Goal: Information Seeking & Learning: Learn about a topic

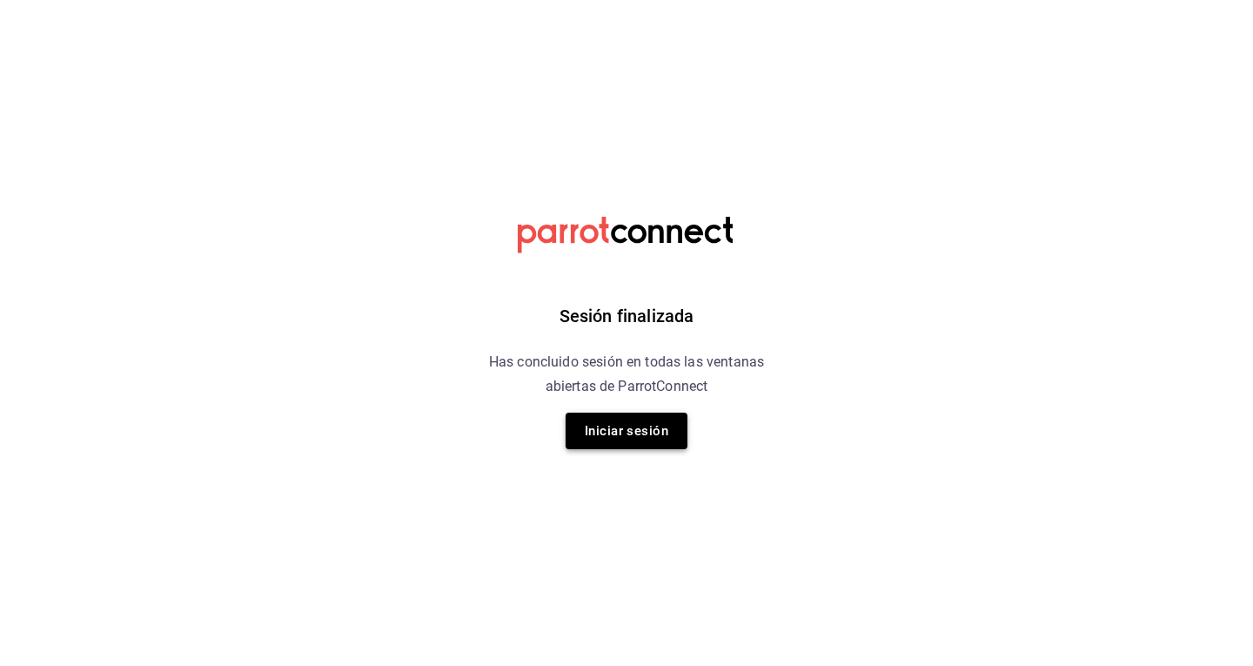
click at [606, 427] on button "Iniciar sesión" at bounding box center [627, 430] width 122 height 37
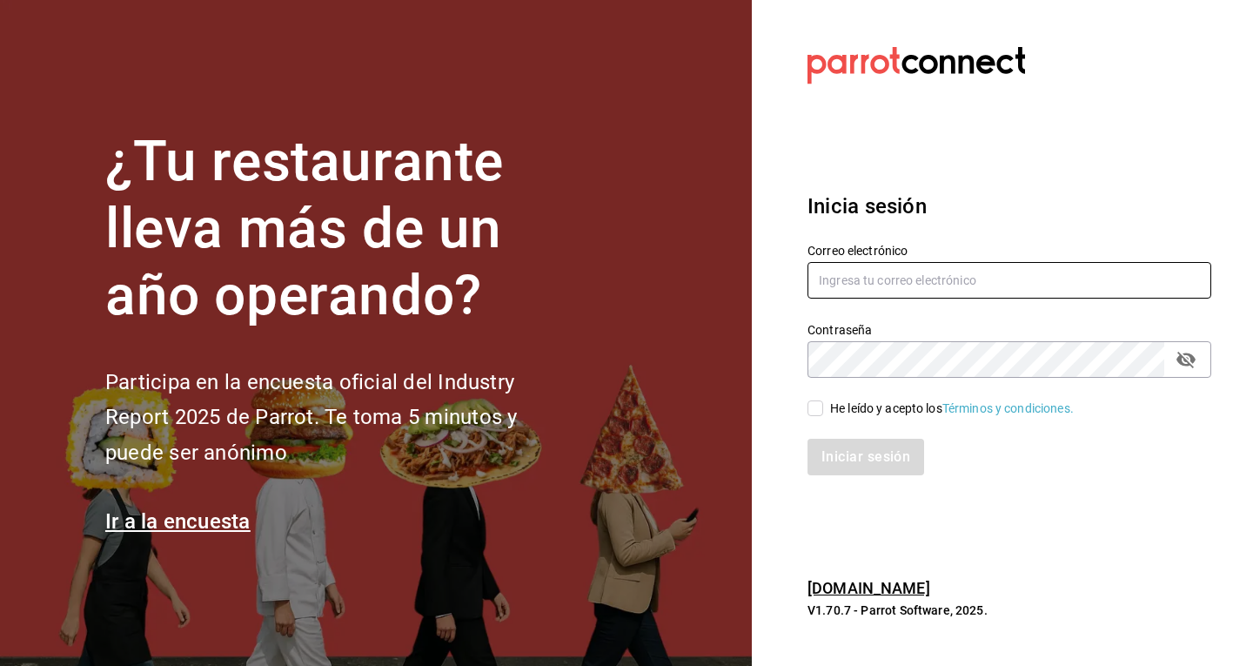
click at [907, 270] on input "text" at bounding box center [1009, 280] width 404 height 37
type input "conacto@eline.mx"
click at [1186, 353] on icon "passwordField" at bounding box center [1185, 360] width 19 height 17
click at [823, 399] on div "He leído y acepto los Términos y condiciones." at bounding box center [1009, 408] width 404 height 19
click at [818, 411] on input "He leído y acepto los Términos y condiciones." at bounding box center [815, 408] width 16 height 16
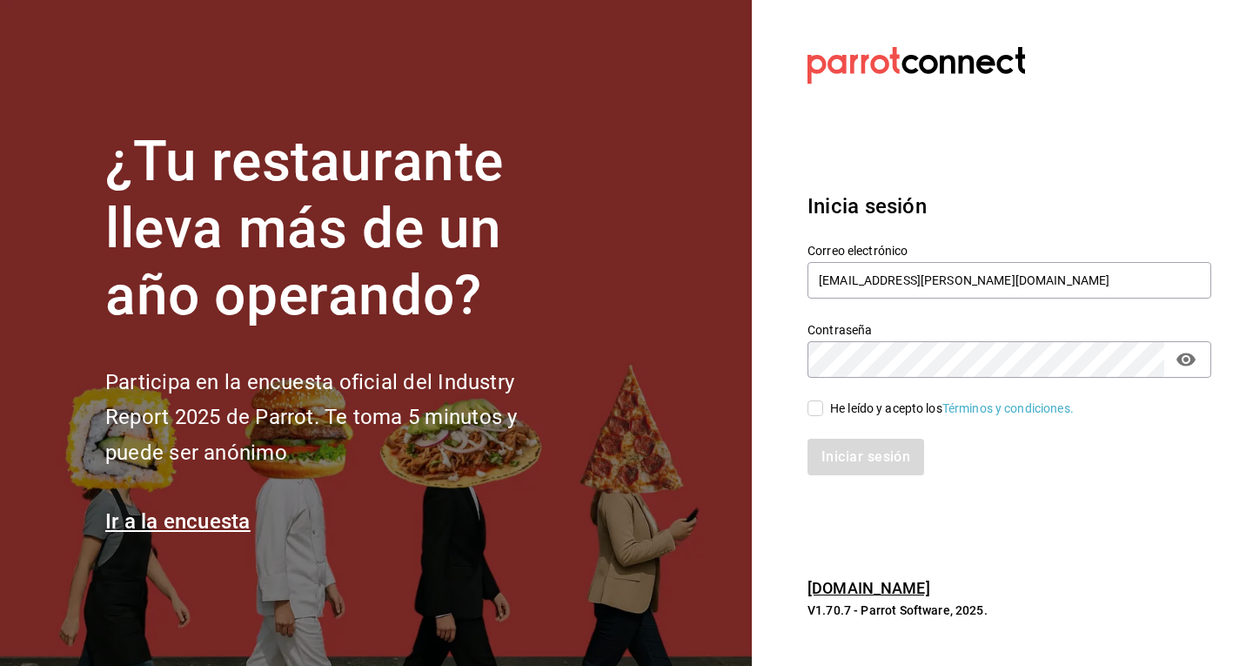
checkbox input "true"
click at [871, 464] on button "Iniciar sesión" at bounding box center [866, 457] width 118 height 37
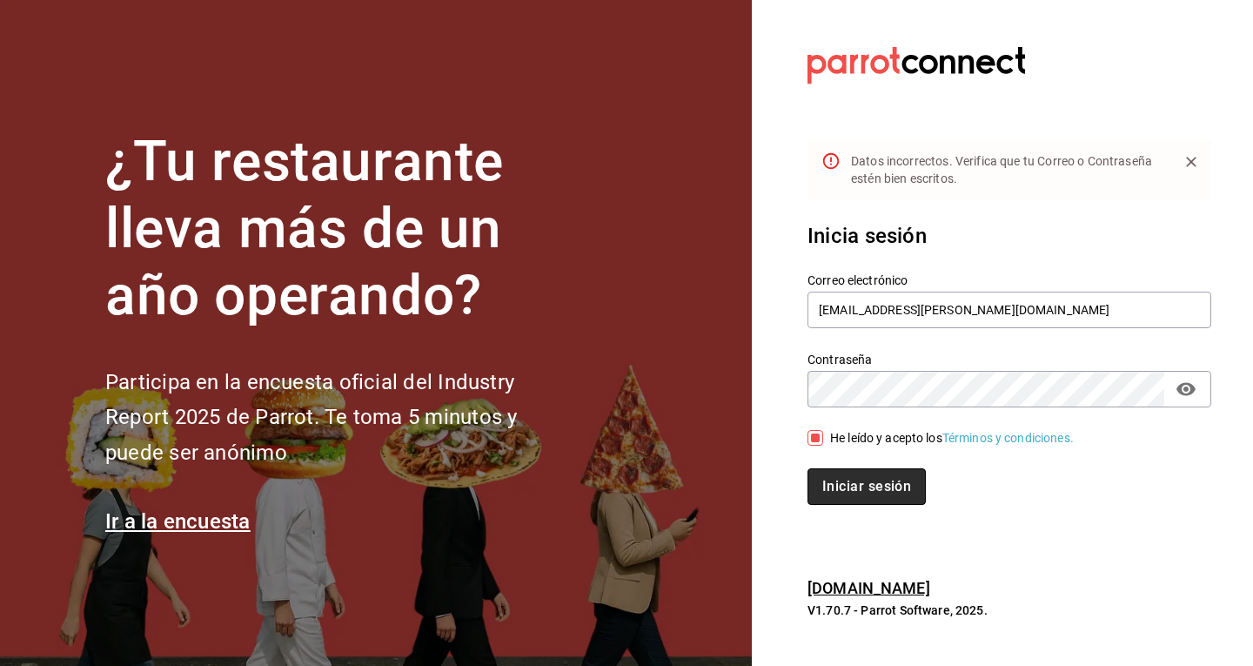
click at [870, 498] on button "Iniciar sesión" at bounding box center [866, 486] width 118 height 37
click at [767, 395] on section "Datos incorrectos. Verifica que tu Correo o Contraseña estén bien escritos. Ini…" at bounding box center [1002, 333] width 501 height 666
click at [807, 468] on button "Iniciar sesión" at bounding box center [865, 486] width 117 height 37
click at [837, 311] on input "conacto@eline.mx" at bounding box center [1009, 309] width 404 height 37
type input "contacto@eline.mx"
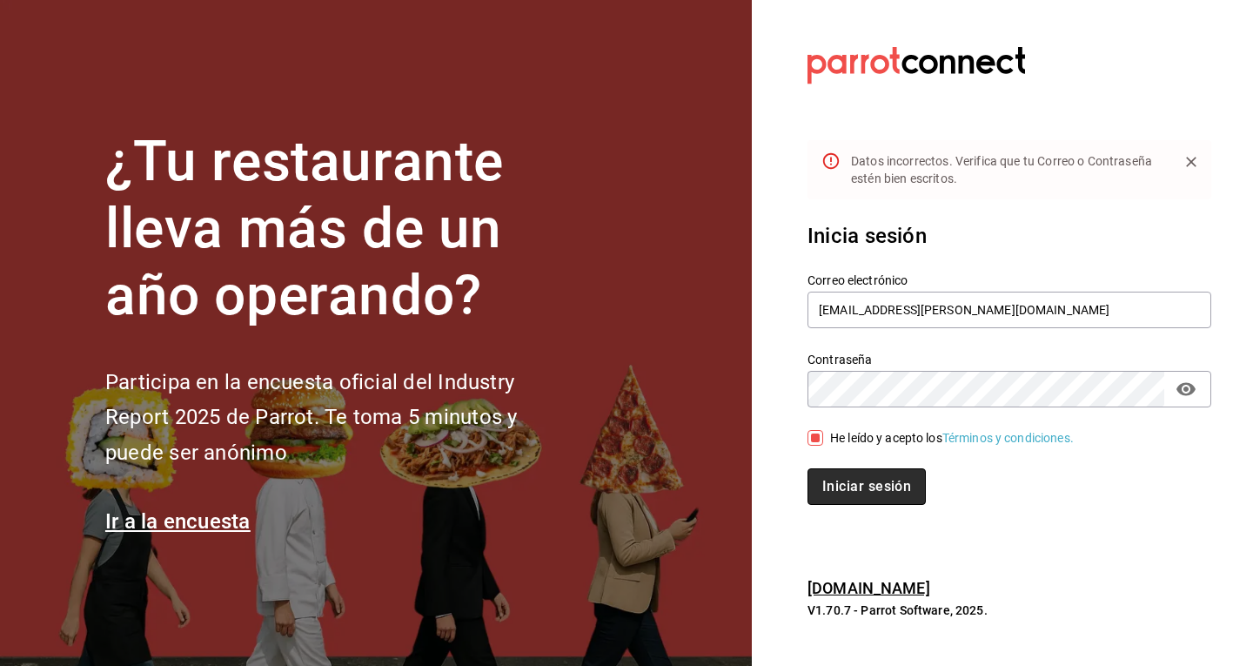
click at [868, 497] on button "Iniciar sesión" at bounding box center [866, 486] width 118 height 37
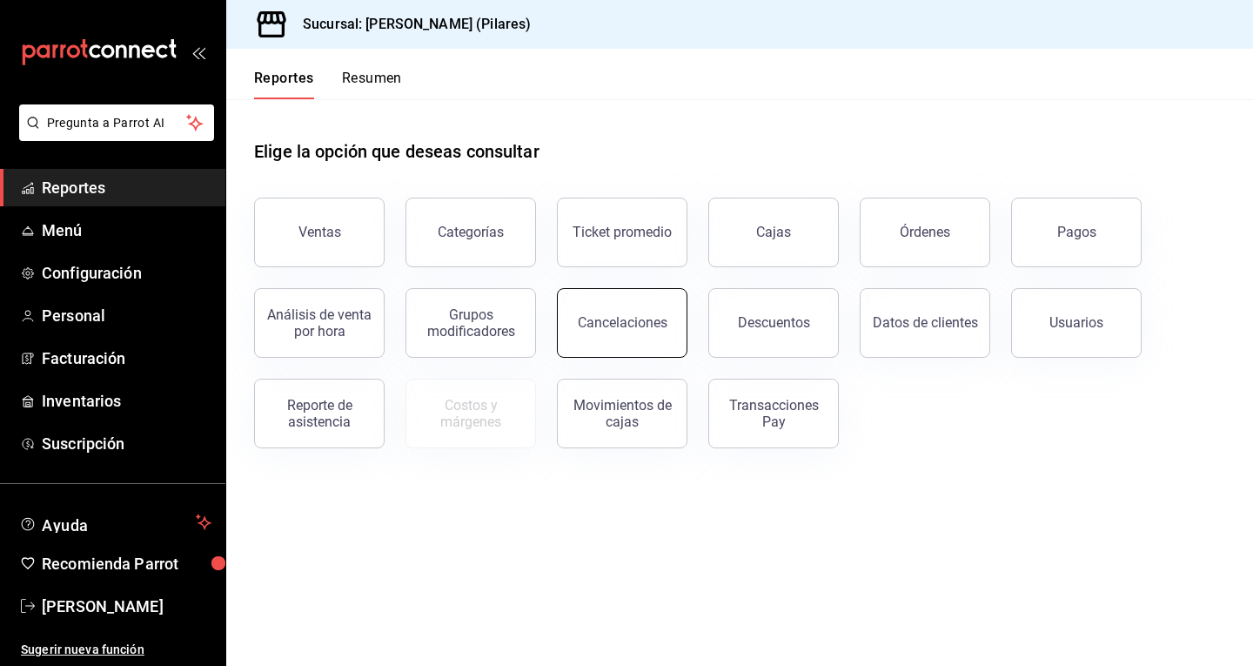
click at [624, 328] on div "Cancelaciones" at bounding box center [623, 322] width 90 height 17
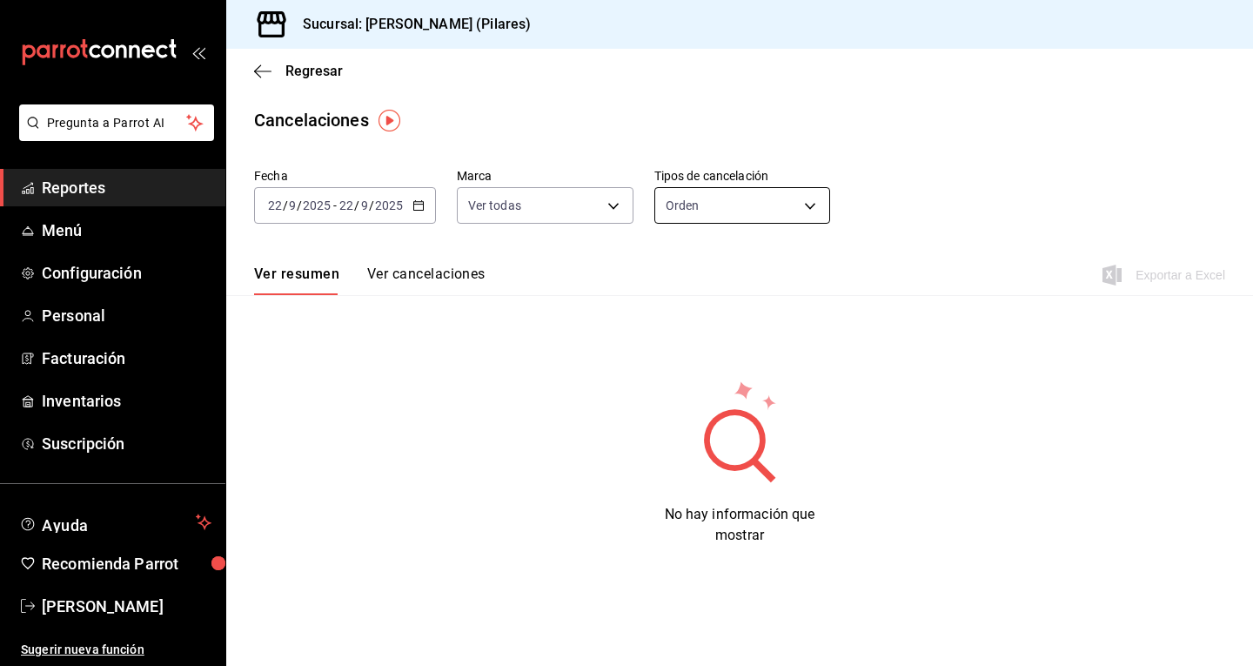
click at [692, 203] on body "Pregunta a Parrot AI Reportes Menú Configuración Personal Facturación Inventari…" at bounding box center [626, 333] width 1253 height 666
click at [705, 311] on li "Pago" at bounding box center [741, 317] width 175 height 29
type input "ORDER_PAYMENT"
click at [417, 207] on icon "button" at bounding box center [418, 205] width 12 height 12
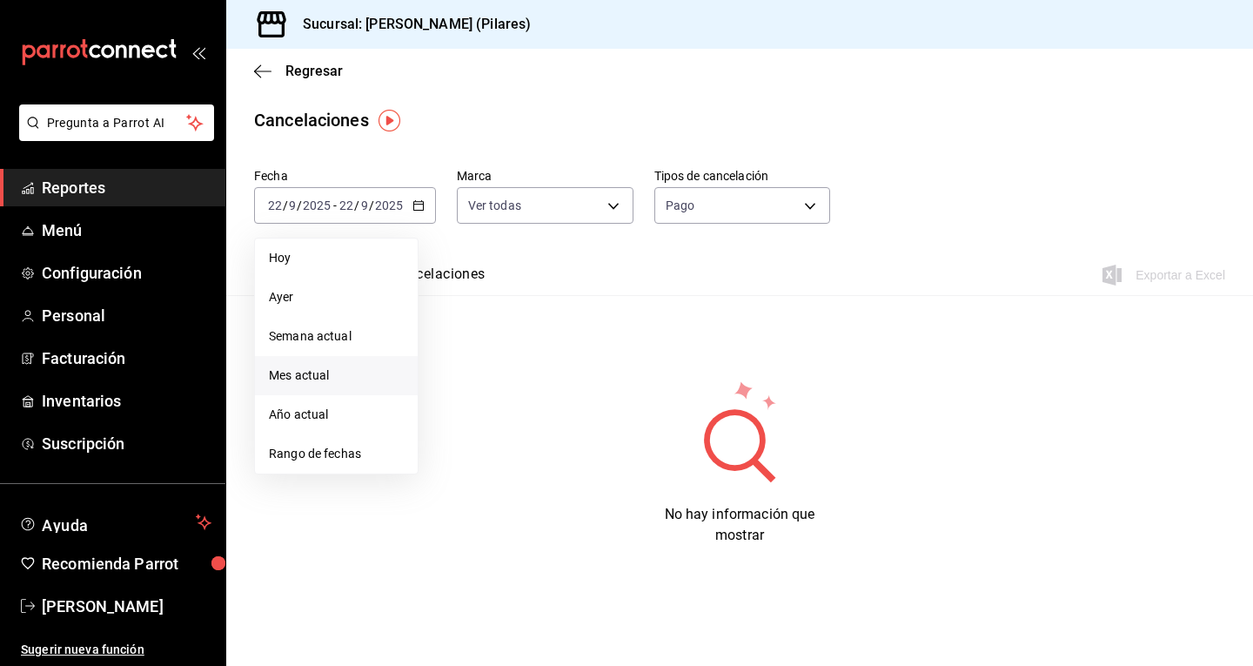
click at [311, 371] on span "Mes actual" at bounding box center [336, 375] width 135 height 18
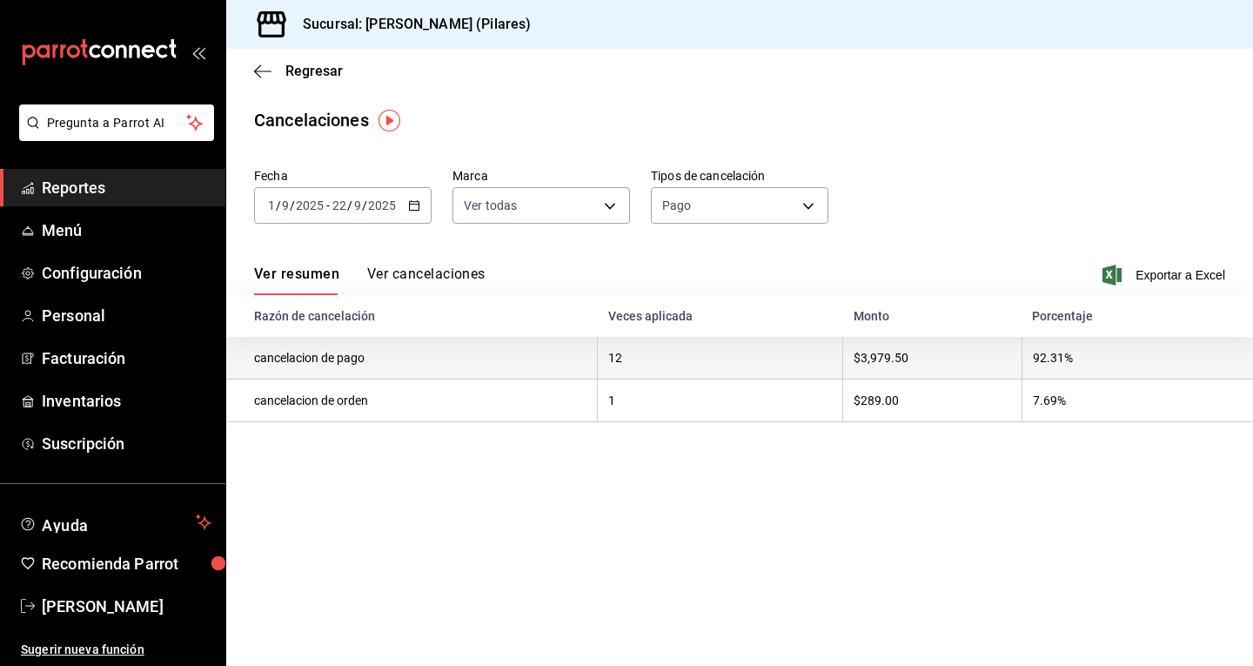
click at [1075, 350] on th "92.31%" at bounding box center [1137, 358] width 231 height 43
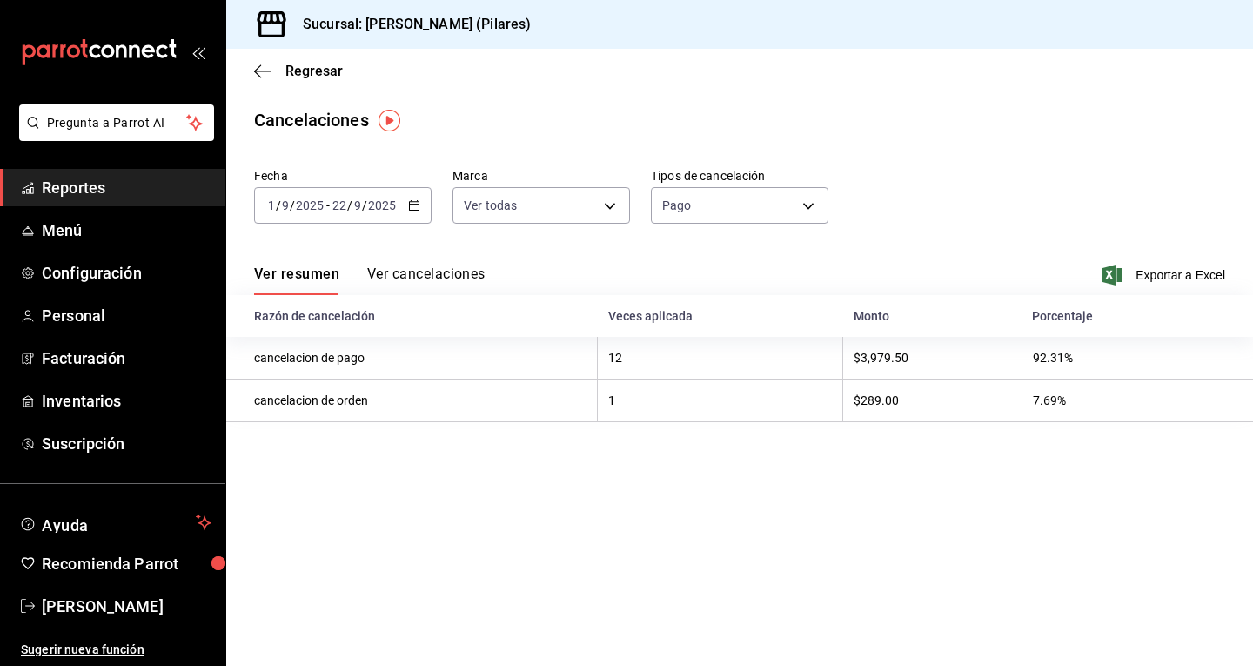
click at [439, 280] on button "Ver cancelaciones" at bounding box center [426, 280] width 118 height 30
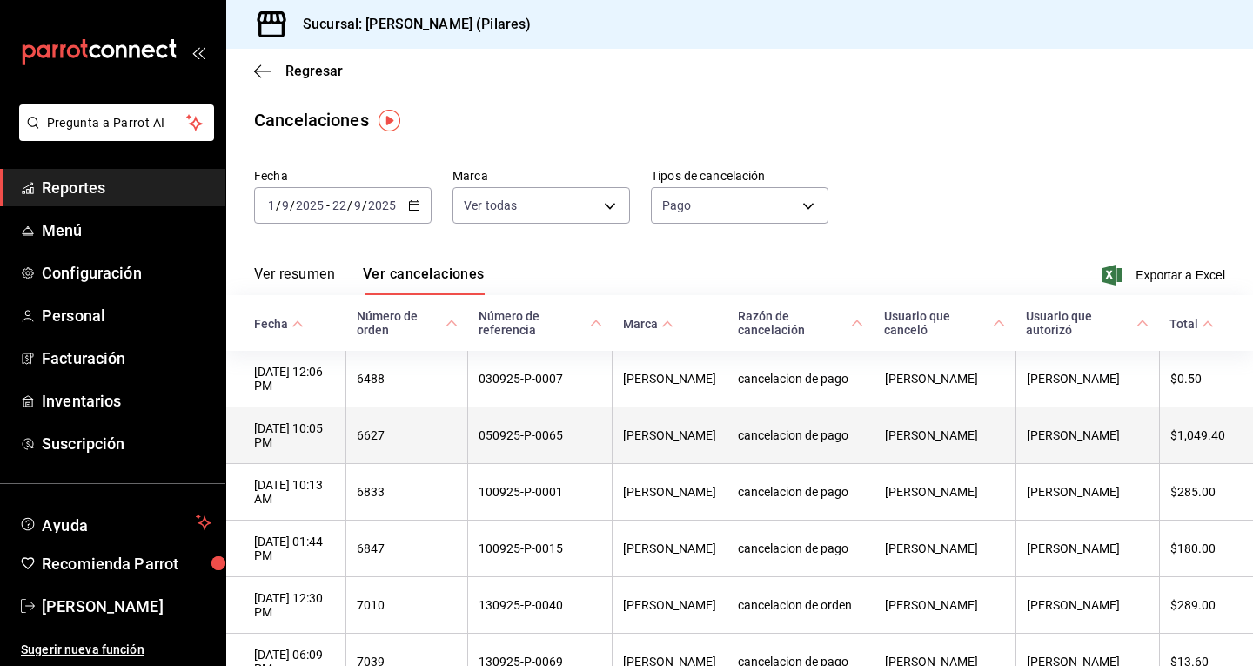
click at [793, 442] on th "cancelacion de pago" at bounding box center [800, 435] width 146 height 57
click at [500, 447] on th "050925-P-0065" at bounding box center [540, 435] width 144 height 57
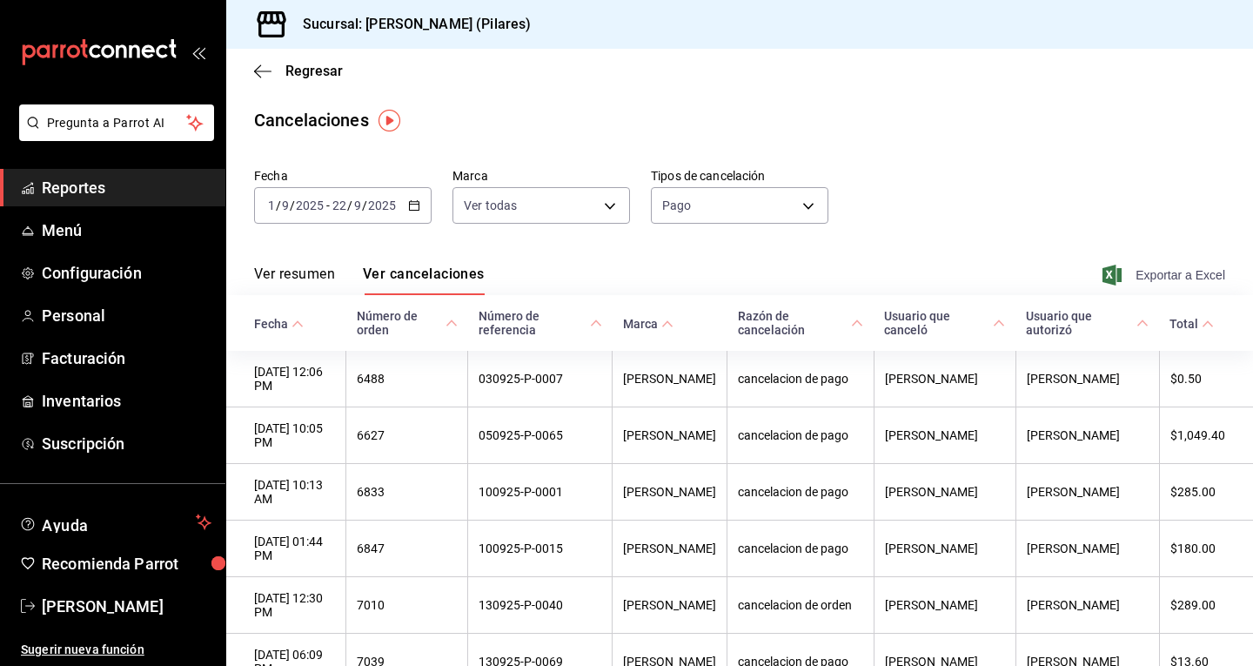
click at [1150, 278] on span "Exportar a Excel" at bounding box center [1165, 275] width 119 height 21
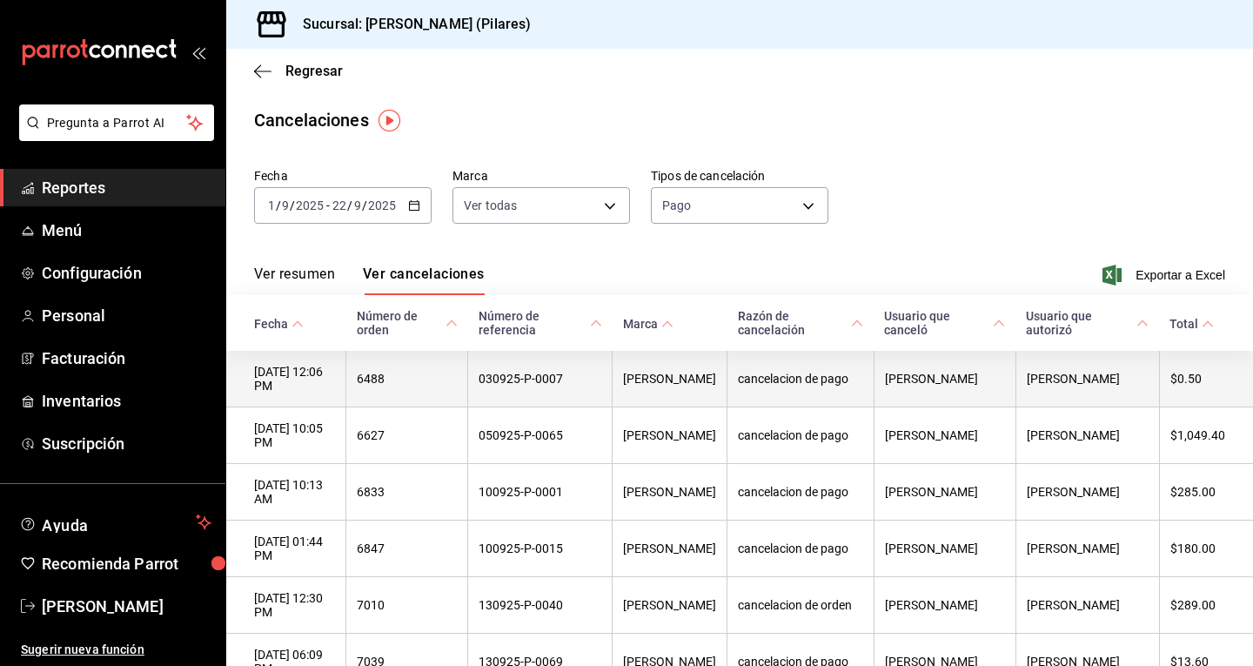
click at [575, 383] on th "030925-P-0007" at bounding box center [540, 379] width 144 height 57
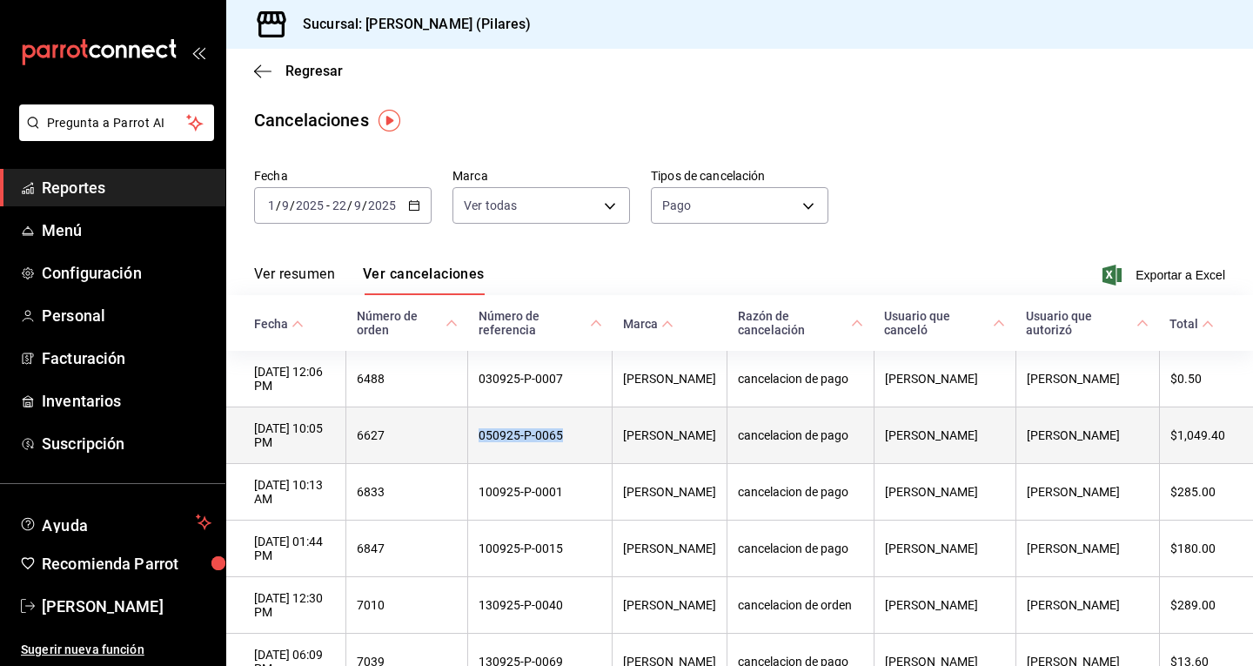
drag, startPoint x: 594, startPoint y: 437, endPoint x: 503, endPoint y: 451, distance: 92.4
click at [503, 451] on th "050925-P-0065" at bounding box center [540, 435] width 144 height 57
copy th "050925-P-0065"
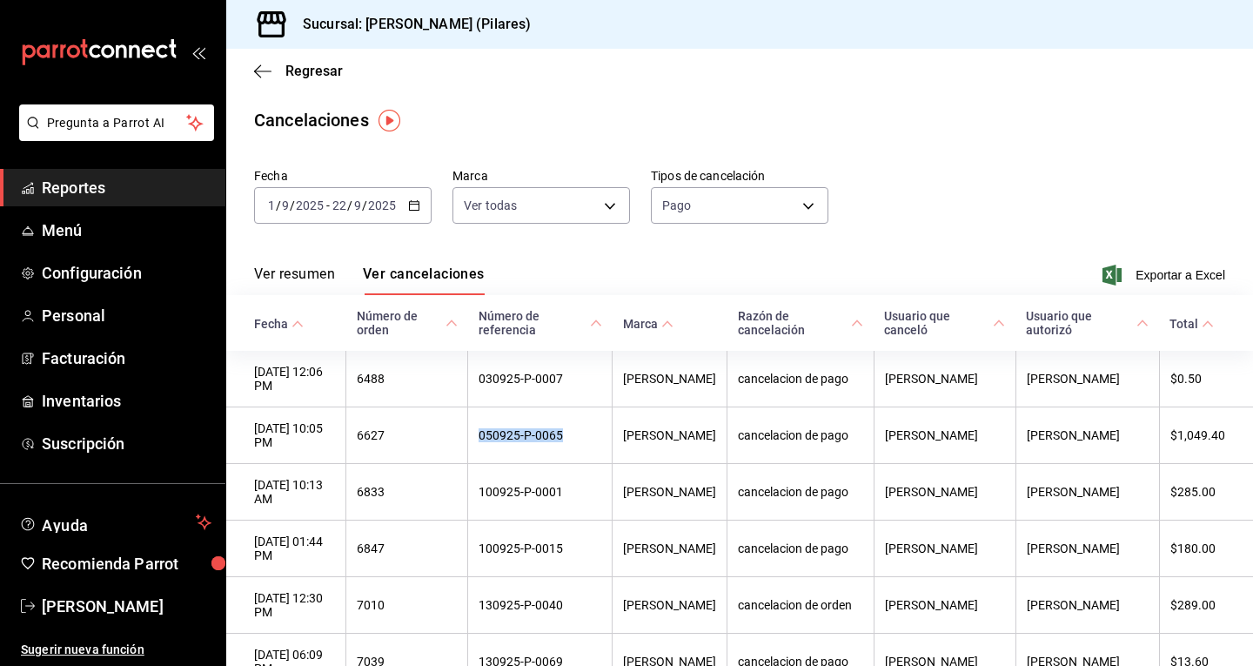
click at [87, 185] on span "Reportes" at bounding box center [127, 187] width 170 height 23
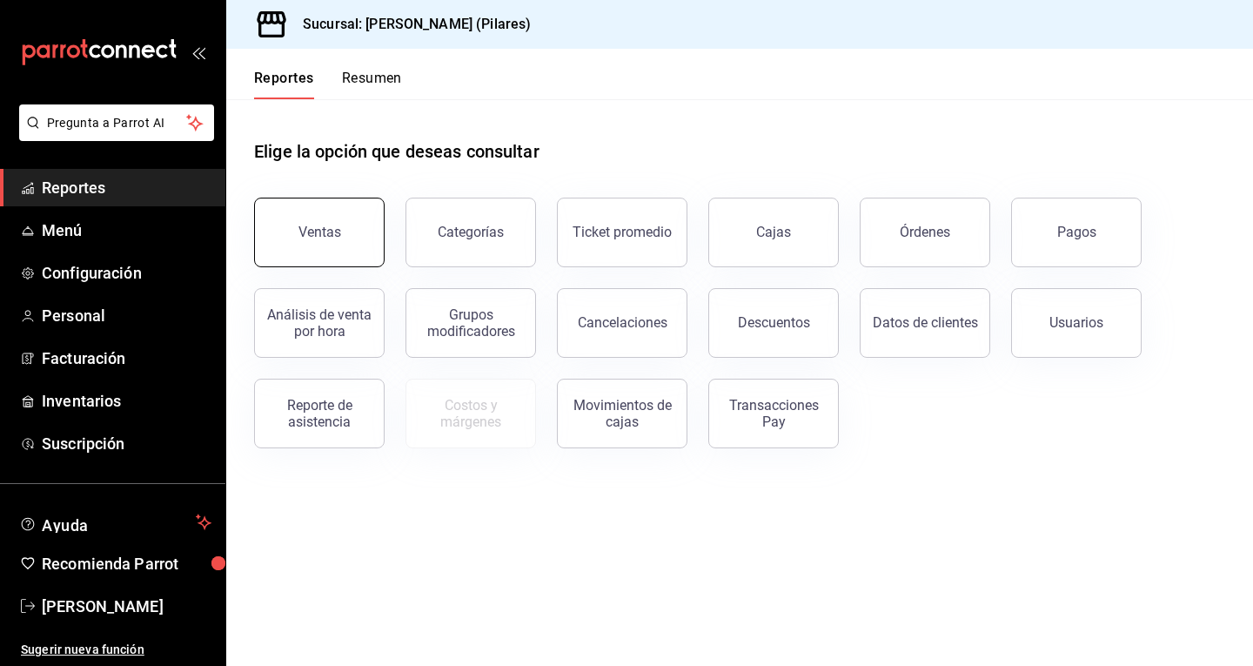
click at [337, 224] on div "Ventas" at bounding box center [319, 232] width 43 height 17
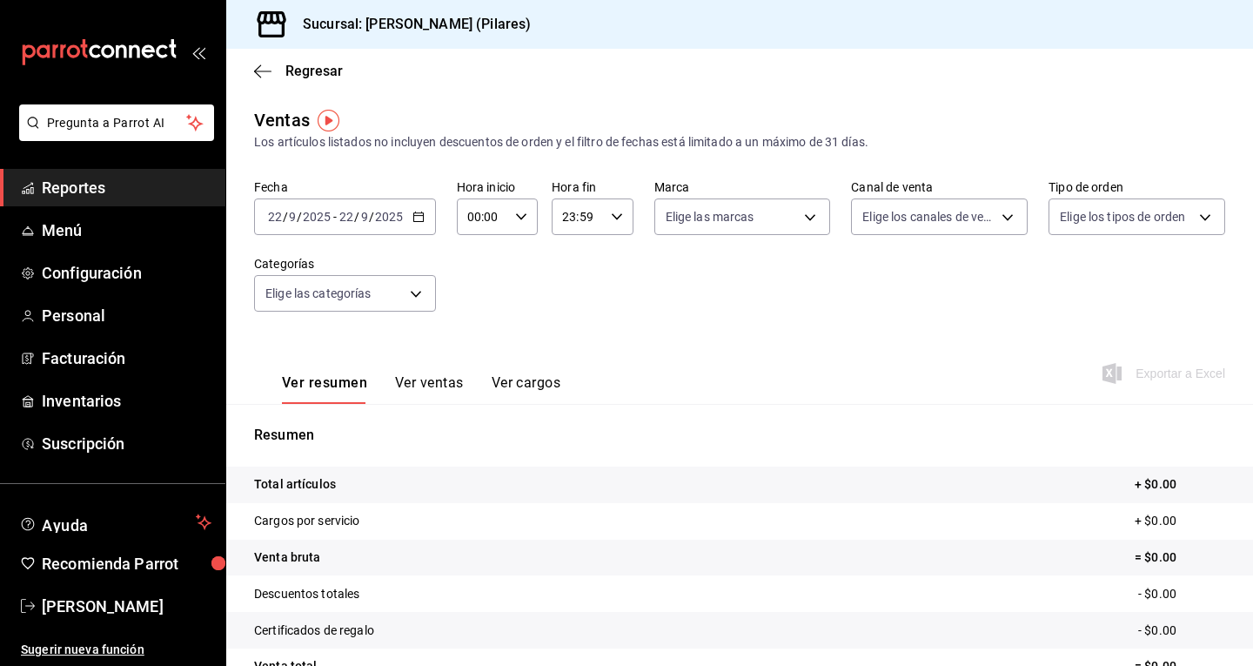
click at [441, 391] on button "Ver ventas" at bounding box center [429, 389] width 69 height 30
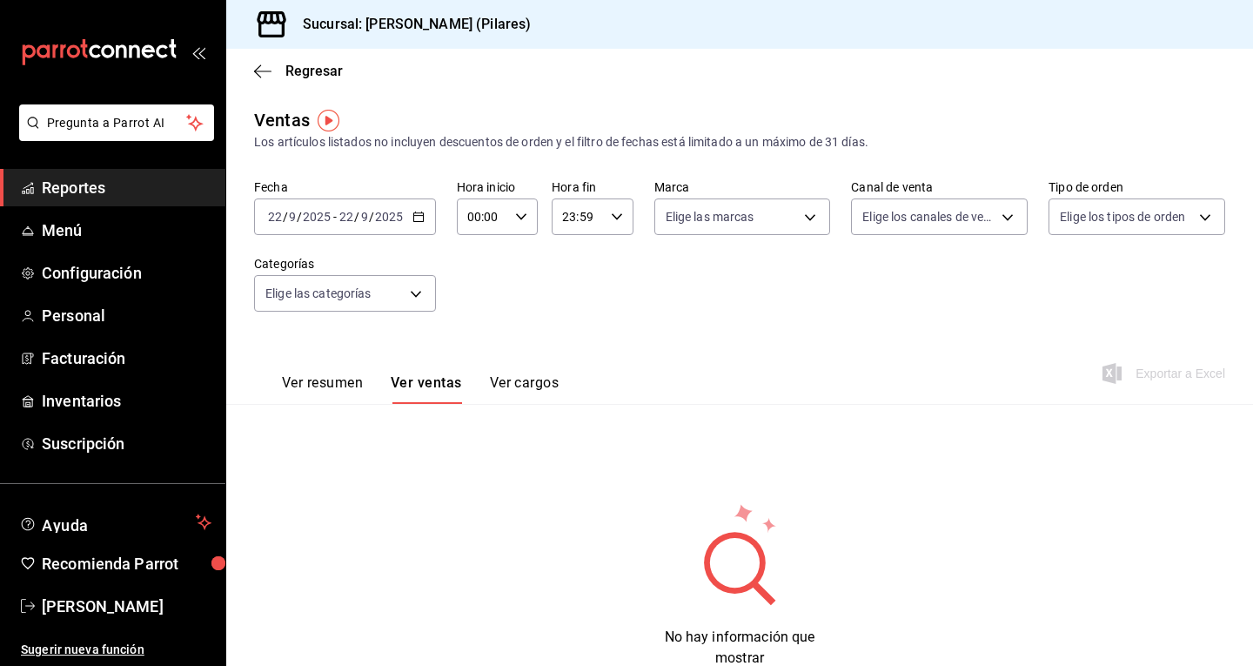
click at [421, 219] on icon "button" at bounding box center [418, 217] width 12 height 12
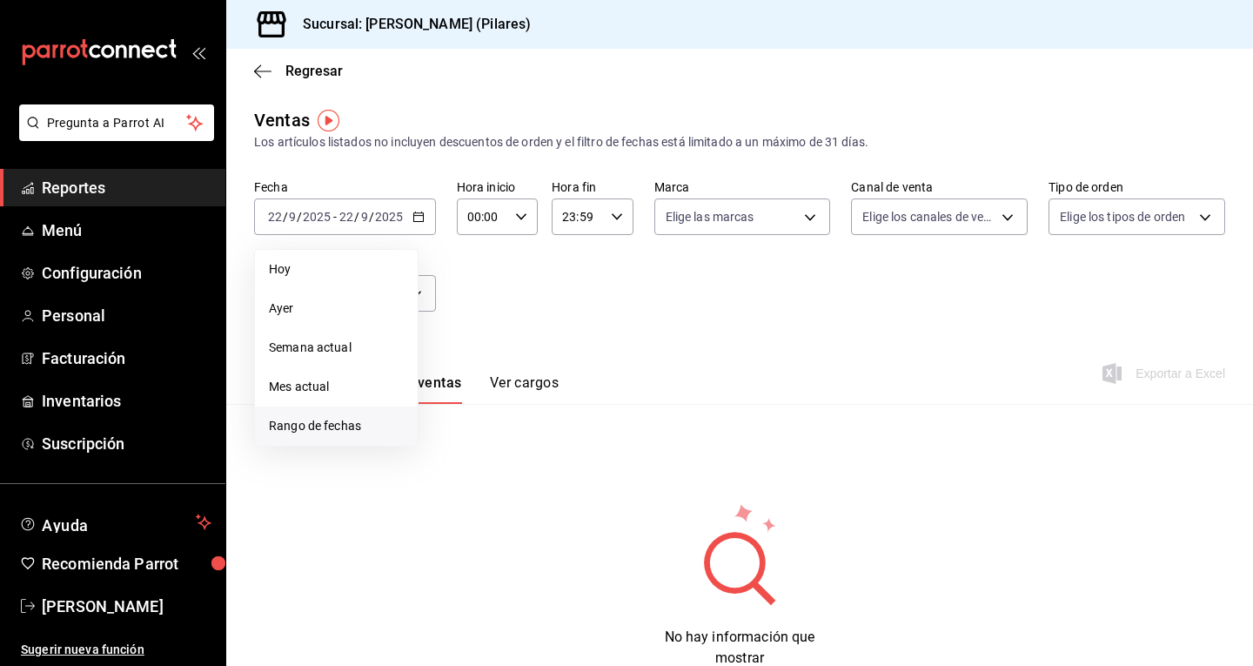
click at [331, 436] on li "Rango de fechas" at bounding box center [336, 425] width 163 height 39
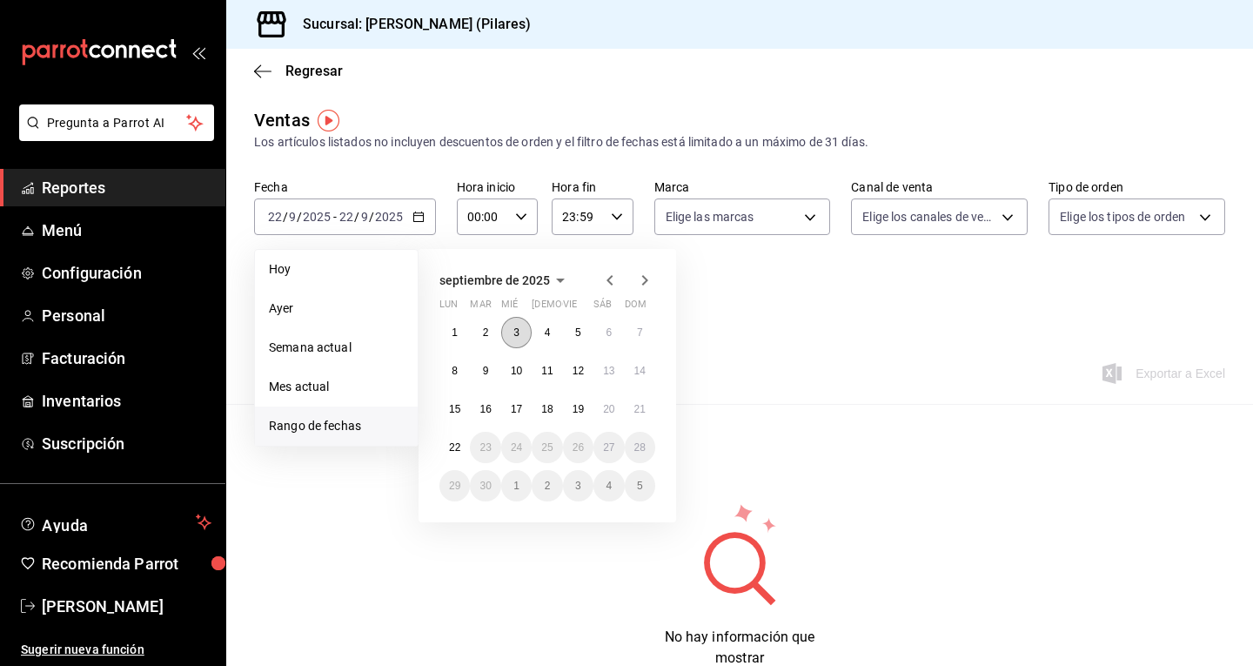
click at [524, 334] on button "3" at bounding box center [516, 332] width 30 height 31
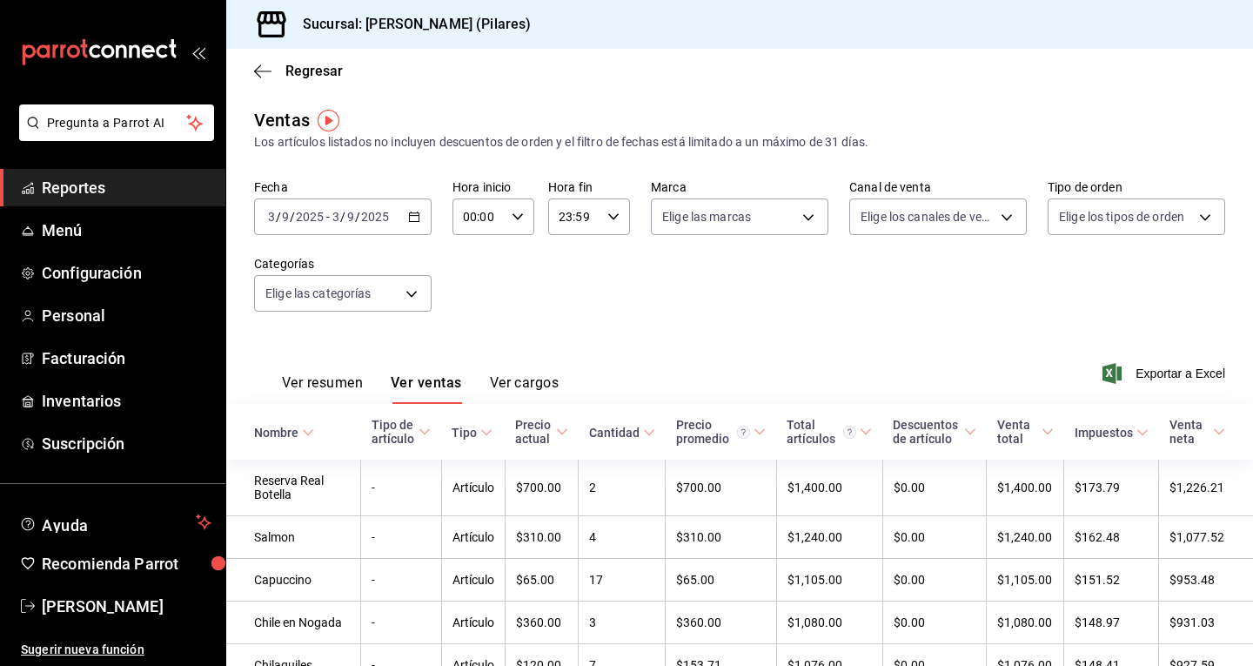
click at [523, 392] on button "Ver cargos" at bounding box center [525, 389] width 70 height 30
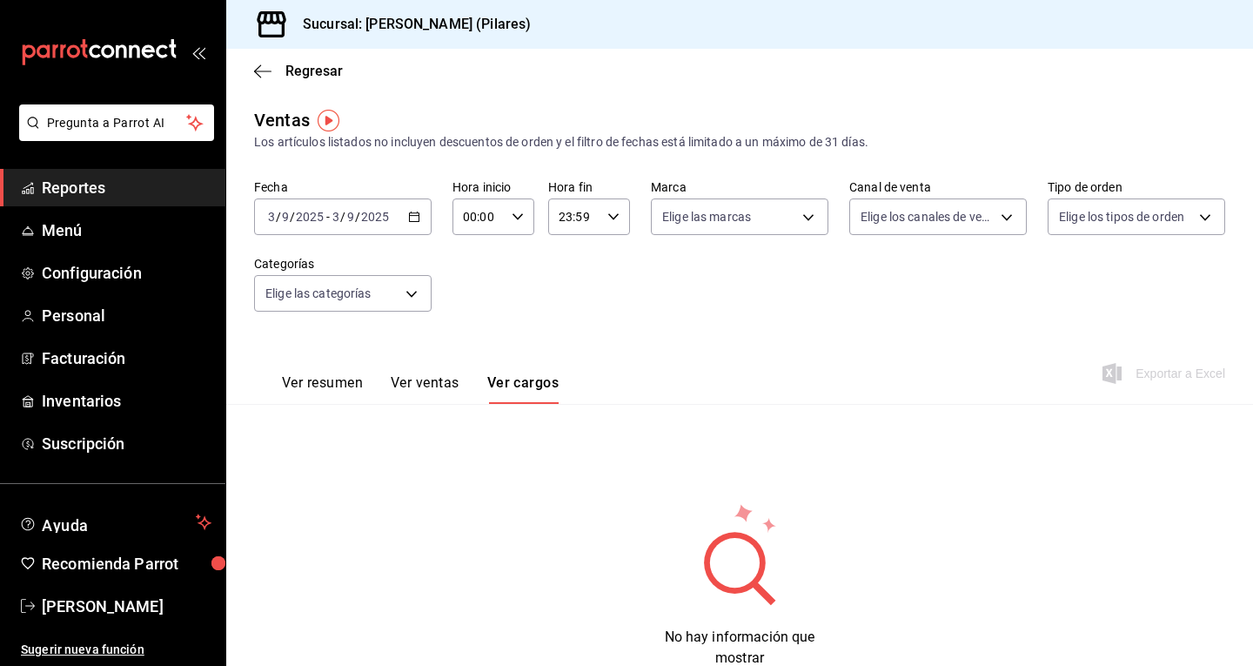
click at [313, 379] on button "Ver resumen" at bounding box center [322, 389] width 81 height 30
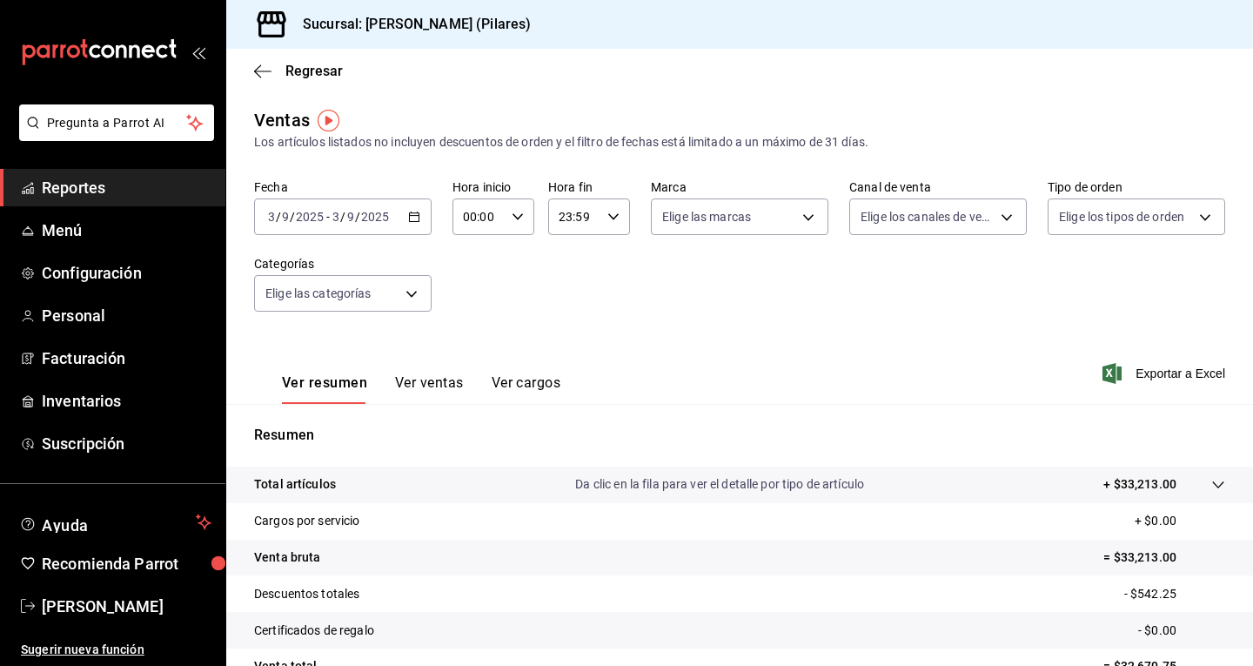
click at [448, 419] on div "Resumen Total artículos Da clic en la fila para ver el detalle por tipo de artí…" at bounding box center [739, 591] width 1027 height 374
click at [439, 372] on div "Ver resumen Ver ventas Ver cargos" at bounding box center [407, 378] width 306 height 50
click at [421, 379] on button "Ver ventas" at bounding box center [429, 389] width 69 height 30
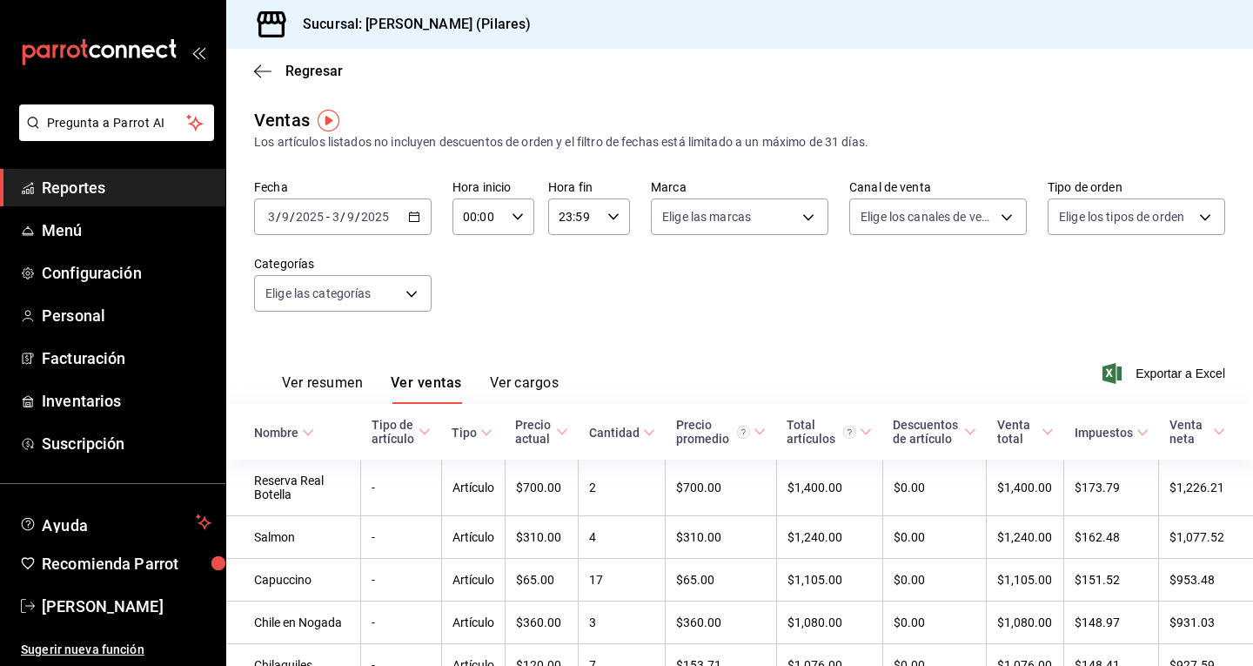
click at [530, 390] on button "Ver cargos" at bounding box center [525, 389] width 70 height 30
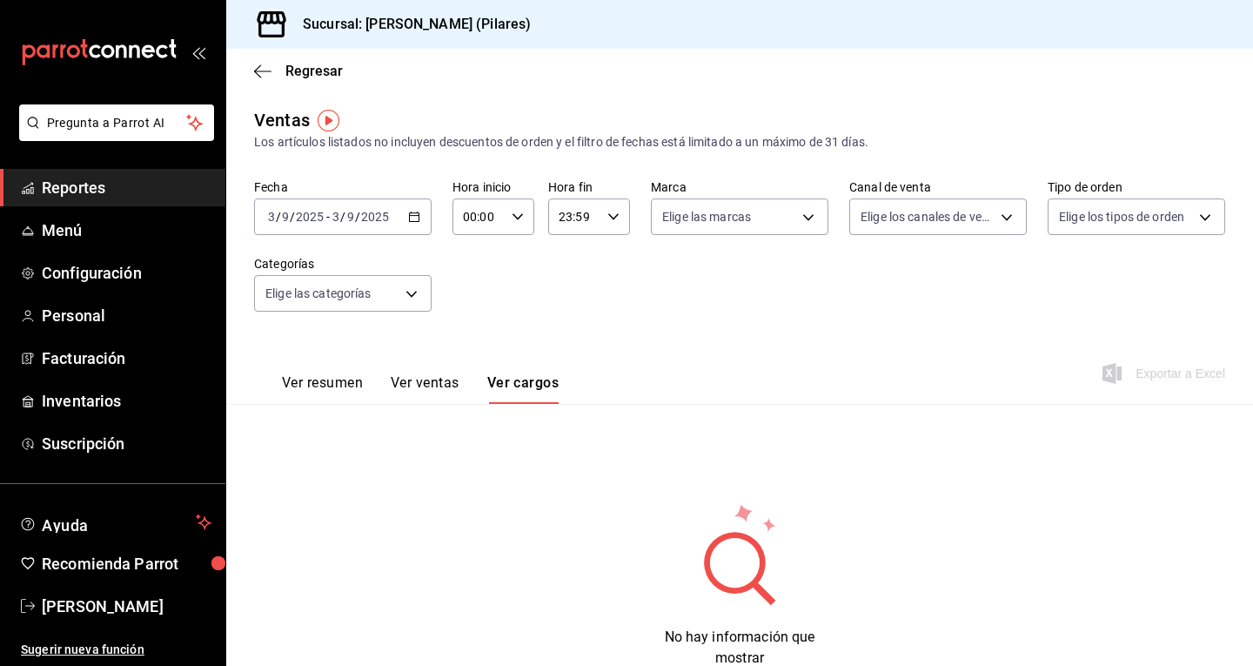
click at [303, 62] on div "Regresar" at bounding box center [739, 71] width 1027 height 44
click at [261, 66] on icon "button" at bounding box center [262, 72] width 17 height 16
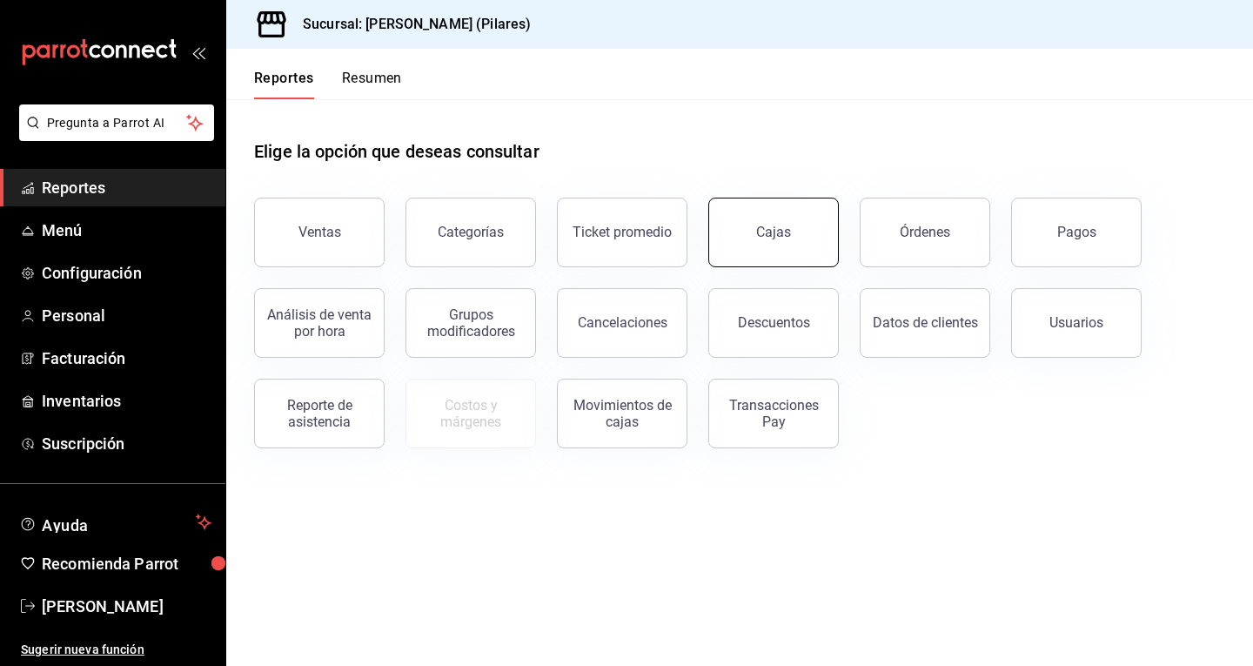
click at [740, 250] on link "Cajas" at bounding box center [773, 233] width 131 height 70
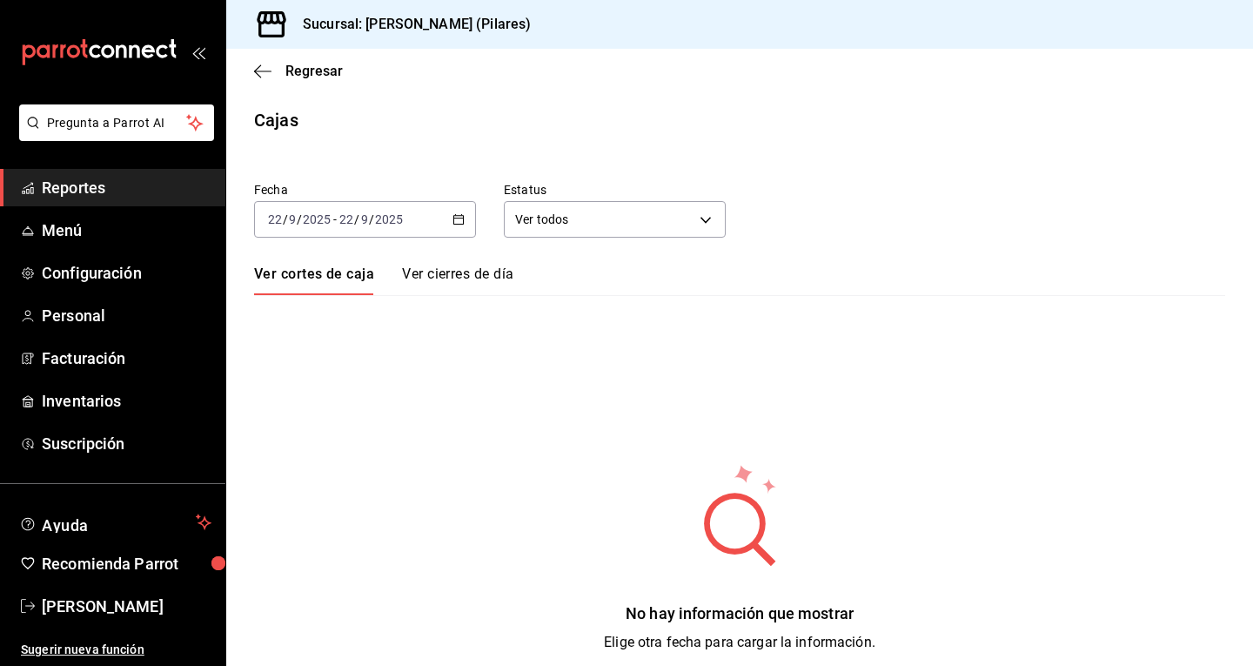
click at [250, 66] on div "Regresar" at bounding box center [739, 71] width 1027 height 44
click at [262, 70] on icon "button" at bounding box center [262, 70] width 17 height 1
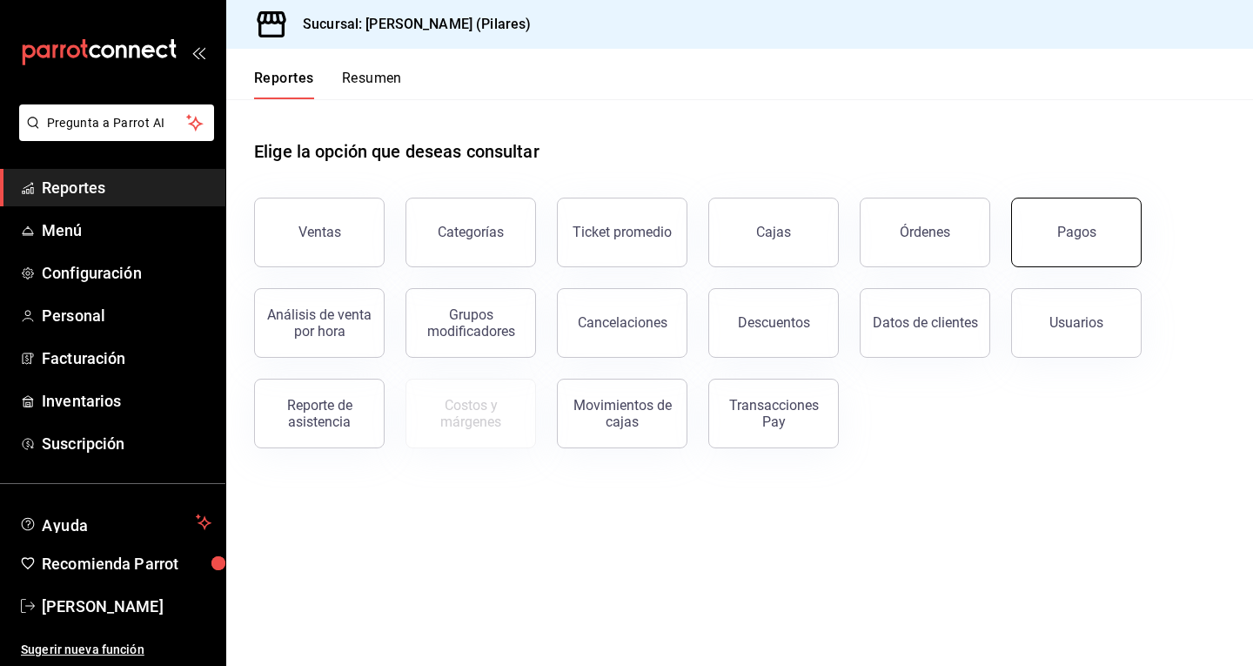
click at [1123, 209] on button "Pagos" at bounding box center [1076, 233] width 131 height 70
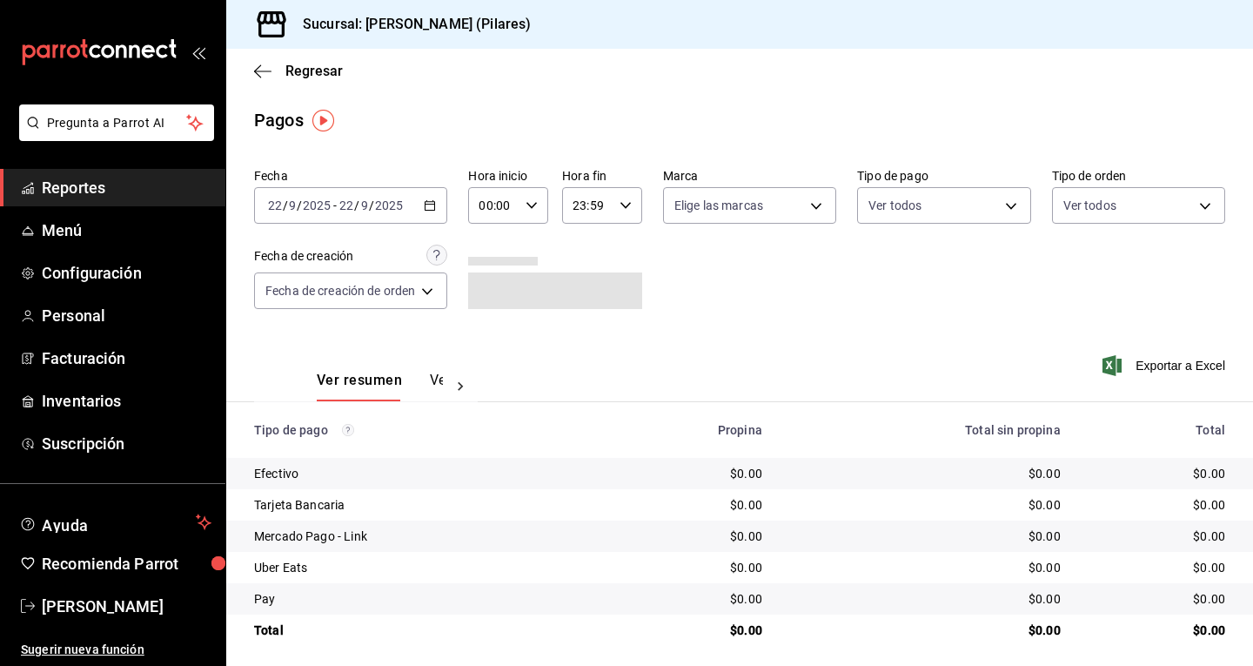
click at [465, 381] on icon at bounding box center [460, 386] width 17 height 17
click at [401, 384] on button "Ver pagos" at bounding box center [411, 387] width 65 height 30
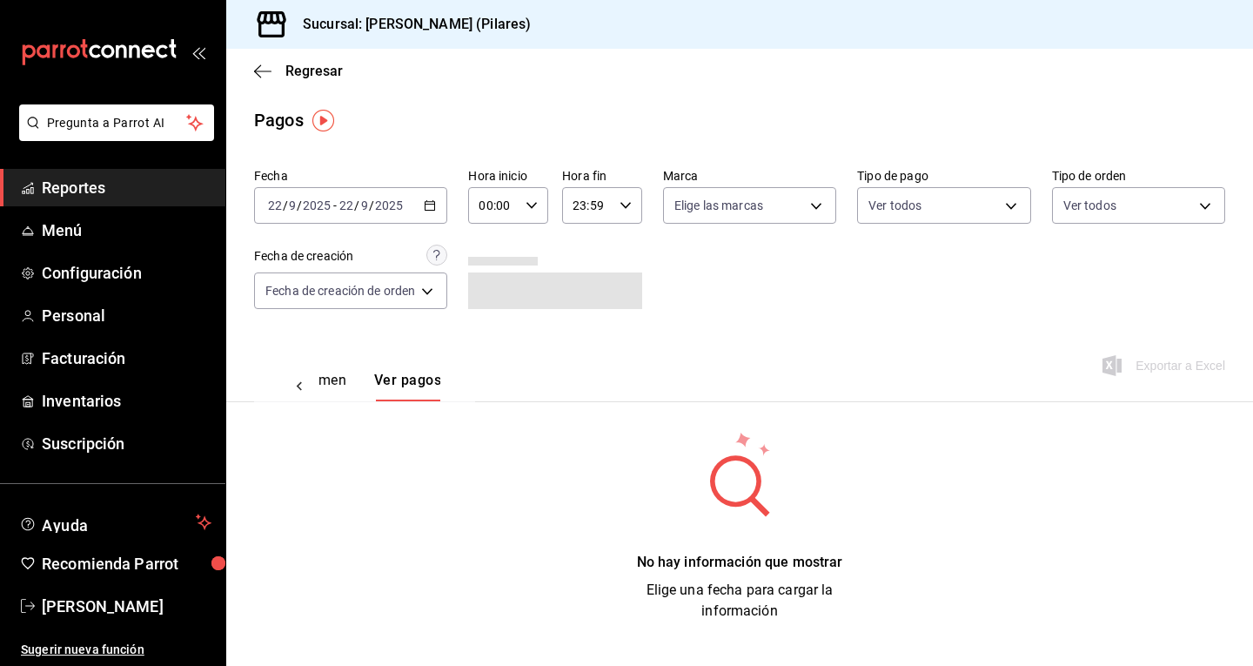
click at [432, 216] on div "[DATE] [DATE] - [DATE] [DATE]" at bounding box center [350, 205] width 193 height 37
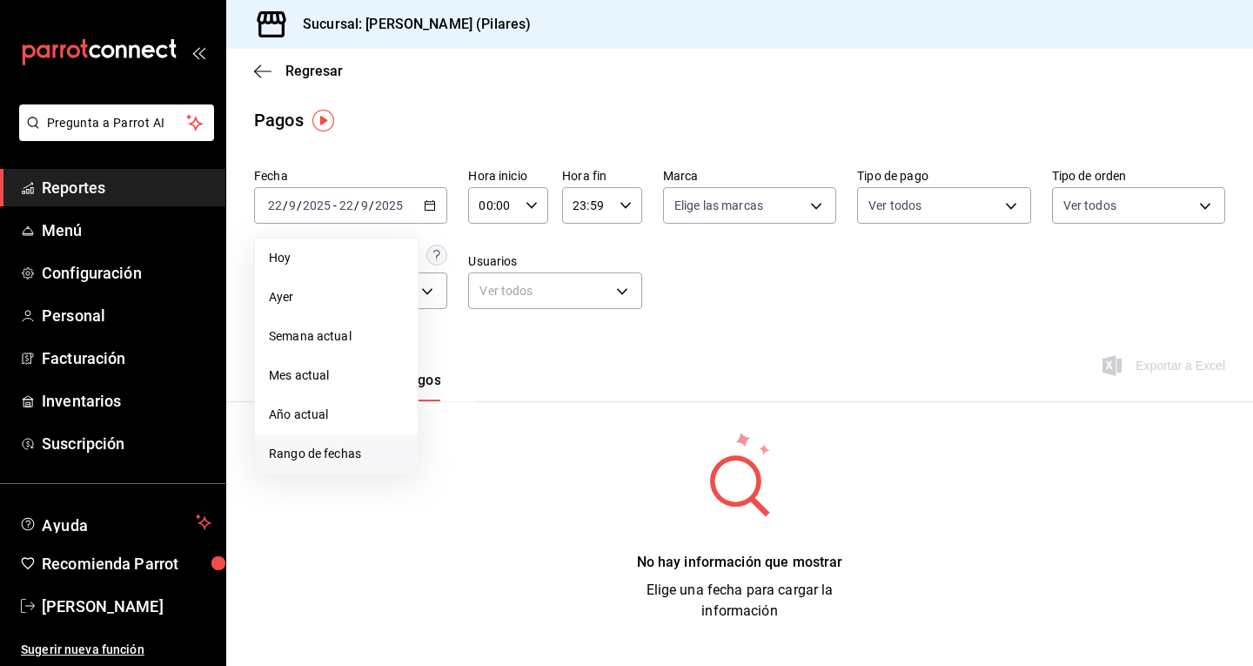
click at [354, 451] on span "Rango de fechas" at bounding box center [336, 454] width 135 height 18
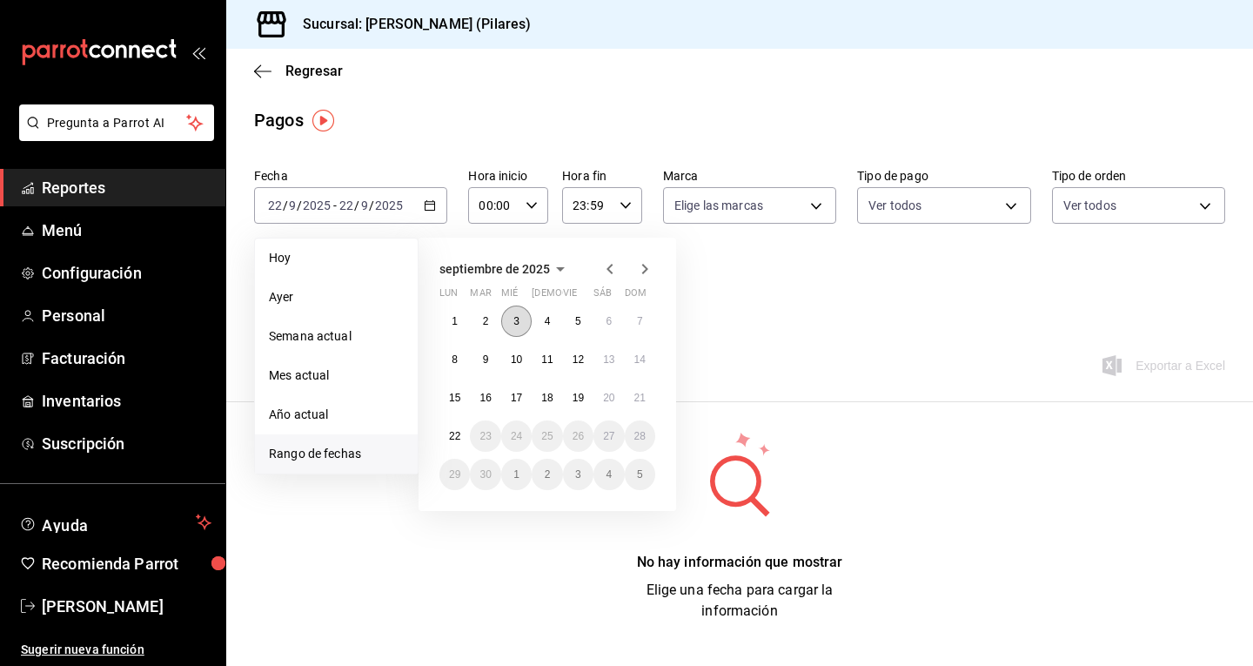
click at [526, 322] on button "3" at bounding box center [516, 320] width 30 height 31
click at [513, 323] on abbr "3" at bounding box center [516, 321] width 6 height 12
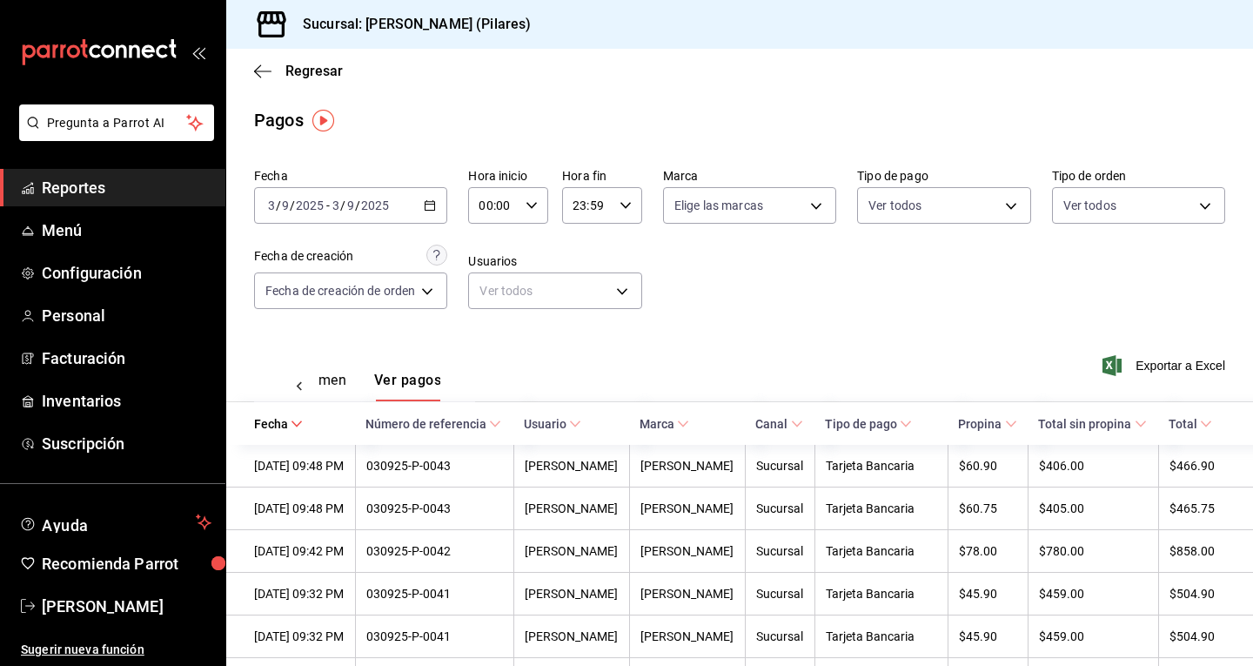
click at [421, 210] on div "[DATE] [DATE] - [DATE] [DATE]" at bounding box center [350, 205] width 193 height 37
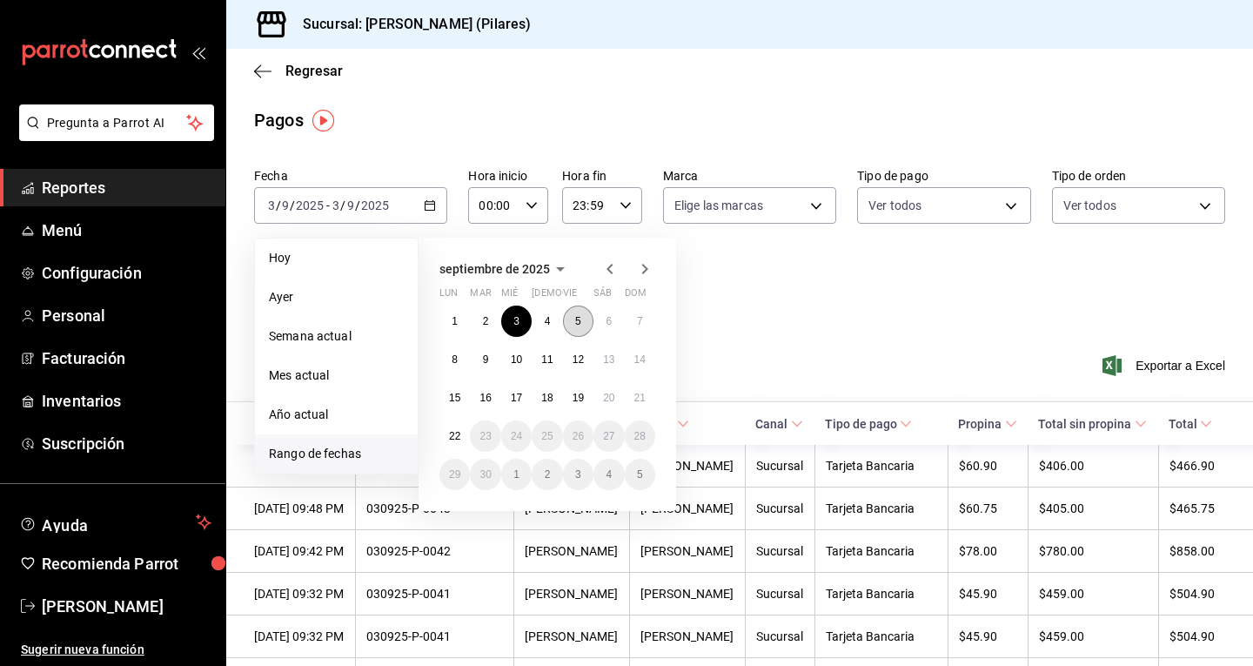
click at [573, 320] on button "5" at bounding box center [578, 320] width 30 height 31
click at [574, 320] on button "5" at bounding box center [578, 320] width 30 height 31
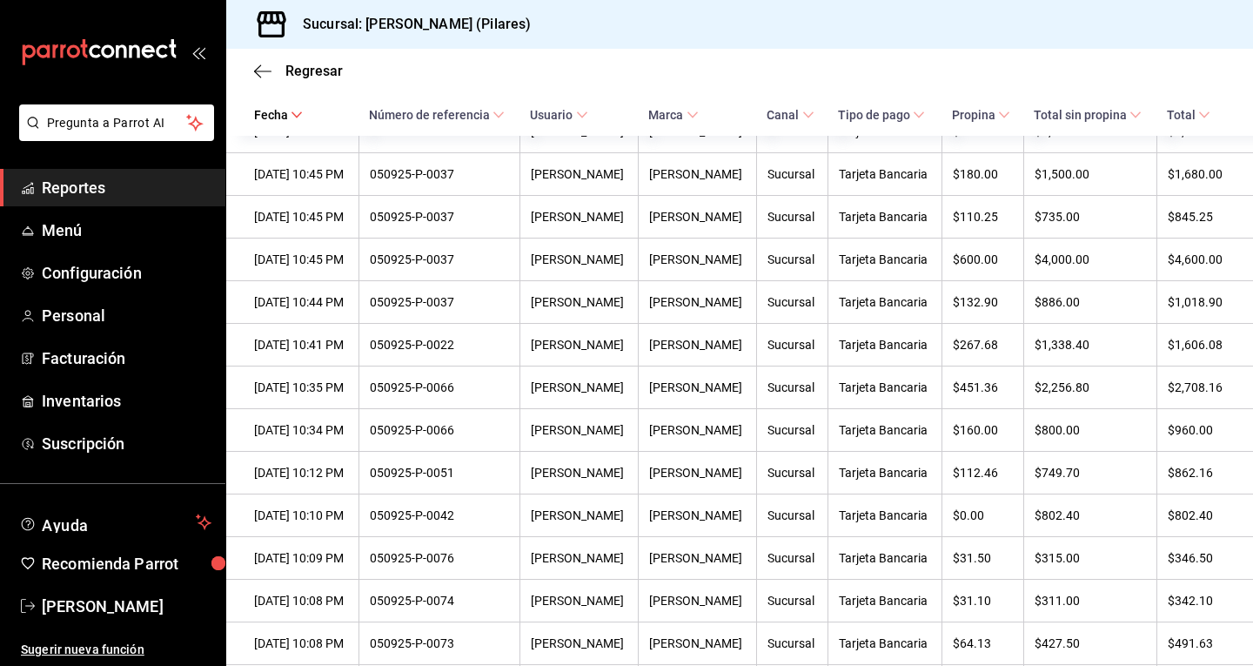
scroll to position [506, 0]
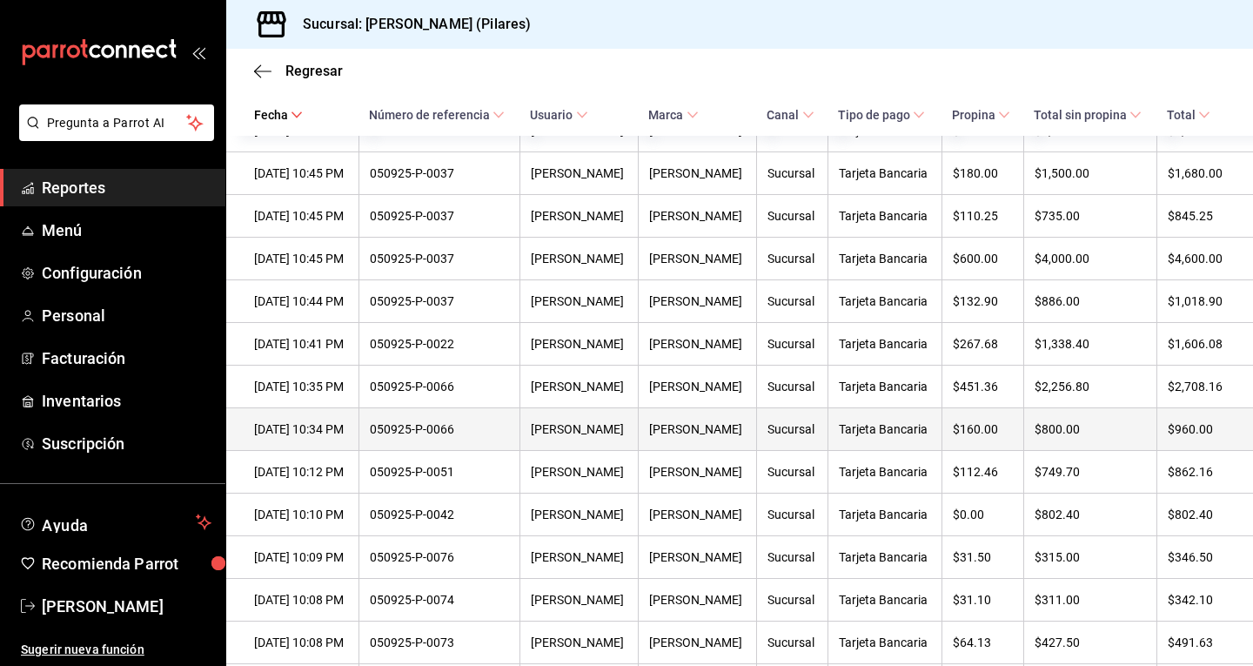
click at [514, 451] on th "050925-P-0066" at bounding box center [439, 429] width 162 height 43
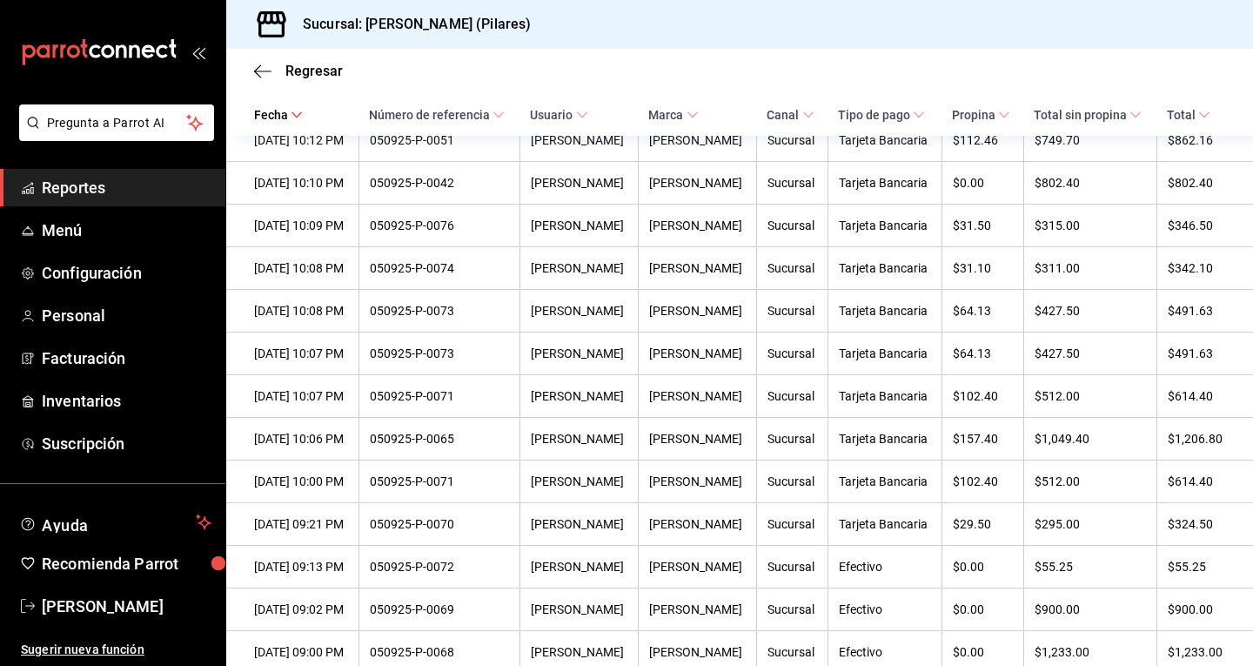
scroll to position [834, 0]
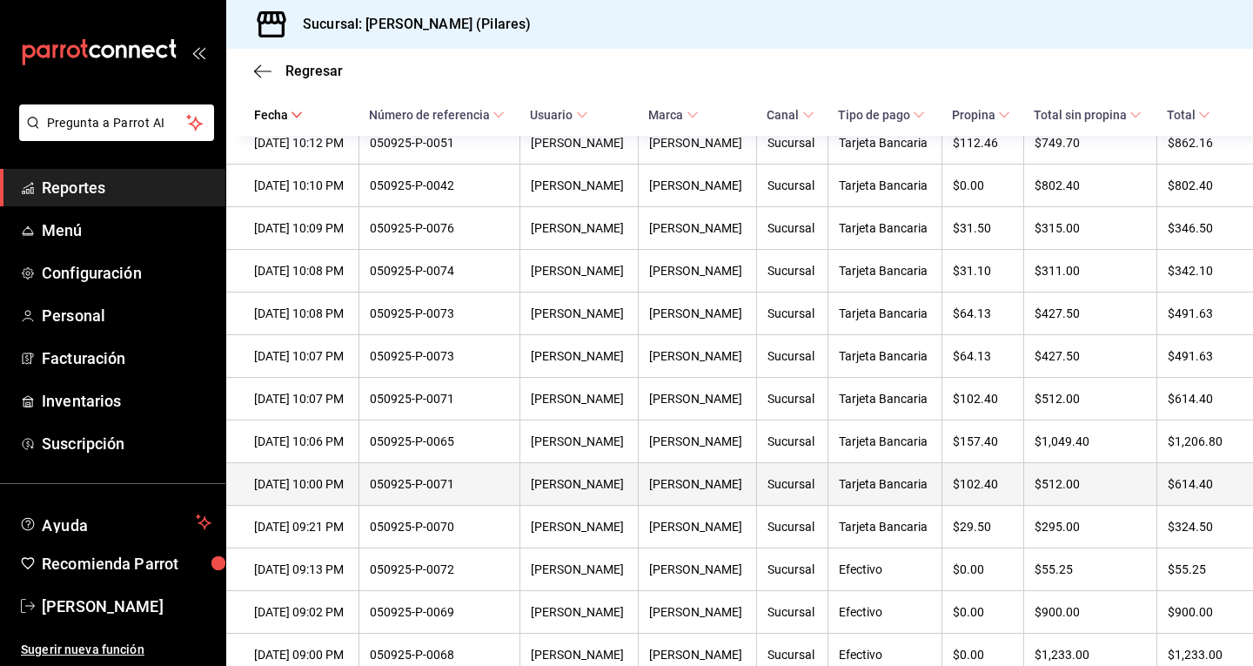
click at [410, 485] on th "050925-P-0071" at bounding box center [439, 484] width 162 height 43
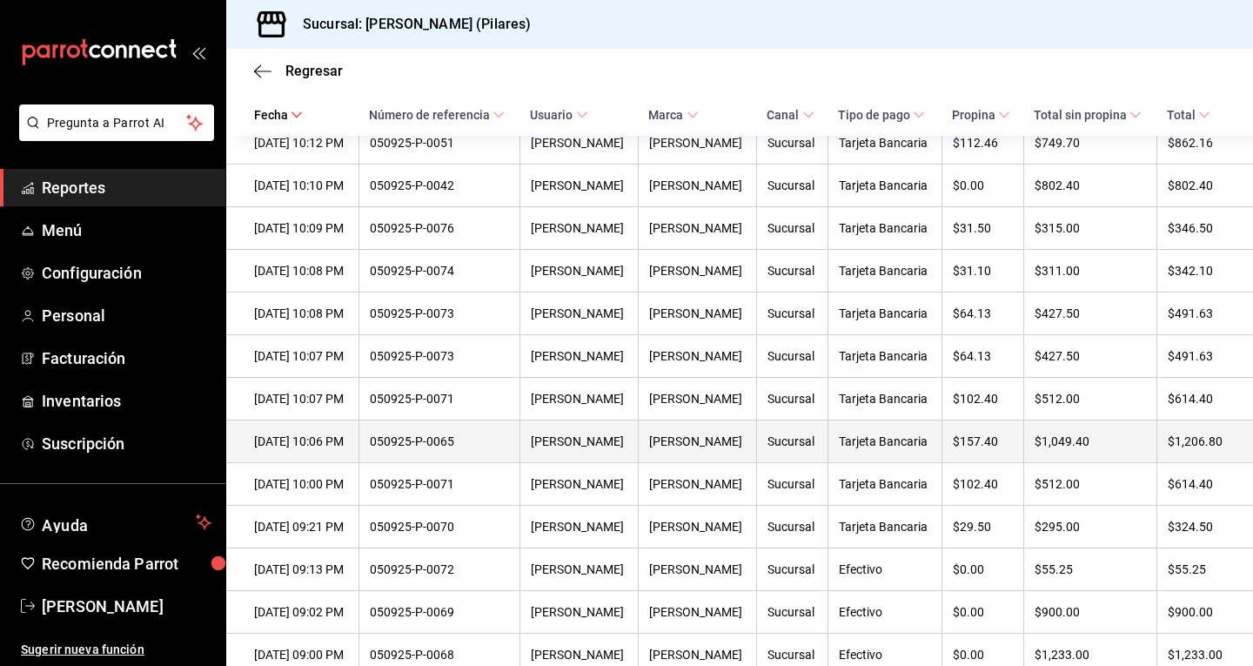
click at [434, 448] on div "050925-P-0065" at bounding box center [440, 441] width 140 height 14
click at [298, 448] on div "[DATE] 10:06 PM" at bounding box center [301, 441] width 94 height 14
click at [902, 463] on th "Tarjeta Bancaria" at bounding box center [885, 441] width 114 height 43
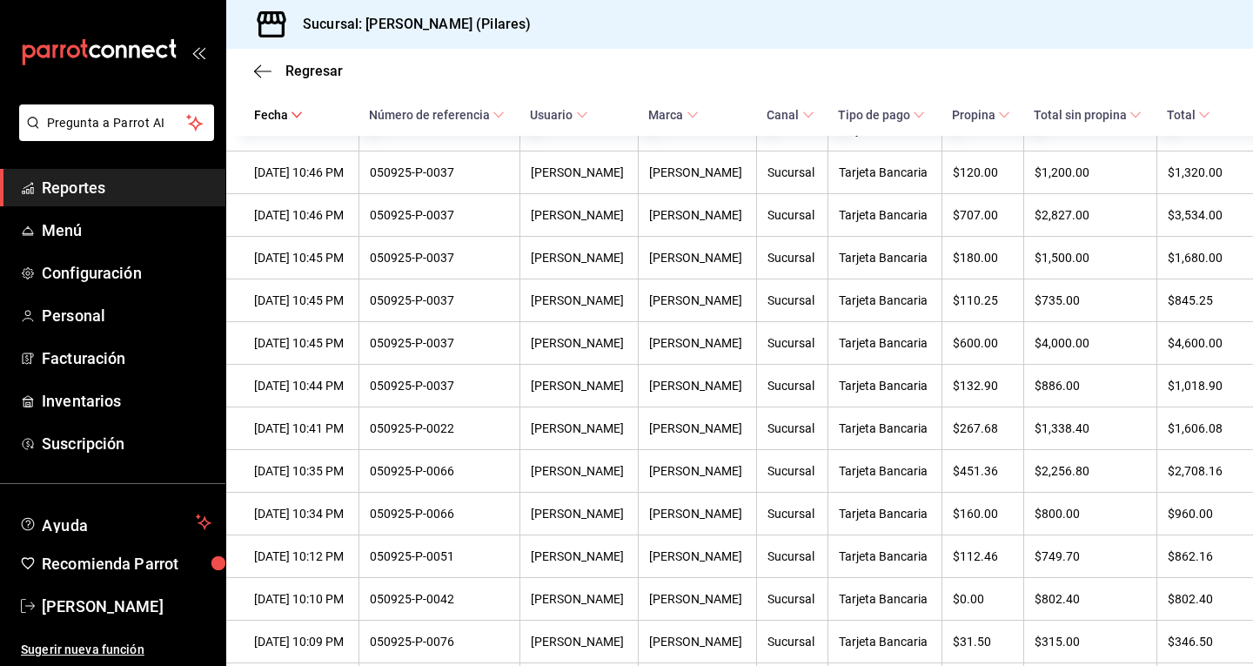
scroll to position [0, 0]
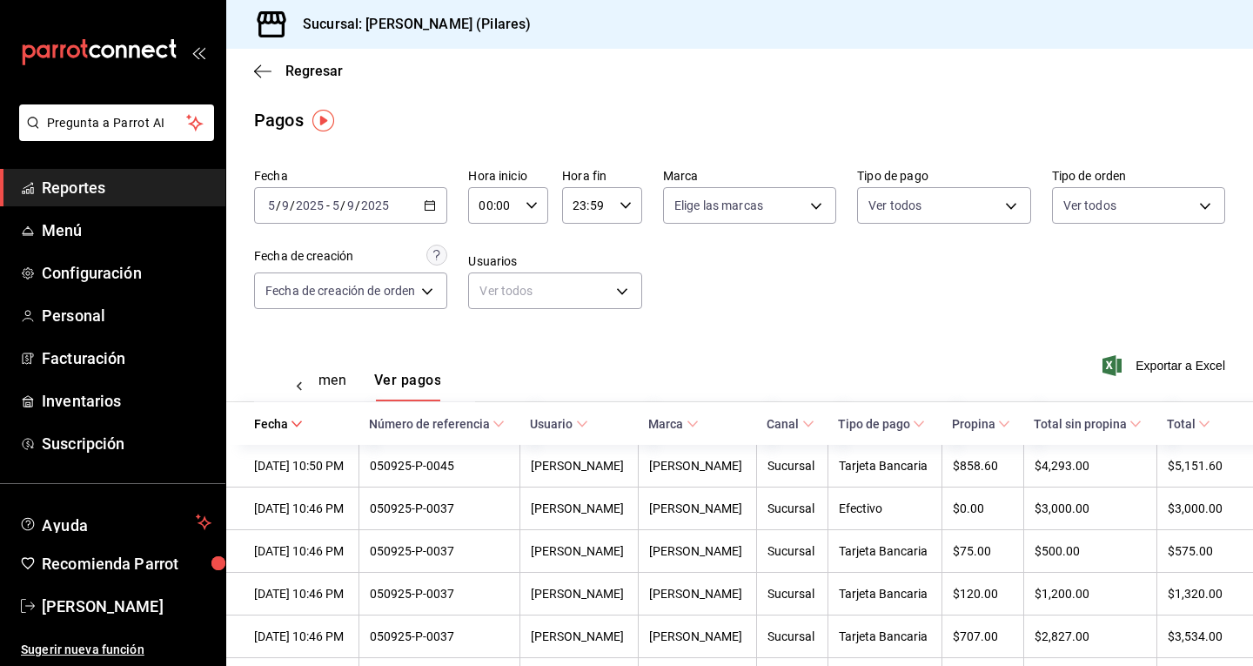
click at [1183, 351] on div "Exportar a Excel" at bounding box center [1131, 365] width 187 height 71
click at [1158, 370] on span "Exportar a Excel" at bounding box center [1165, 365] width 119 height 21
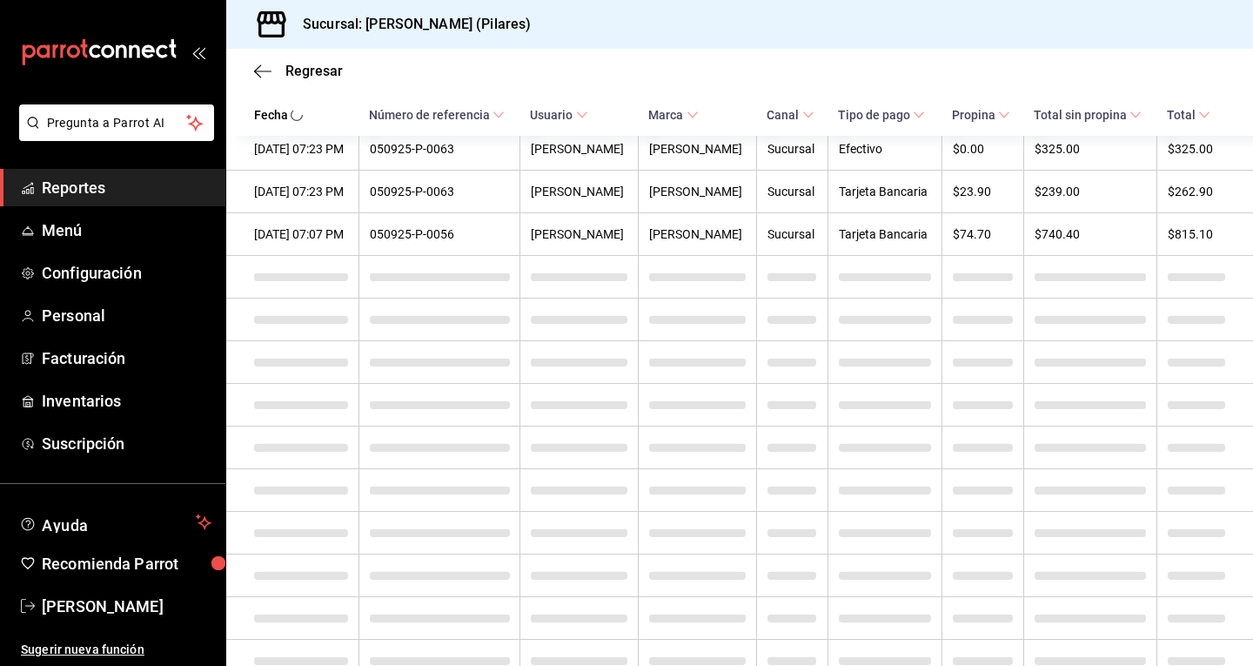
scroll to position [1983, 0]
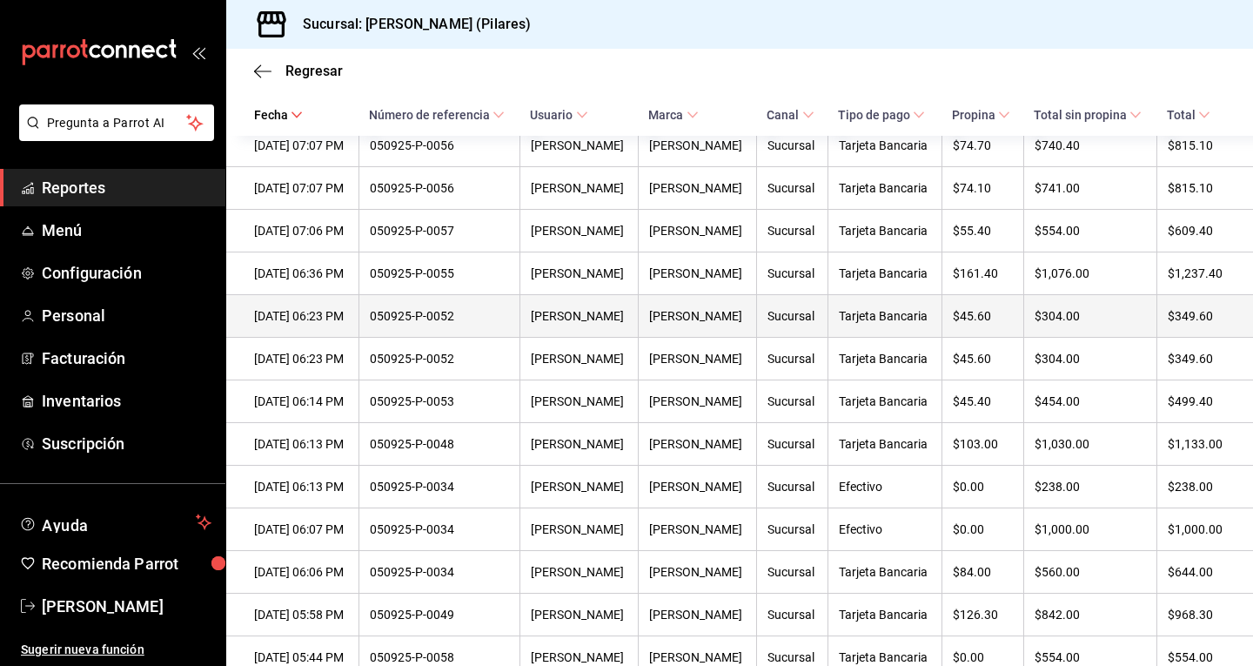
click at [447, 323] on div "050925-P-0052" at bounding box center [440, 316] width 140 height 14
click at [593, 323] on div "[PERSON_NAME]" at bounding box center [579, 316] width 97 height 14
click at [766, 338] on th "Sucursal" at bounding box center [791, 316] width 70 height 43
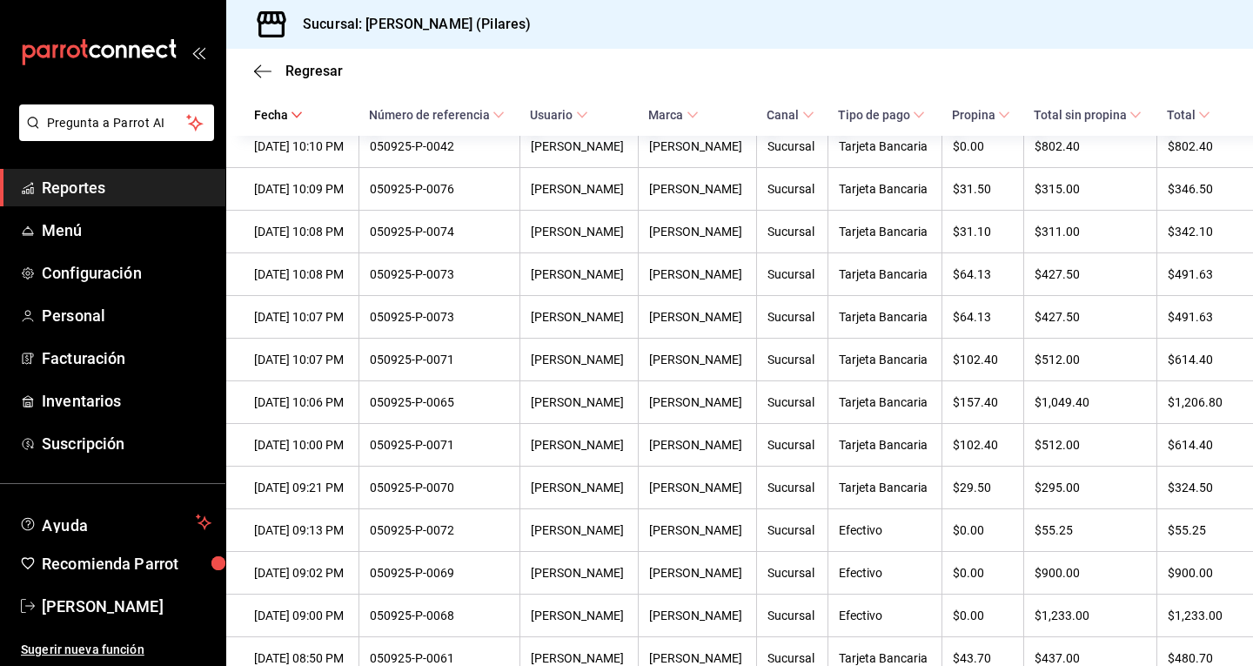
scroll to position [871, 0]
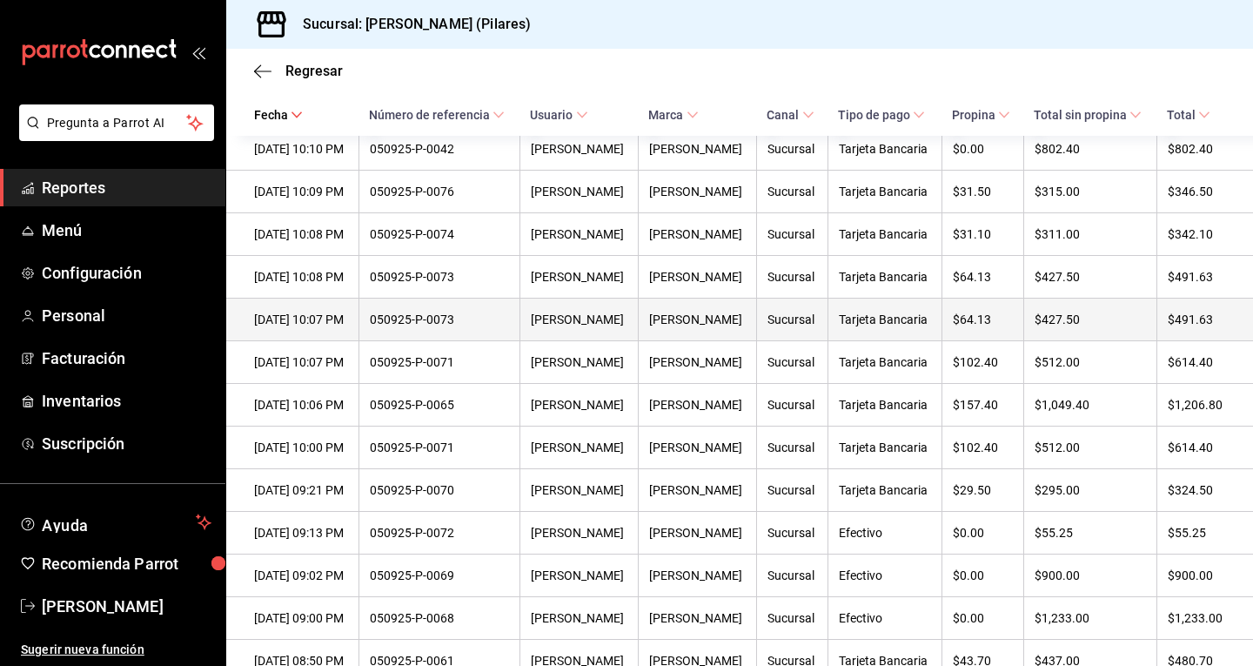
click at [486, 326] on div "050925-P-0073" at bounding box center [440, 319] width 140 height 14
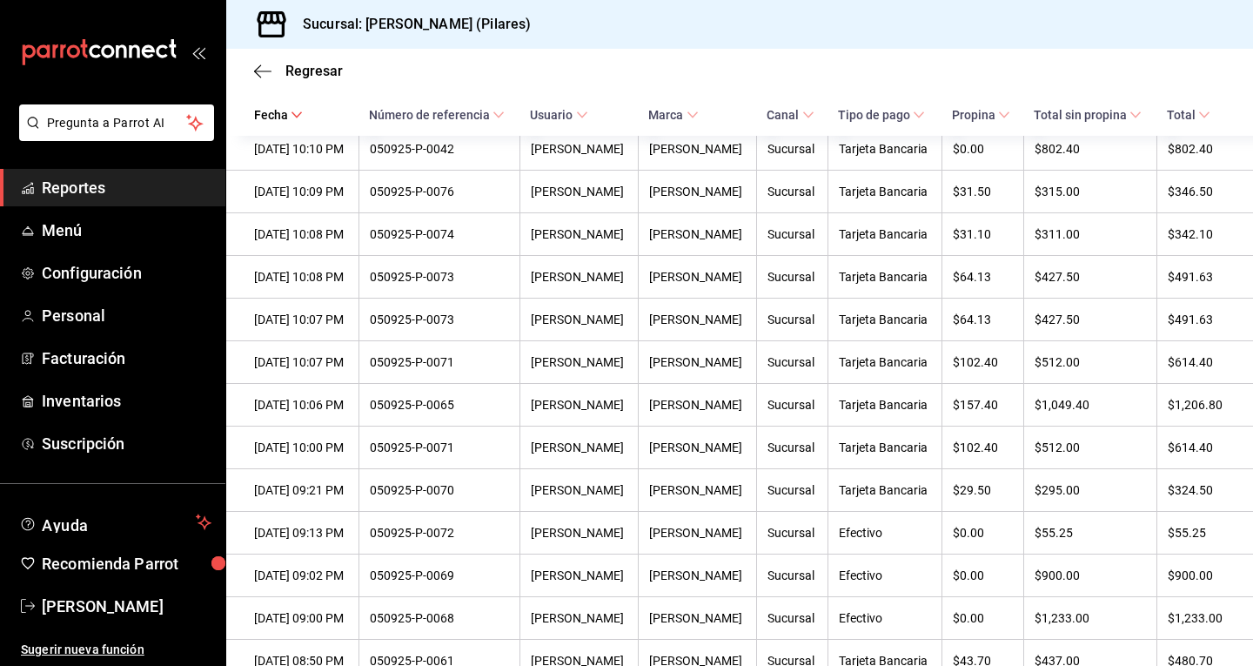
click at [256, 83] on div "Regresar" at bounding box center [739, 71] width 1027 height 44
click at [258, 76] on icon "button" at bounding box center [262, 72] width 17 height 16
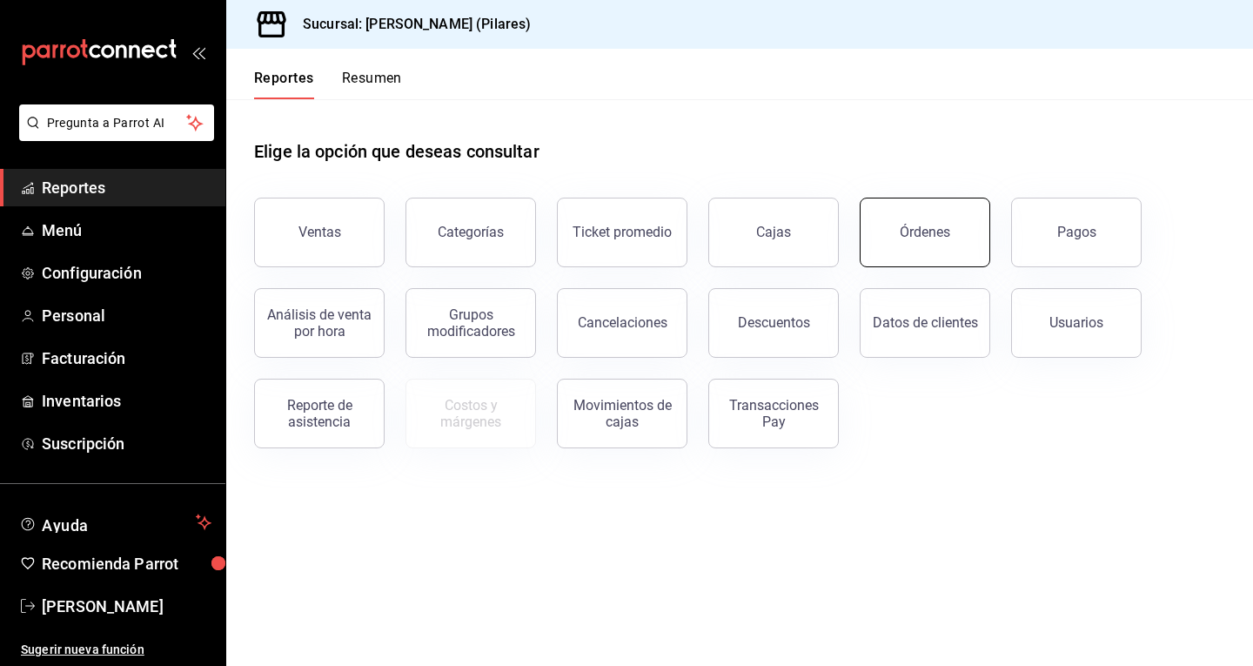
click at [910, 237] on div "Órdenes" at bounding box center [925, 232] width 50 height 17
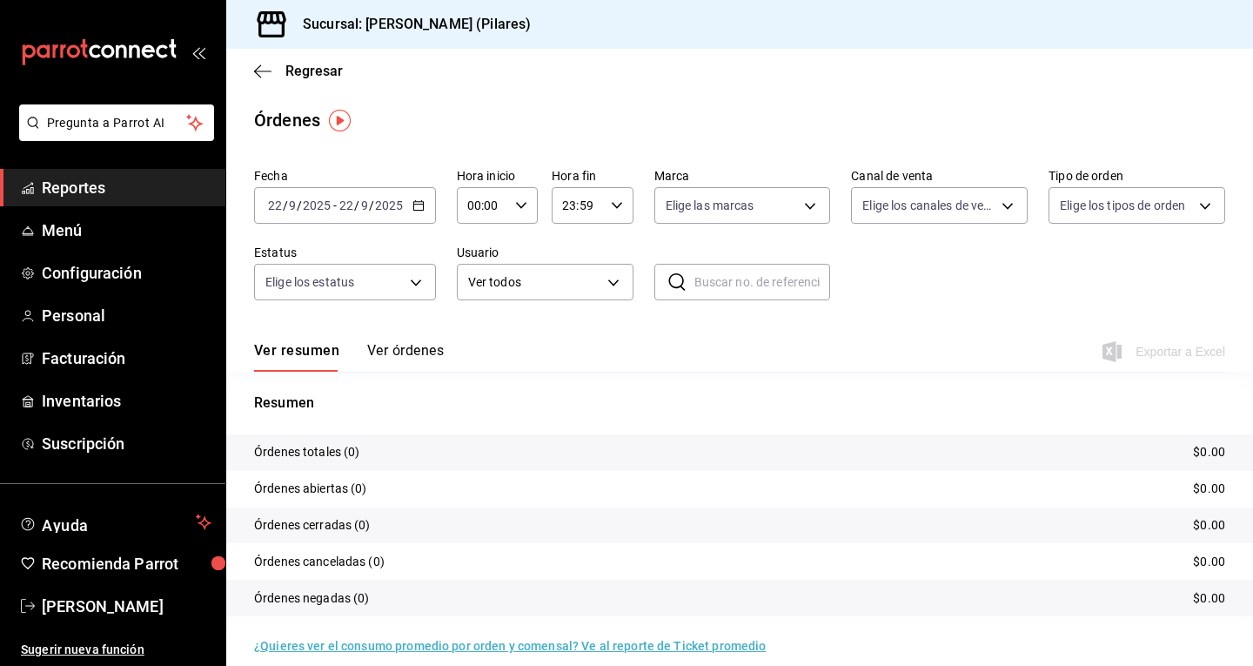
click at [412, 357] on button "Ver órdenes" at bounding box center [405, 357] width 77 height 30
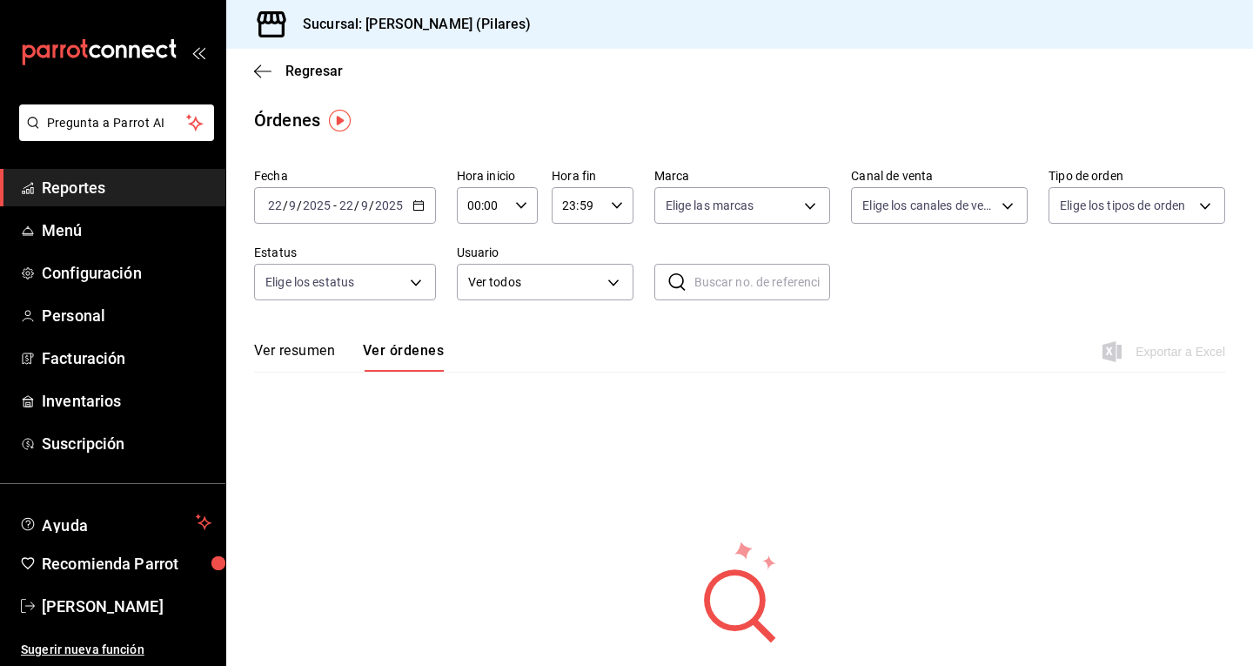
click at [415, 204] on \(Stroke\) "button" at bounding box center [418, 204] width 10 height 1
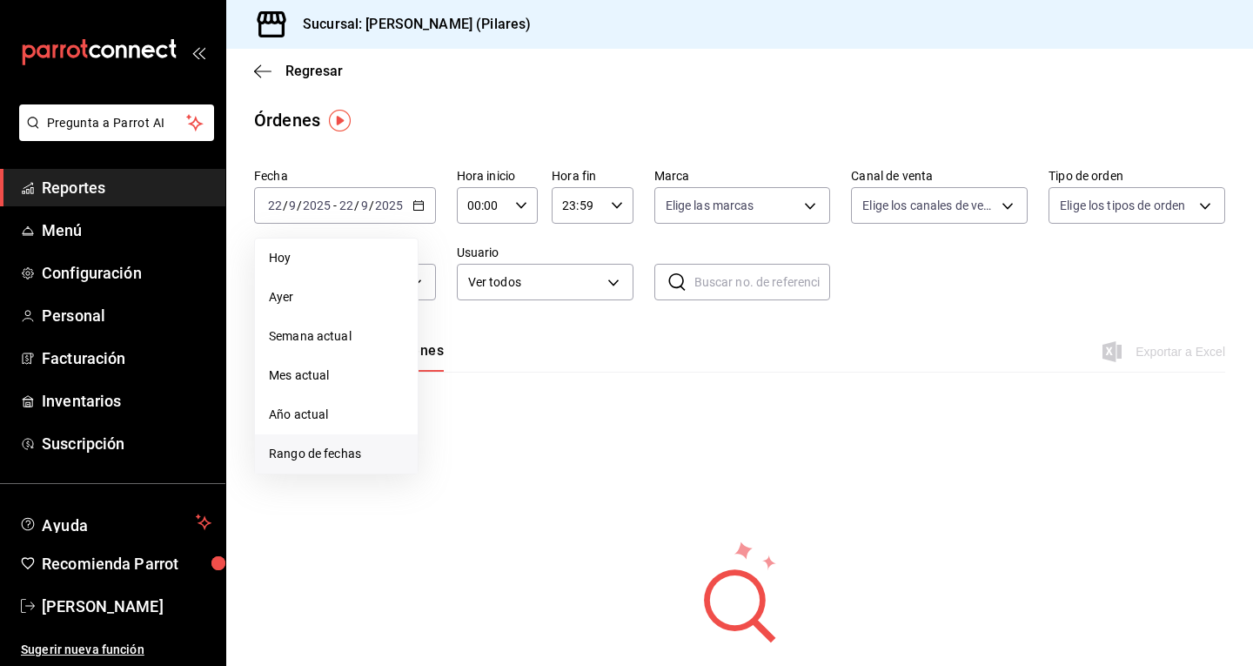
click at [331, 446] on span "Rango de fechas" at bounding box center [336, 454] width 135 height 18
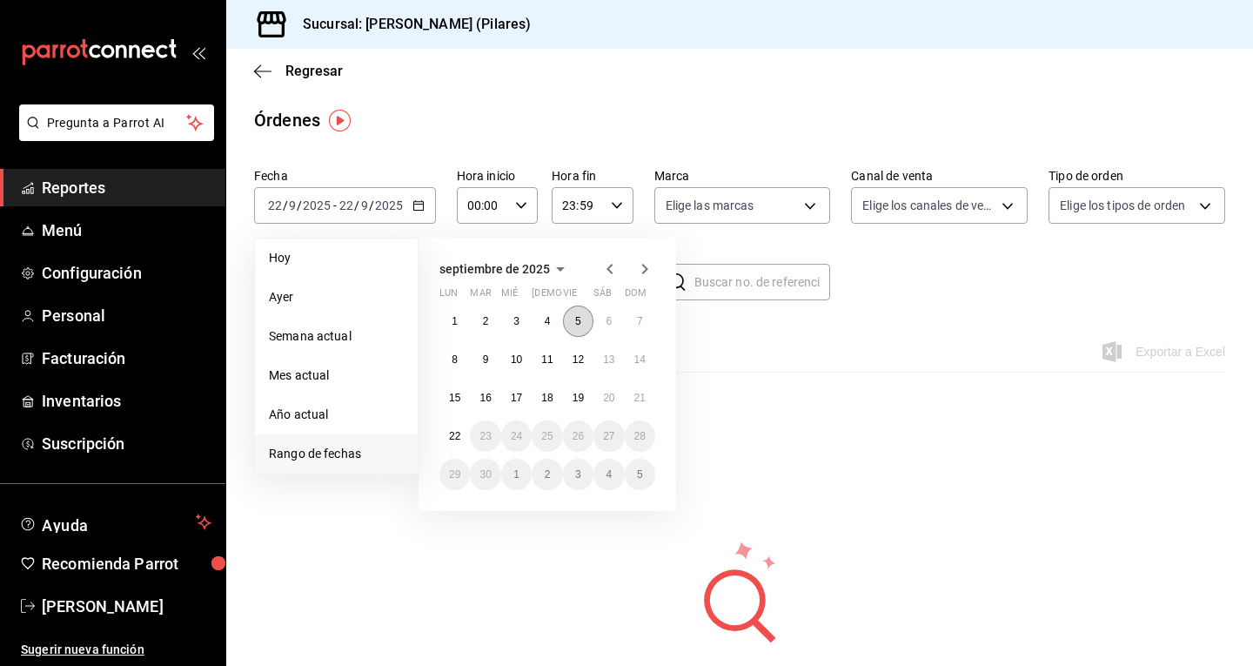
click at [586, 312] on button "5" at bounding box center [578, 320] width 30 height 31
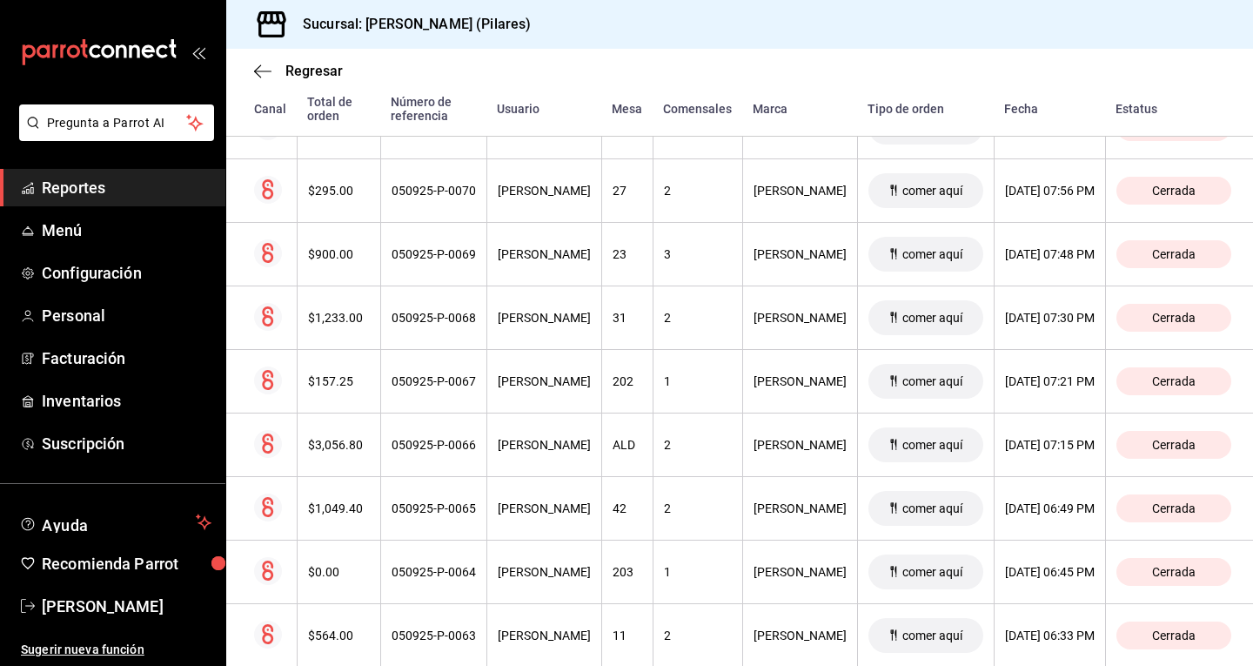
scroll to position [699, 0]
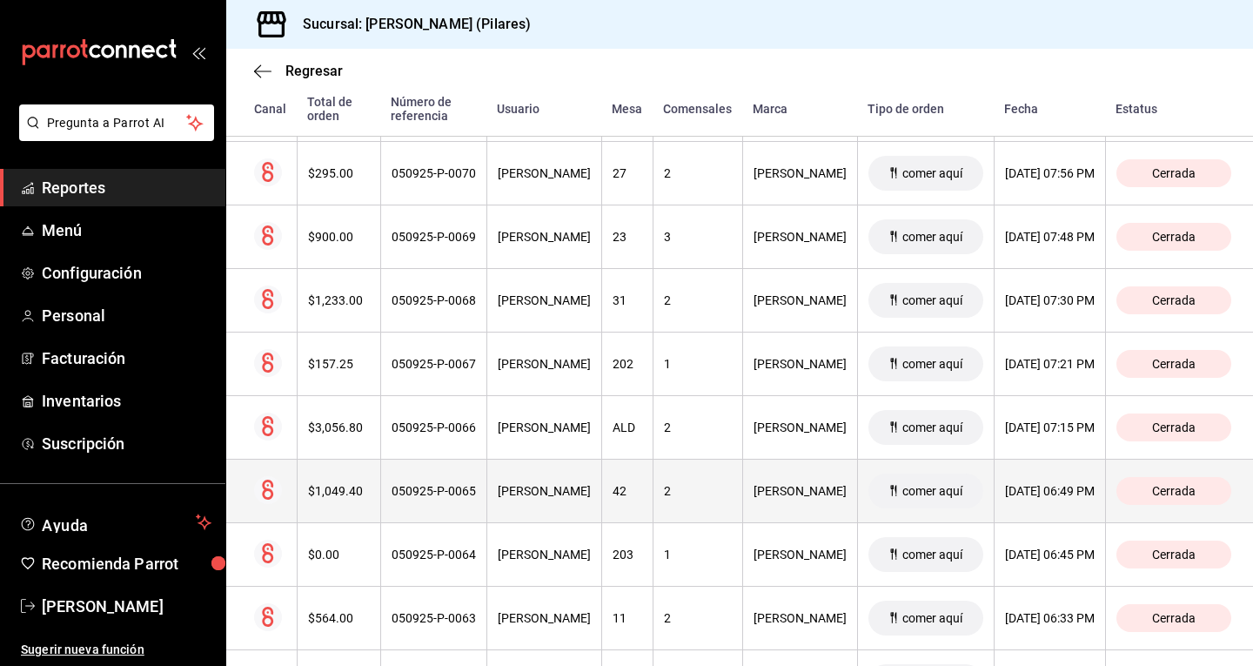
click at [420, 498] on div "050925-P-0065" at bounding box center [434, 491] width 84 height 14
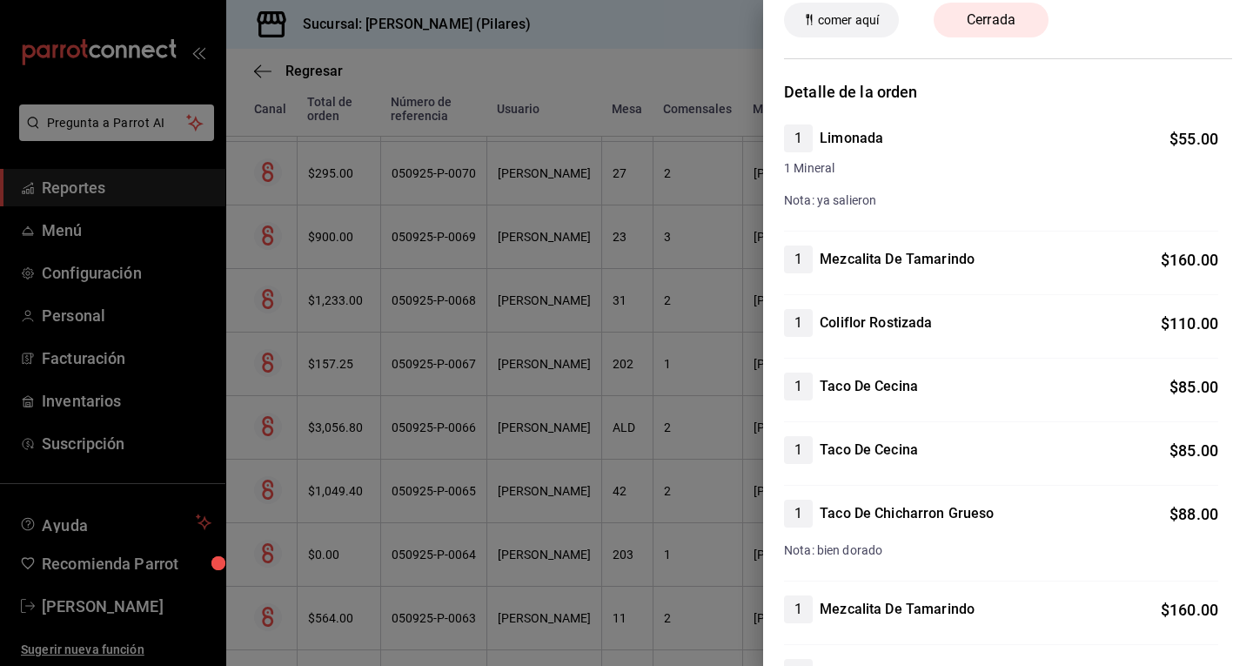
scroll to position [0, 0]
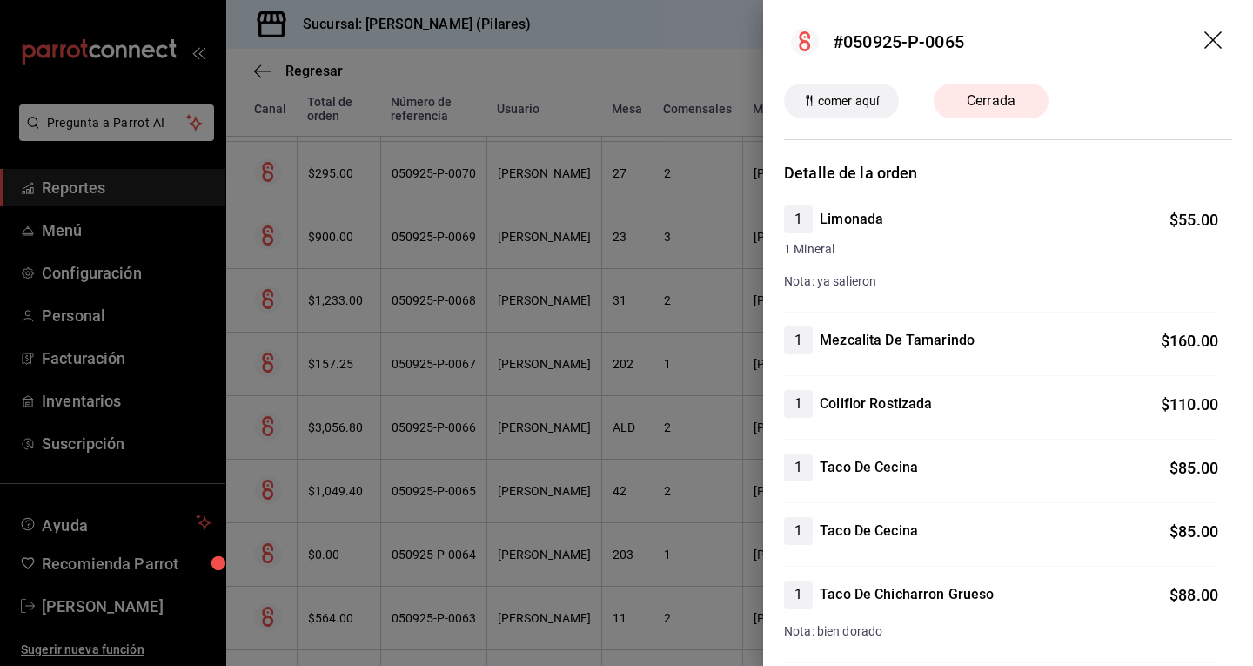
click at [868, 110] on span "comer aquí" at bounding box center [848, 101] width 75 height 18
click at [991, 117] on div "Cerrada" at bounding box center [991, 101] width 115 height 35
click at [1005, 109] on span "Cerrada" at bounding box center [991, 100] width 70 height 21
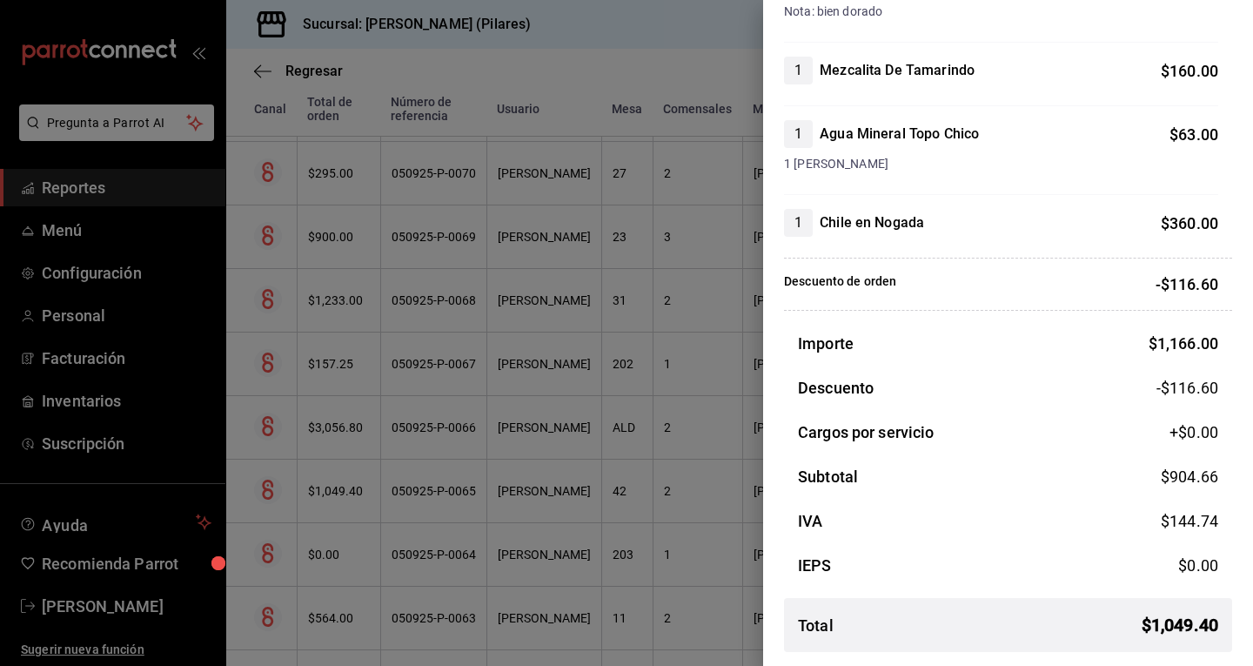
click at [658, 39] on div at bounding box center [626, 333] width 1253 height 666
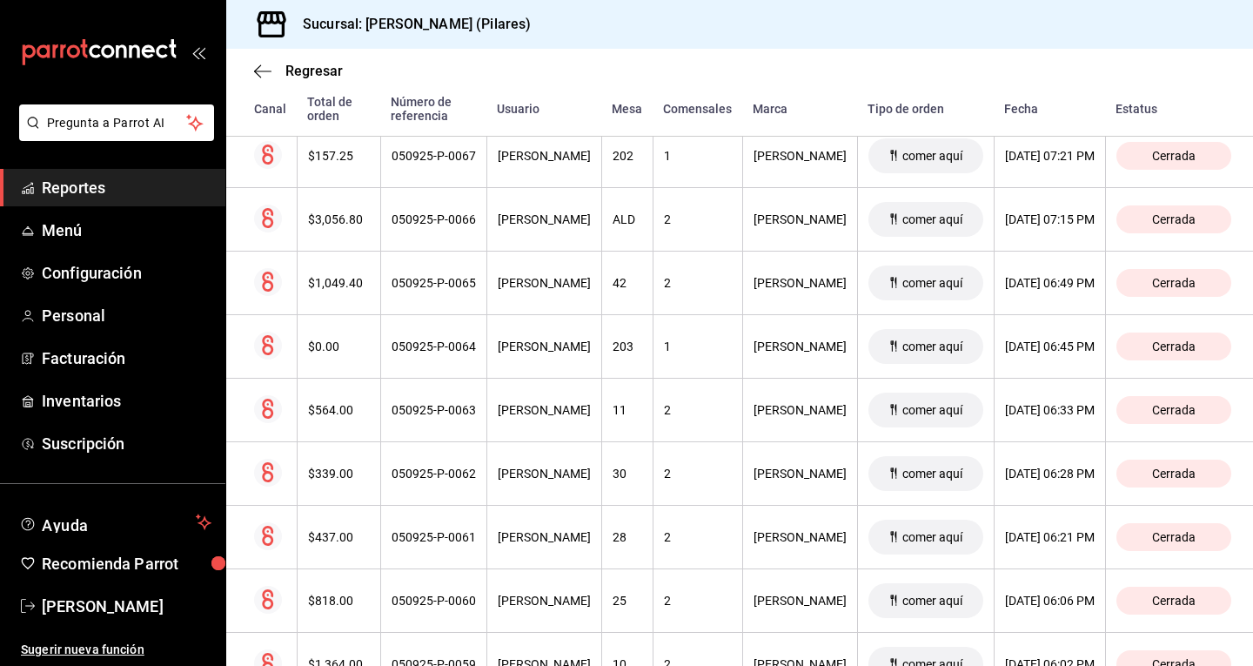
scroll to position [879, 0]
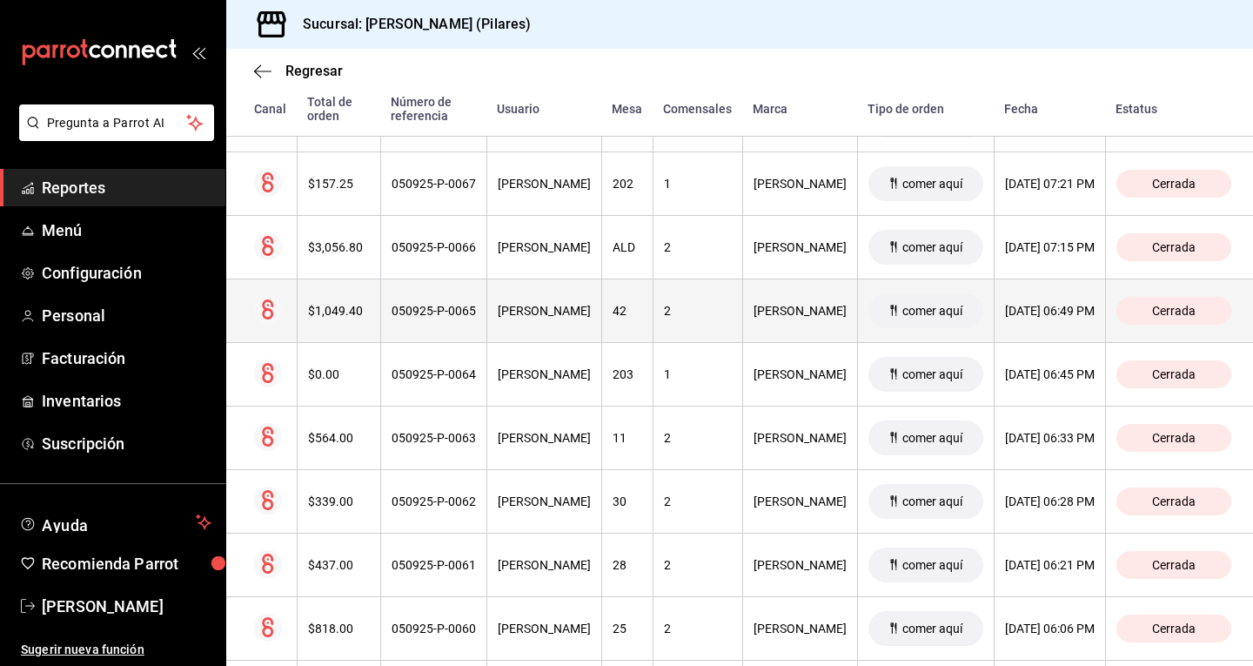
click at [264, 308] on icon at bounding box center [267, 309] width 11 height 20
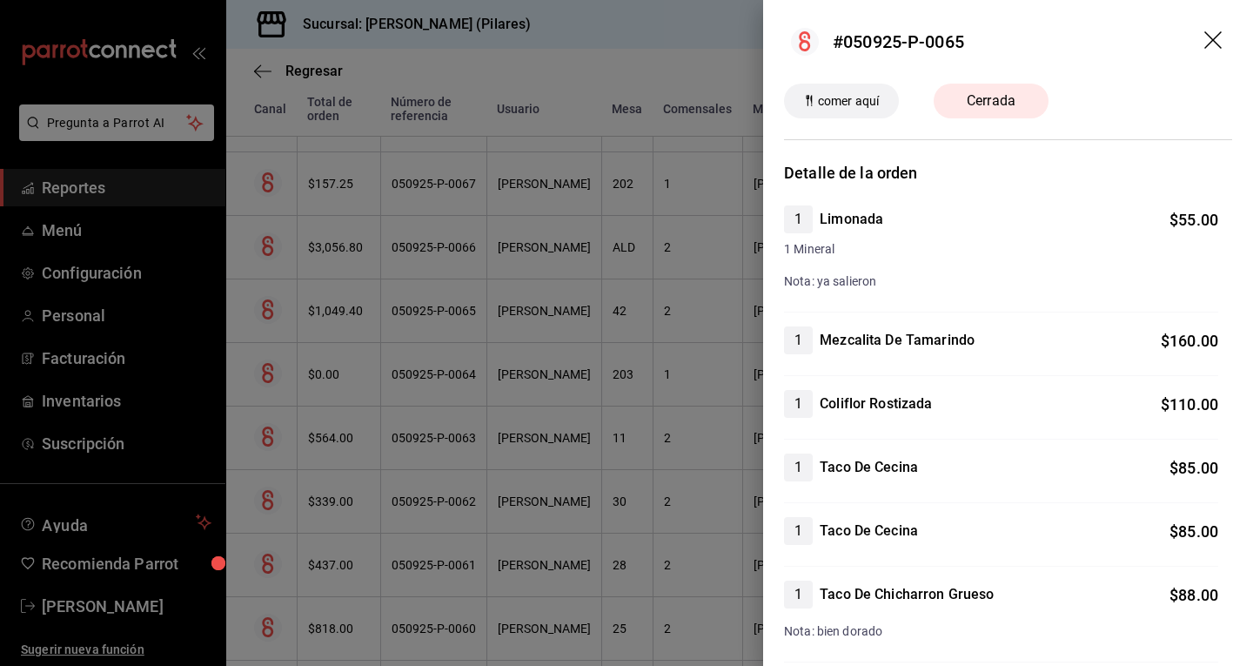
scroll to position [620, 0]
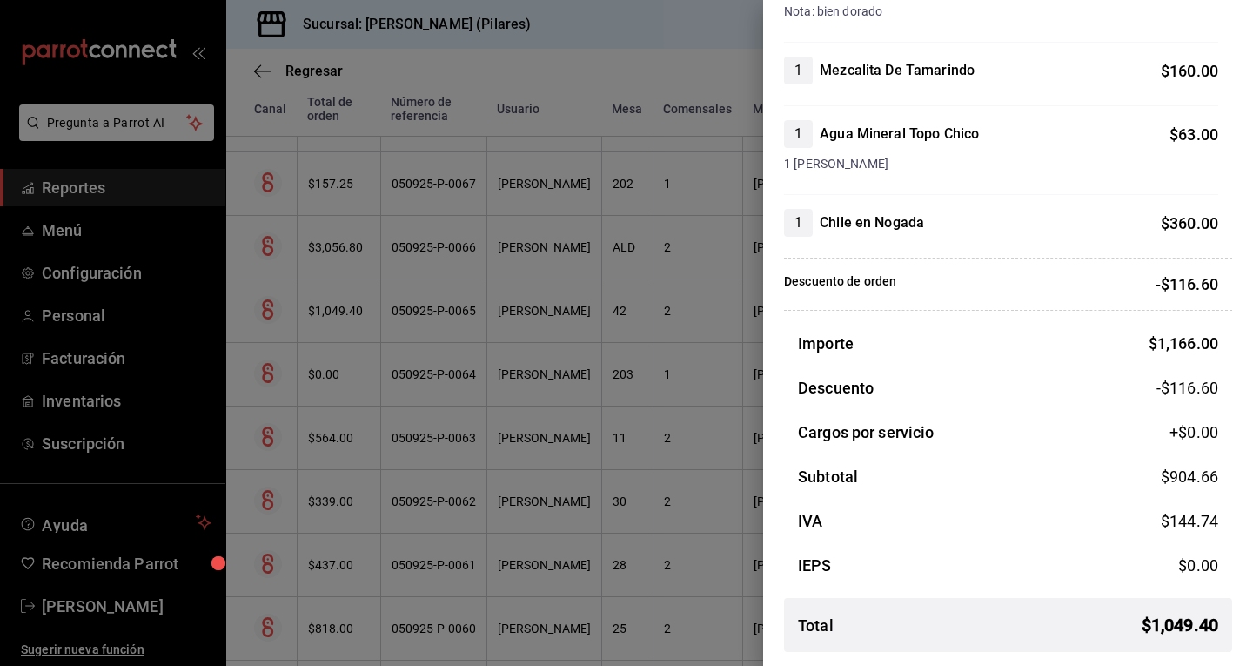
click at [622, 36] on div at bounding box center [626, 333] width 1253 height 666
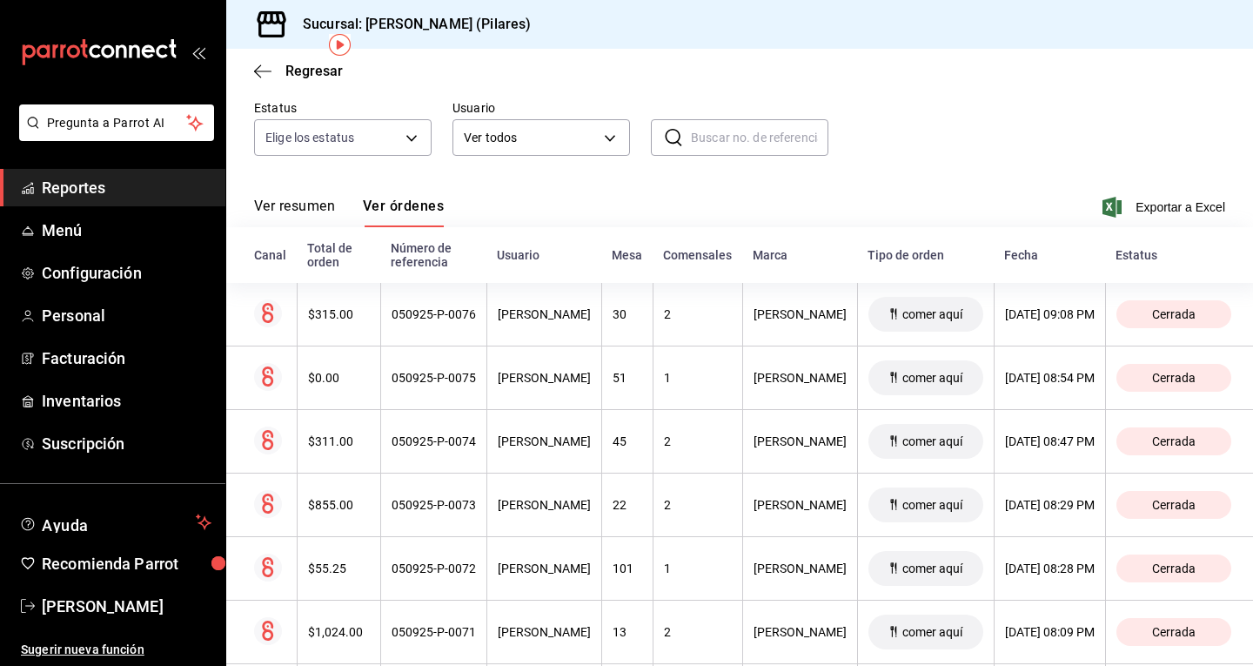
scroll to position [0, 0]
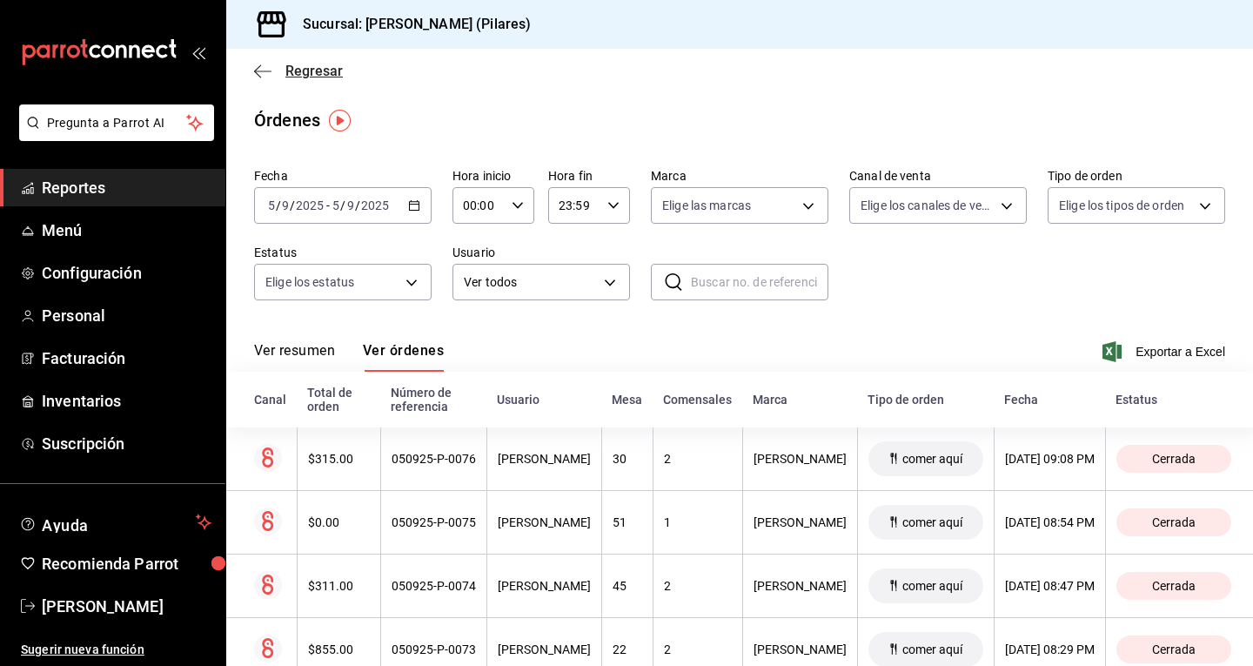
click at [268, 67] on icon "button" at bounding box center [262, 72] width 17 height 16
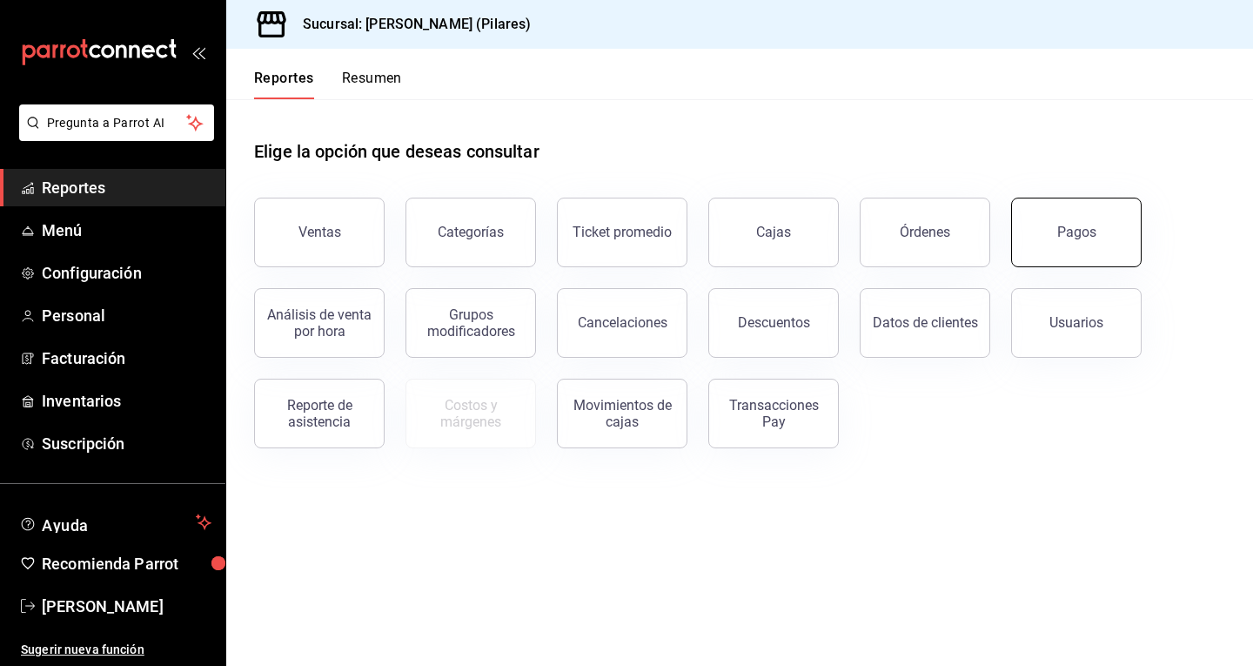
click at [1084, 215] on button "Pagos" at bounding box center [1076, 233] width 131 height 70
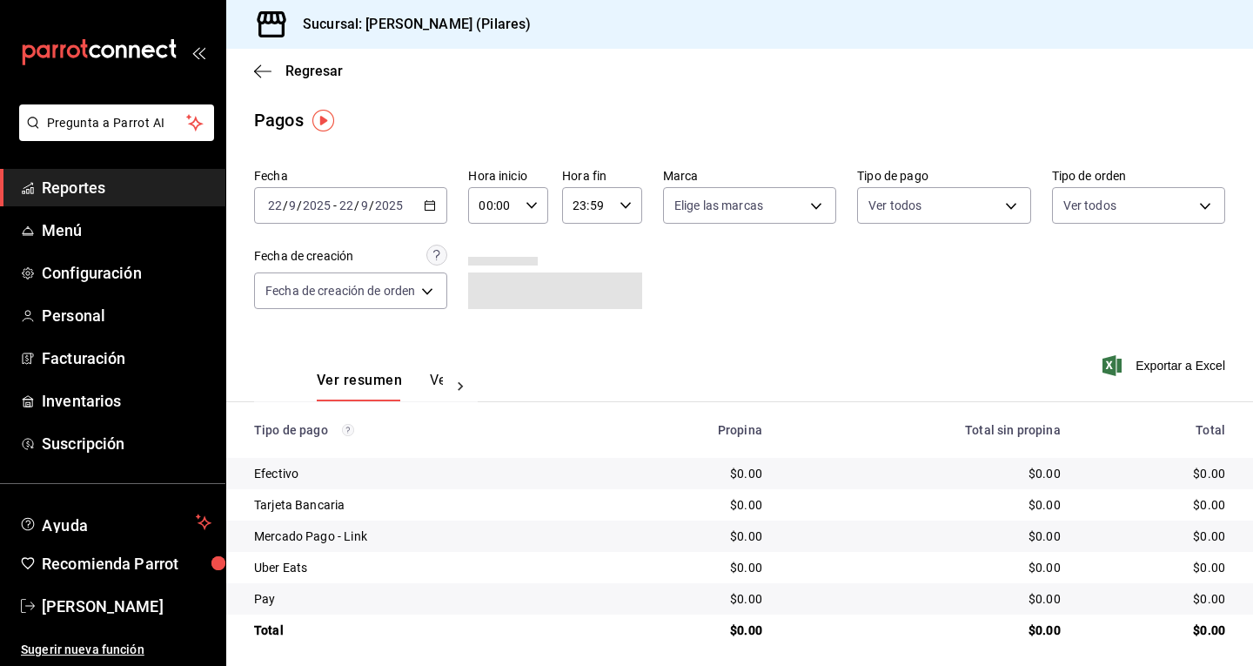
click at [440, 377] on button "Ver pagos" at bounding box center [462, 387] width 65 height 30
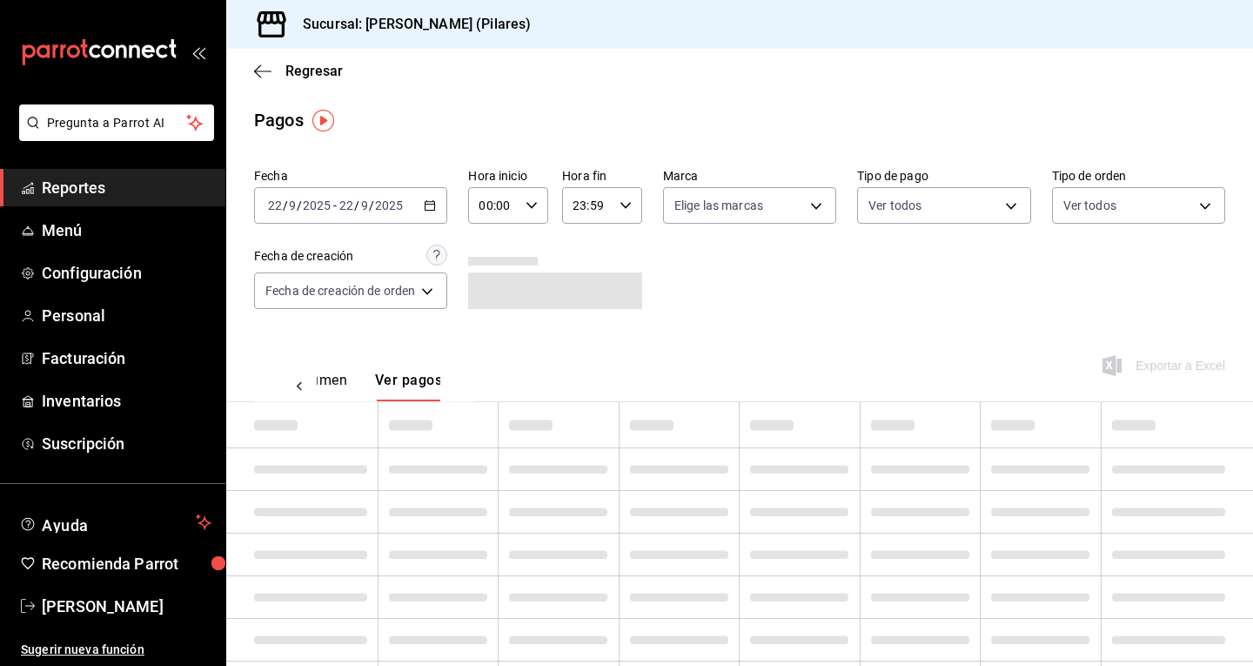
scroll to position [0, 51]
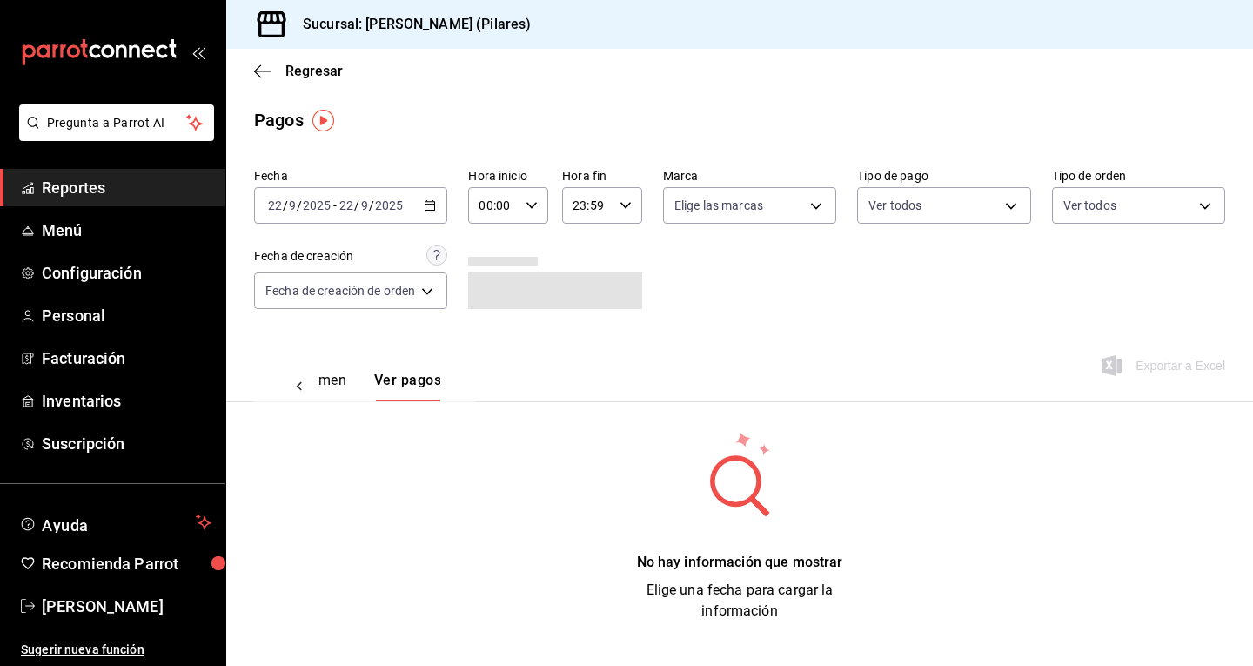
click at [424, 198] on div "[DATE] [DATE] - [DATE] [DATE]" at bounding box center [350, 205] width 193 height 37
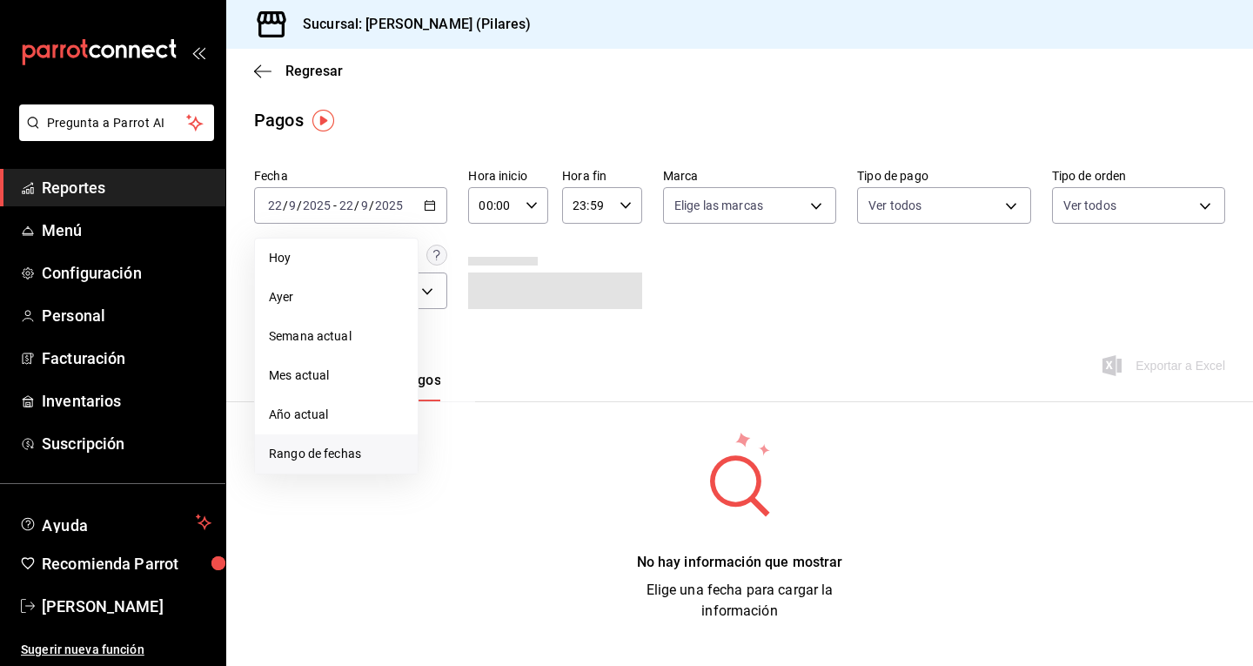
click at [319, 469] on li "Rango de fechas" at bounding box center [336, 453] width 163 height 39
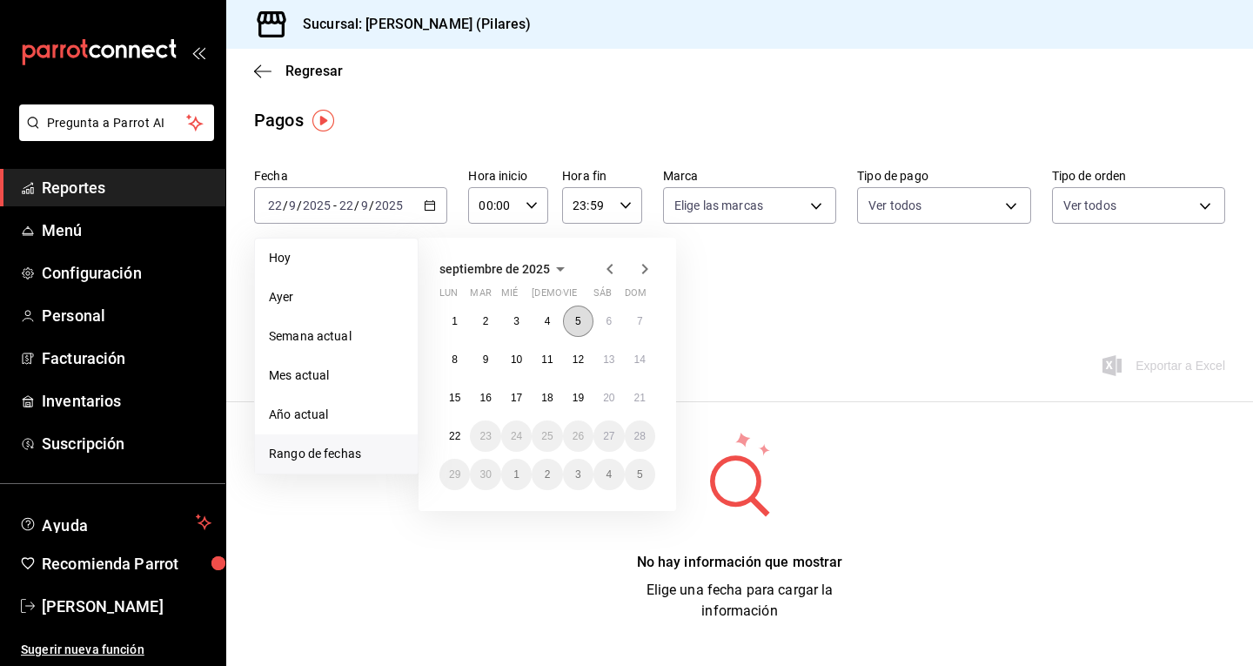
click at [577, 323] on abbr "5" at bounding box center [578, 321] width 6 height 12
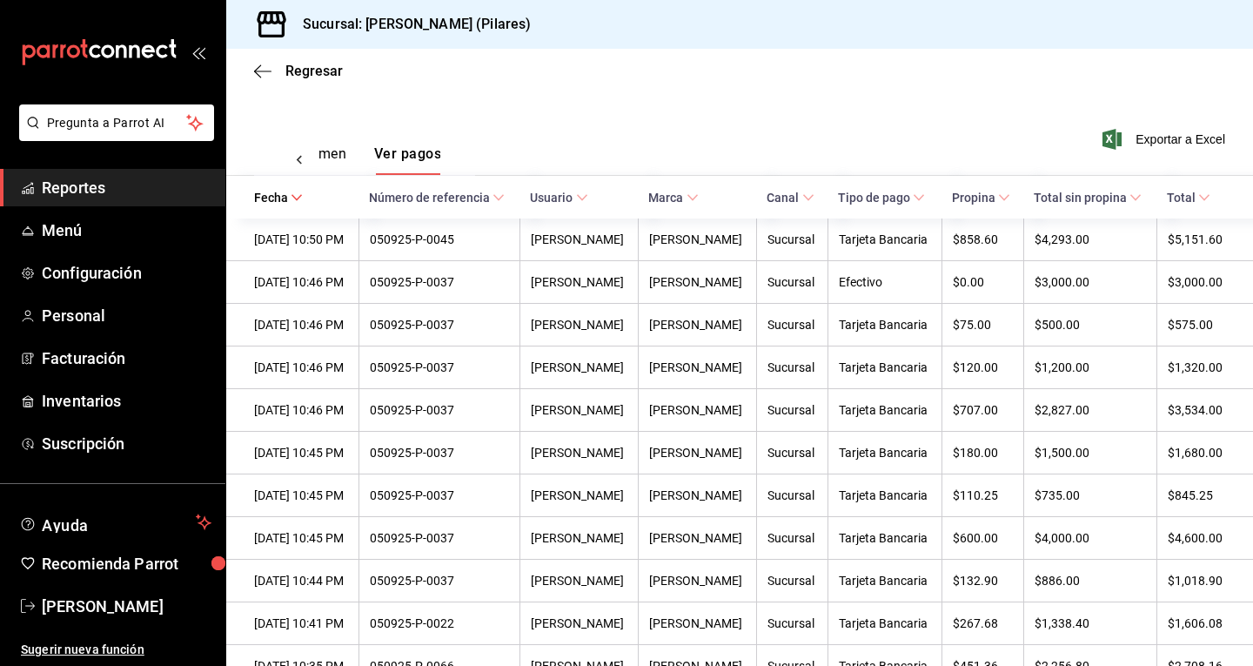
scroll to position [227, 0]
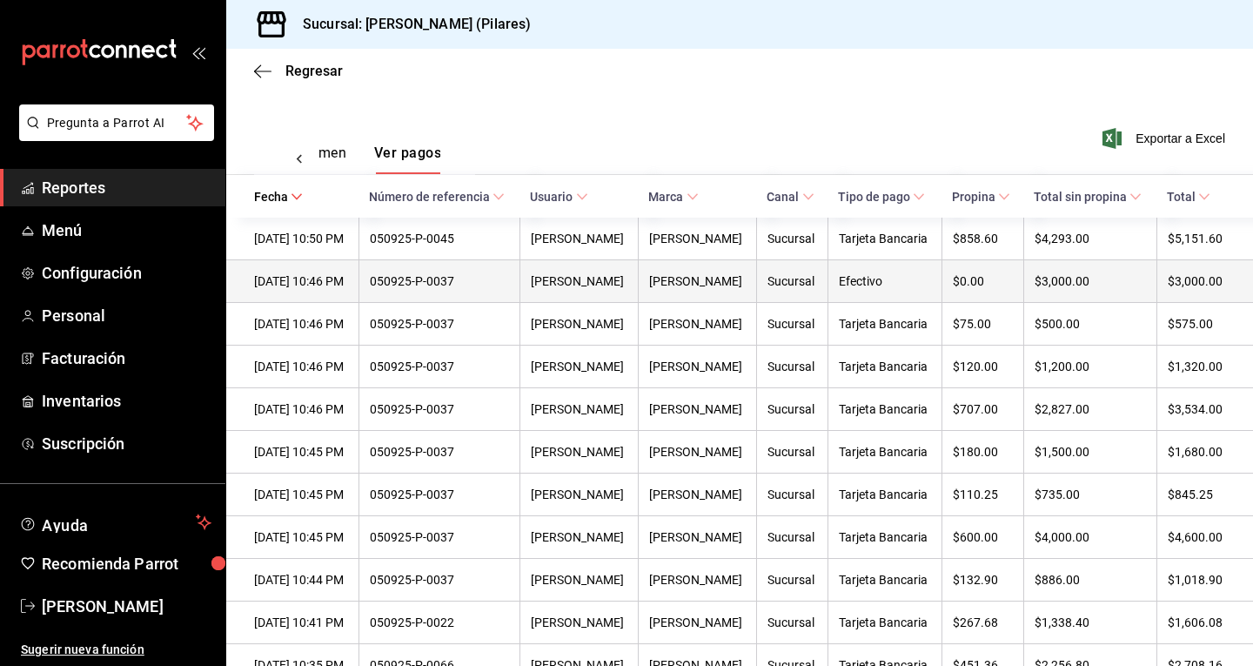
click at [467, 282] on div "050925-P-0037" at bounding box center [440, 281] width 140 height 14
click at [708, 292] on th "[PERSON_NAME]" at bounding box center [697, 281] width 118 height 43
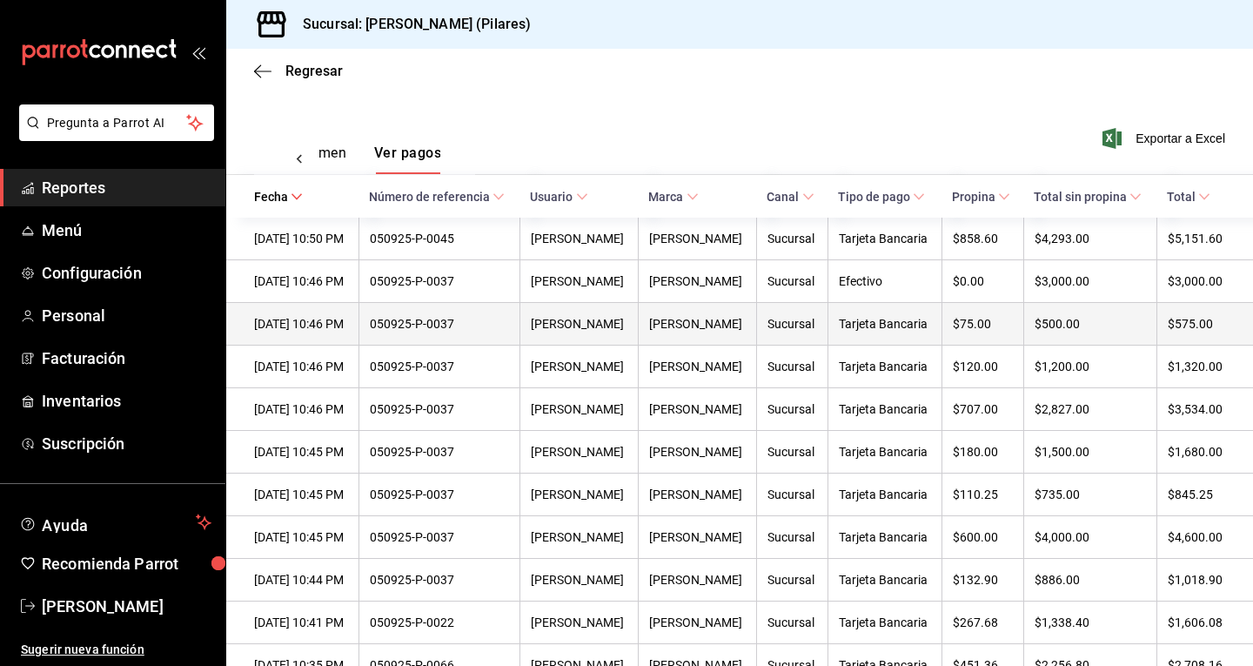
scroll to position [0, 0]
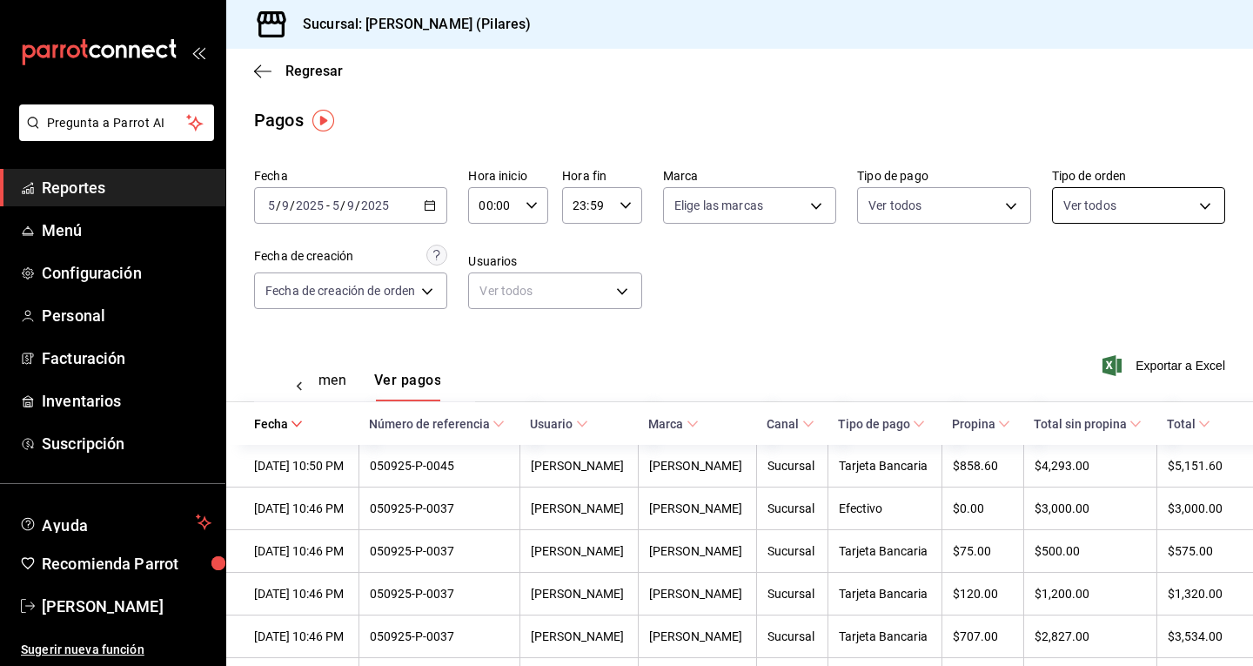
click at [1116, 203] on body "Pregunta a Parrot AI Reportes Menú Configuración Personal Facturación Inventari…" at bounding box center [626, 333] width 1253 height 666
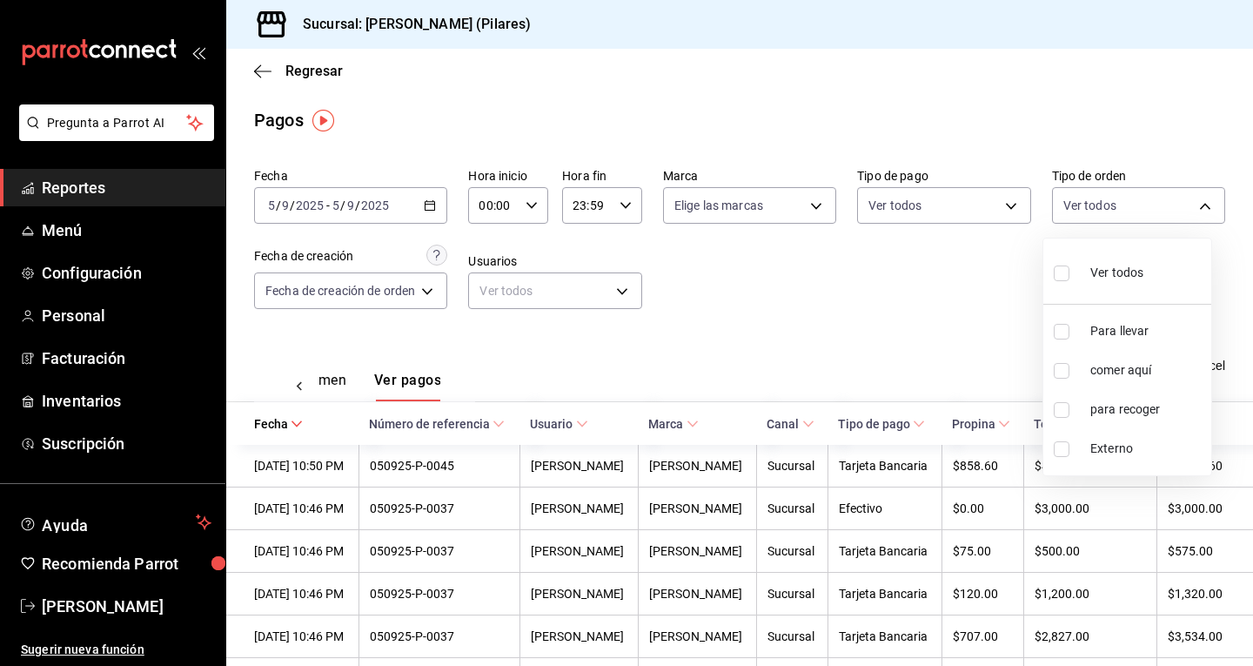
click at [824, 302] on div at bounding box center [626, 333] width 1253 height 666
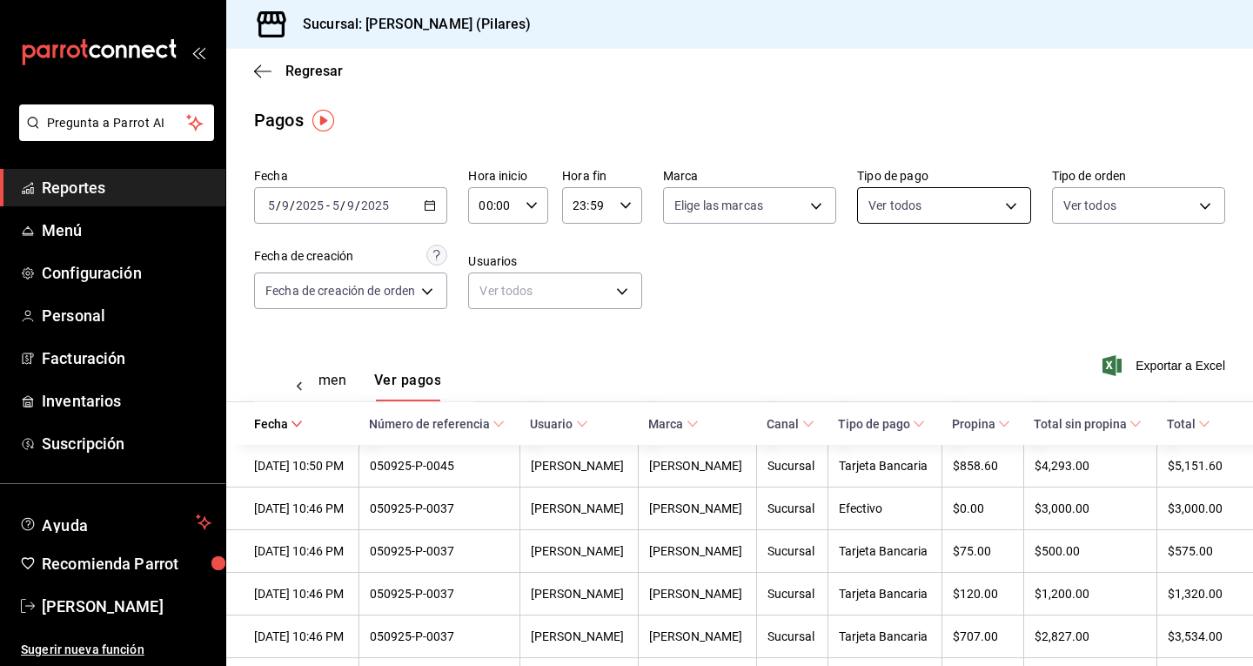
click at [915, 188] on body "Pregunta a Parrot AI Reportes Menú Configuración Personal Facturación Inventari…" at bounding box center [626, 333] width 1253 height 666
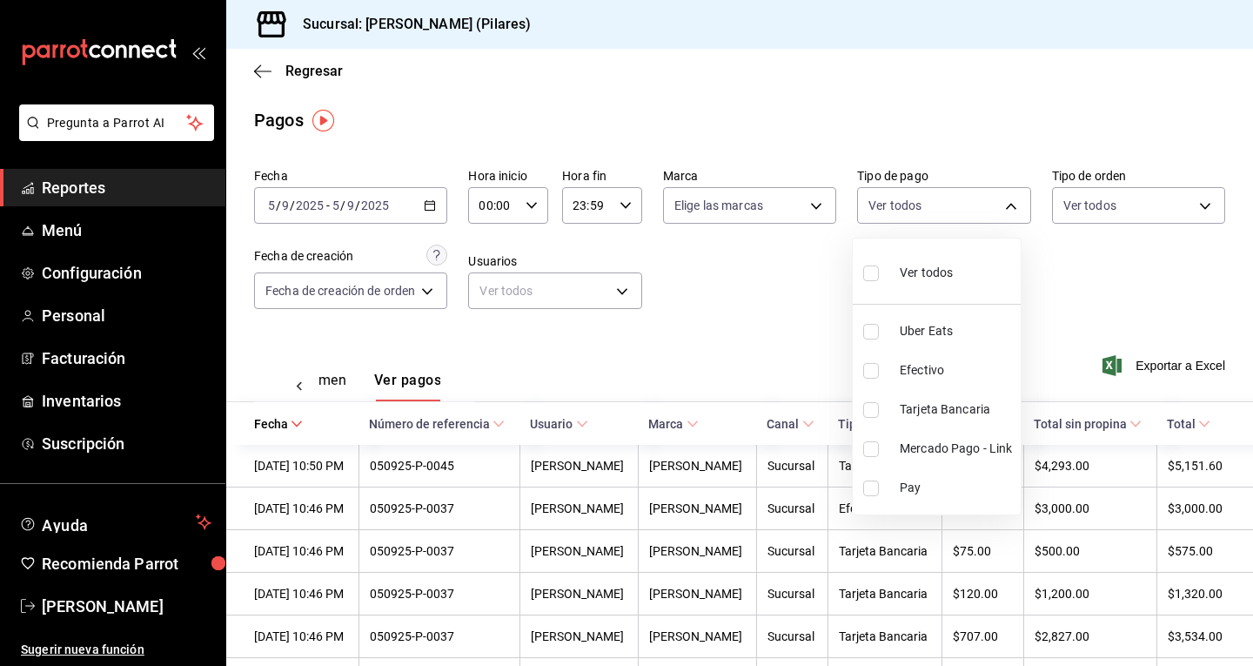
click at [791, 293] on div at bounding box center [626, 333] width 1253 height 666
click at [269, 77] on icon "button" at bounding box center [262, 72] width 17 height 16
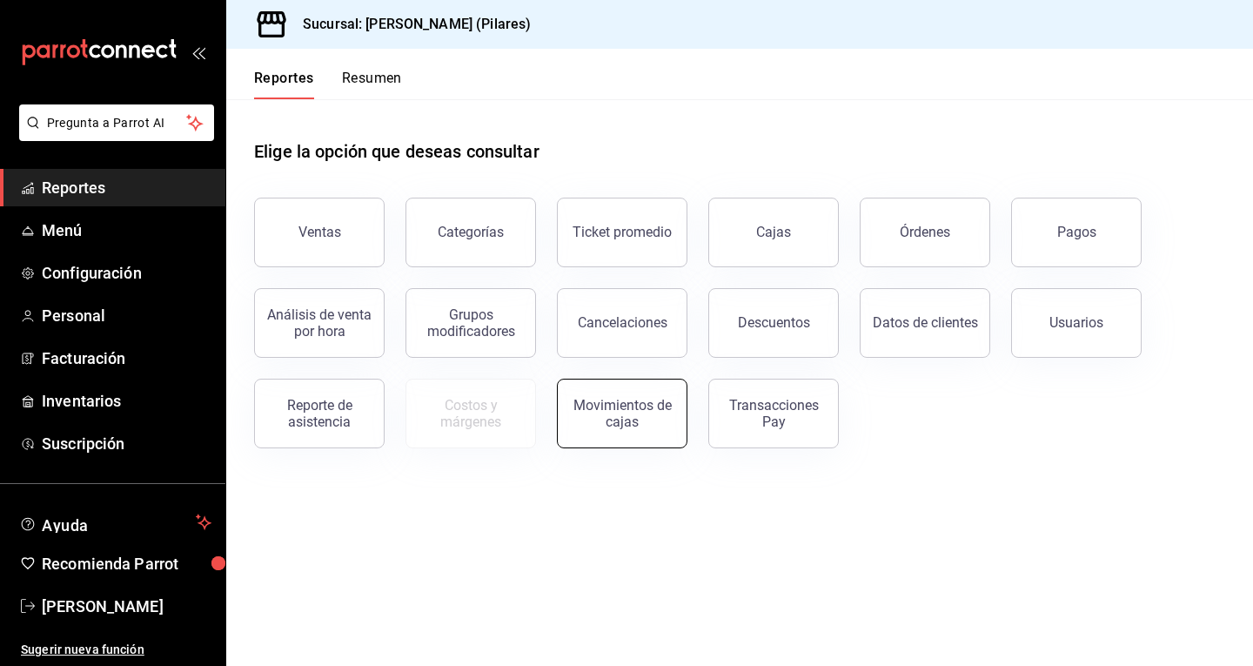
click at [616, 445] on div "Movimientos de cajas" at bounding box center [611, 403] width 151 height 90
click at [632, 419] on div "Movimientos de cajas" at bounding box center [622, 413] width 108 height 33
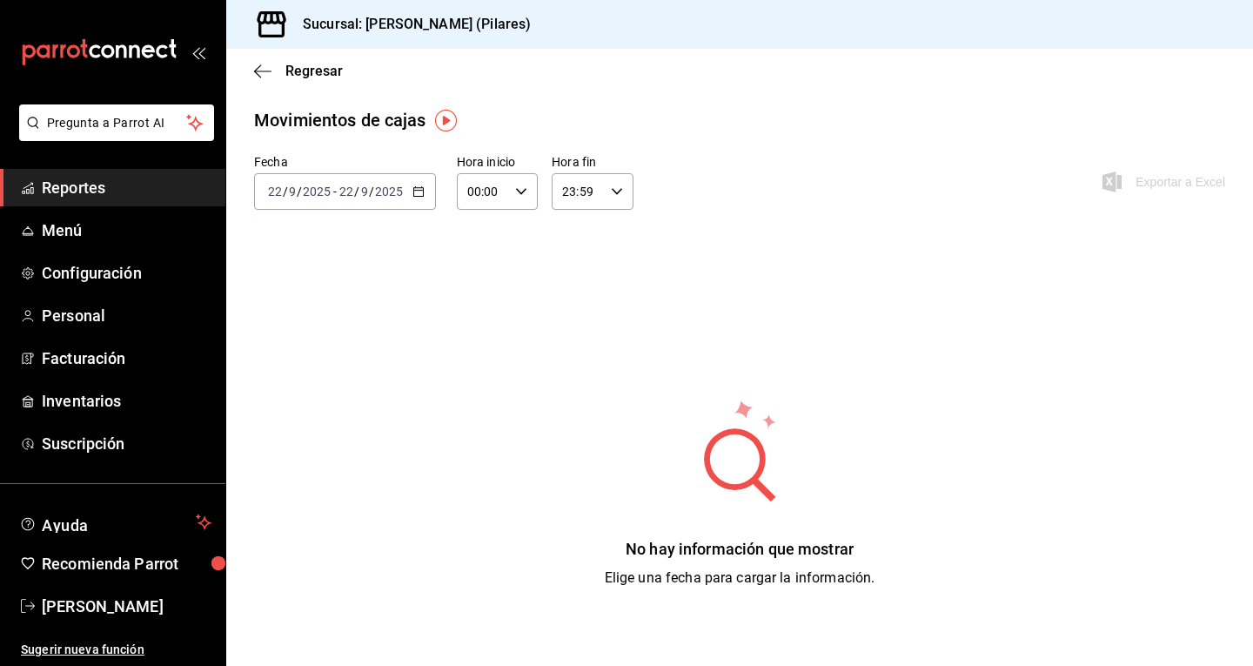
click at [392, 184] on input "2025" at bounding box center [389, 191] width 30 height 14
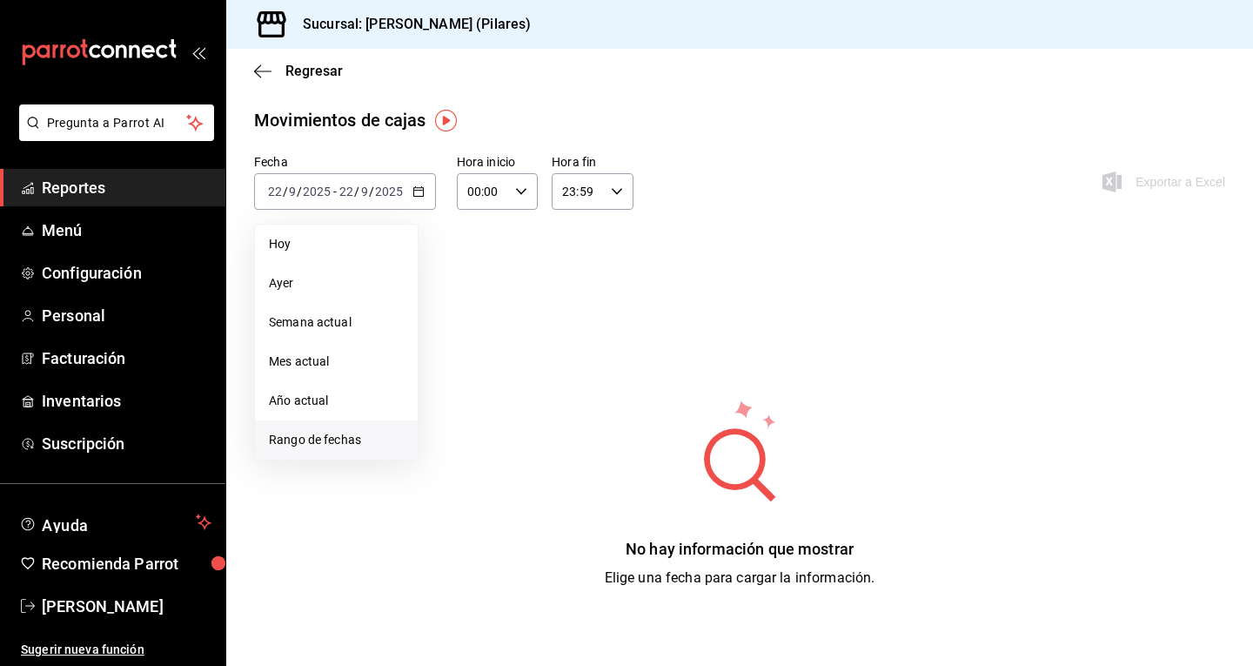
click at [314, 428] on li "Rango de fechas" at bounding box center [336, 439] width 163 height 39
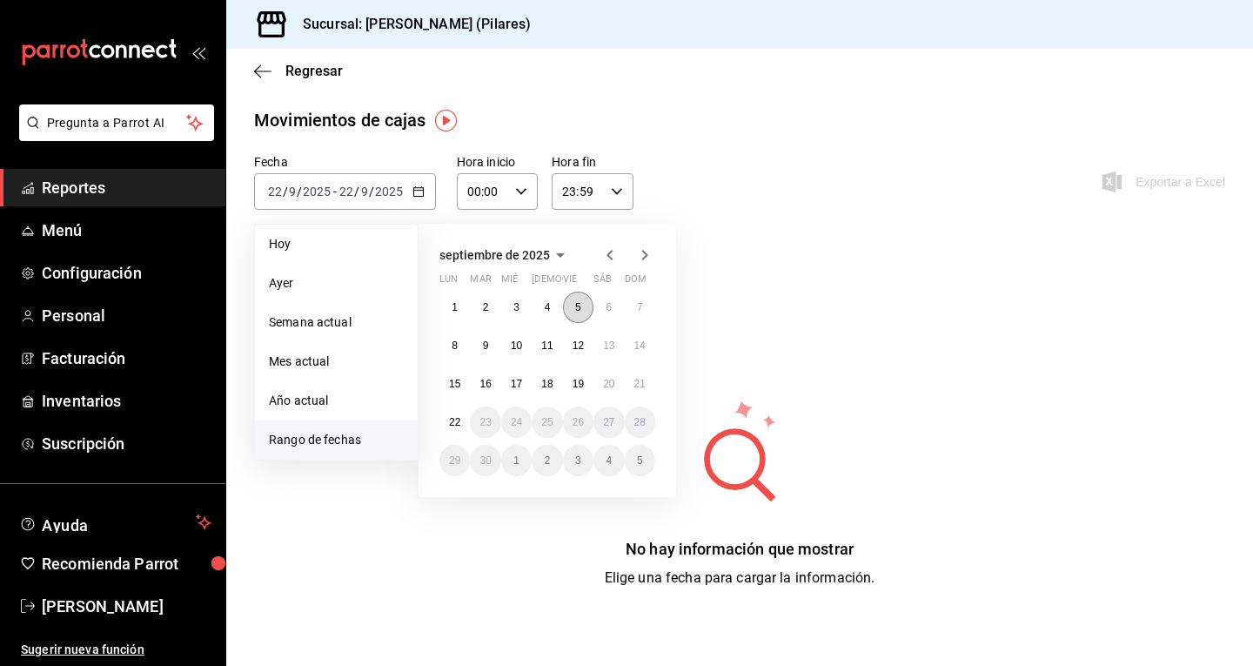
click at [578, 310] on abbr "5" at bounding box center [578, 307] width 6 height 12
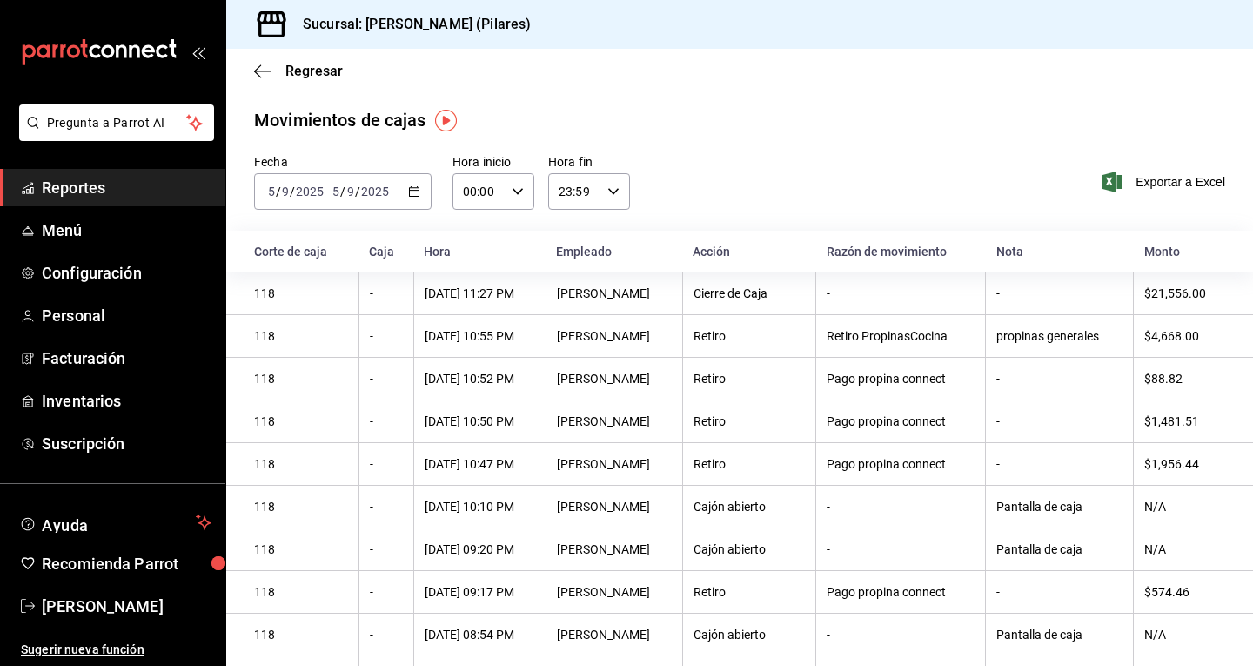
click at [253, 44] on div "Sucursal: [PERSON_NAME] (Pilares)" at bounding box center [389, 24] width 298 height 49
click at [259, 76] on icon "button" at bounding box center [257, 70] width 7 height 13
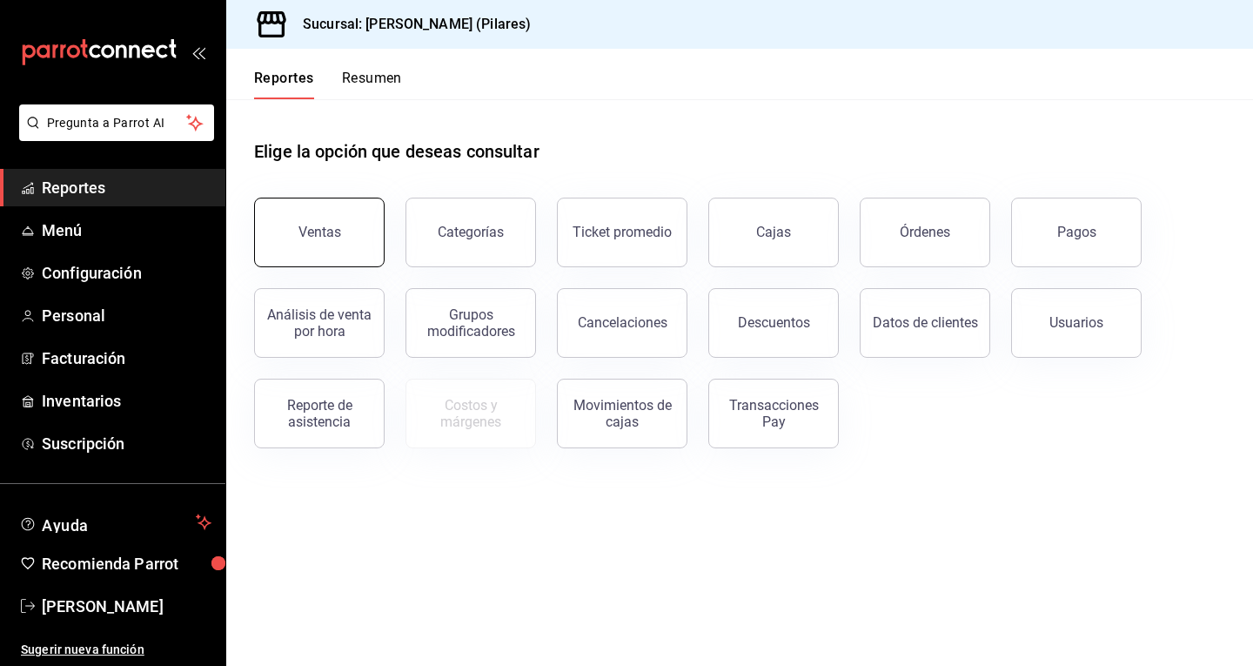
click at [295, 228] on button "Ventas" at bounding box center [319, 233] width 131 height 70
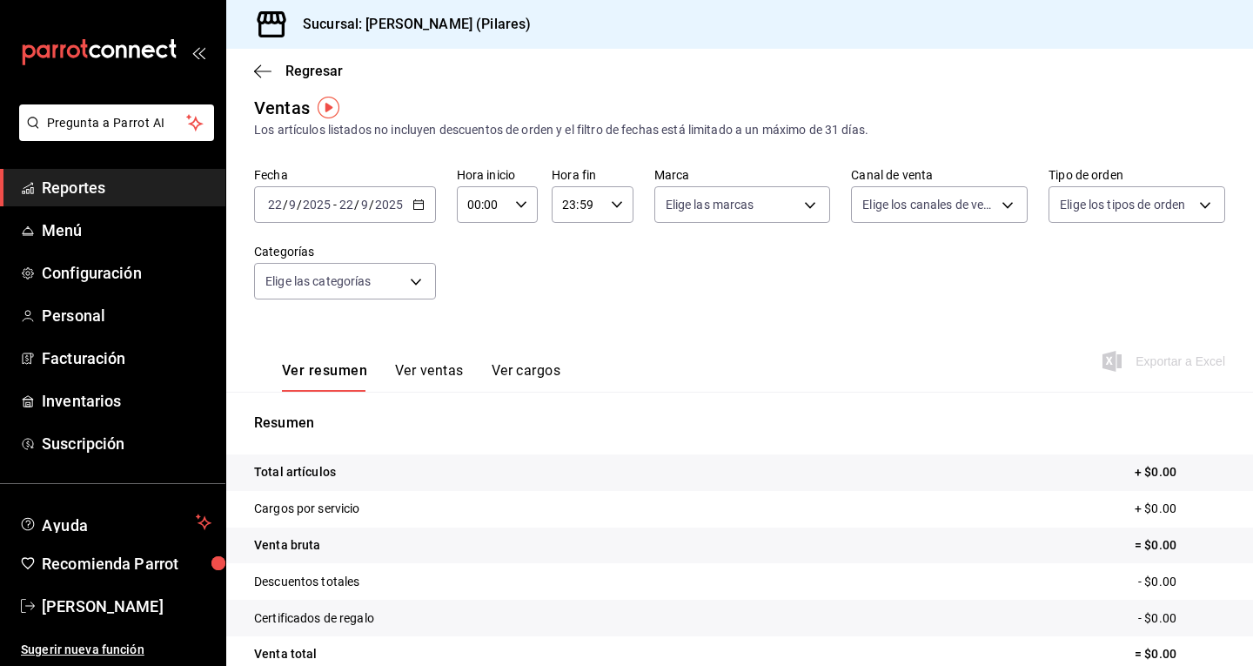
scroll to position [13, 0]
click at [96, 198] on span "Reportes" at bounding box center [127, 187] width 170 height 23
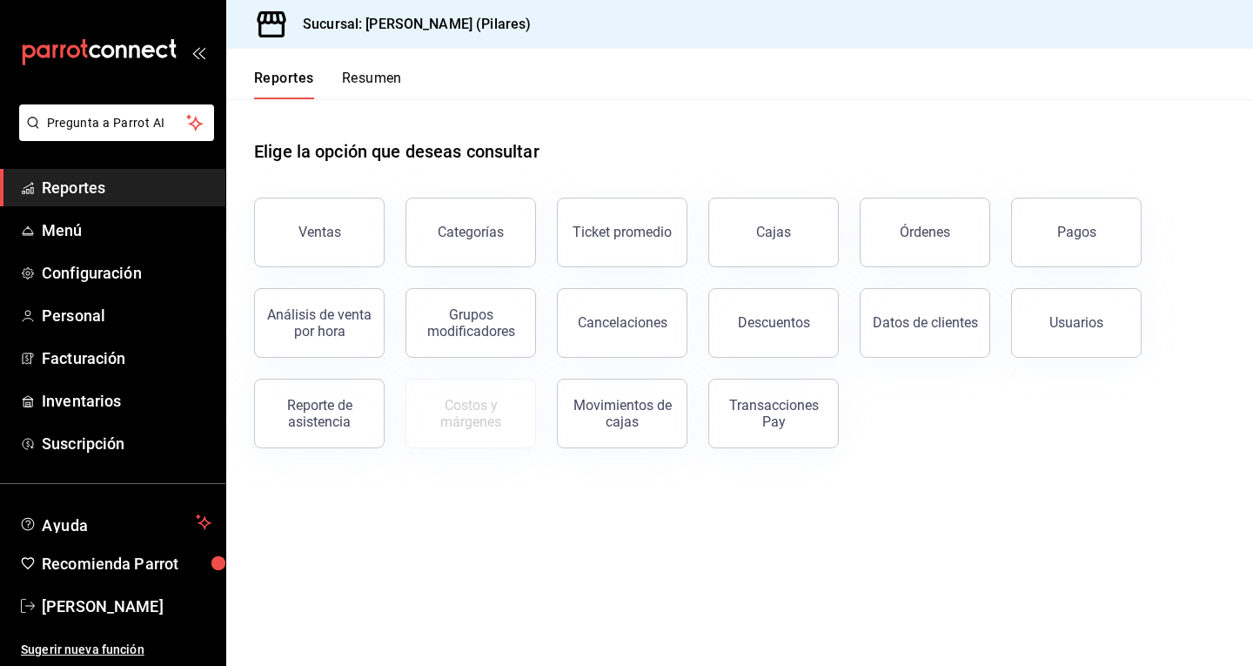
click at [694, 234] on div "Cajas" at bounding box center [762, 222] width 151 height 90
click at [740, 234] on link "Cajas" at bounding box center [773, 233] width 131 height 70
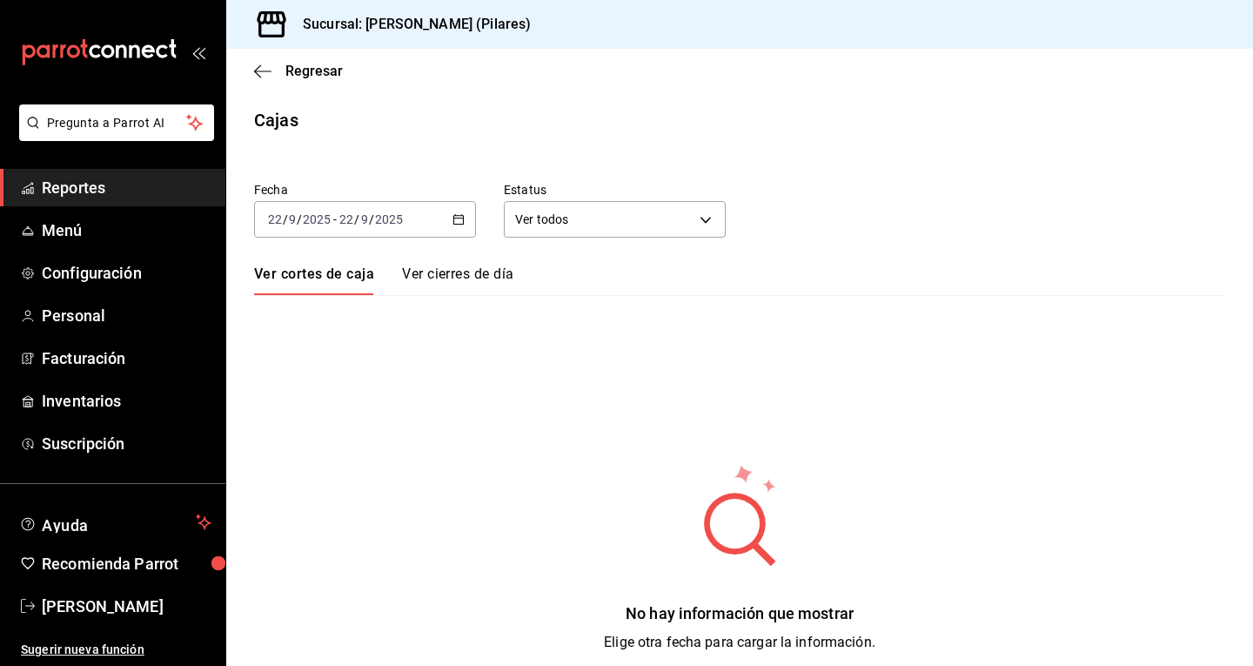
click at [470, 276] on link "Ver cierres de día" at bounding box center [457, 280] width 111 height 30
click at [463, 222] on div "[DATE] [DATE] - [DATE] [DATE]" at bounding box center [365, 219] width 222 height 37
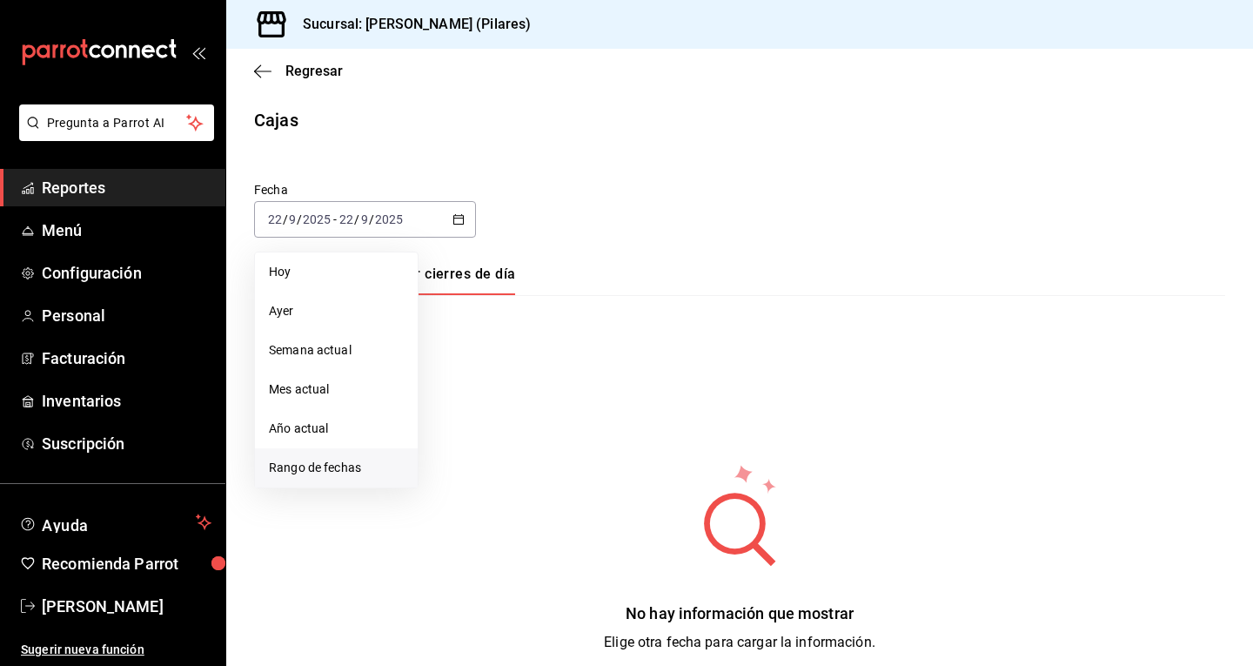
click at [341, 473] on span "Rango de fechas" at bounding box center [336, 468] width 135 height 18
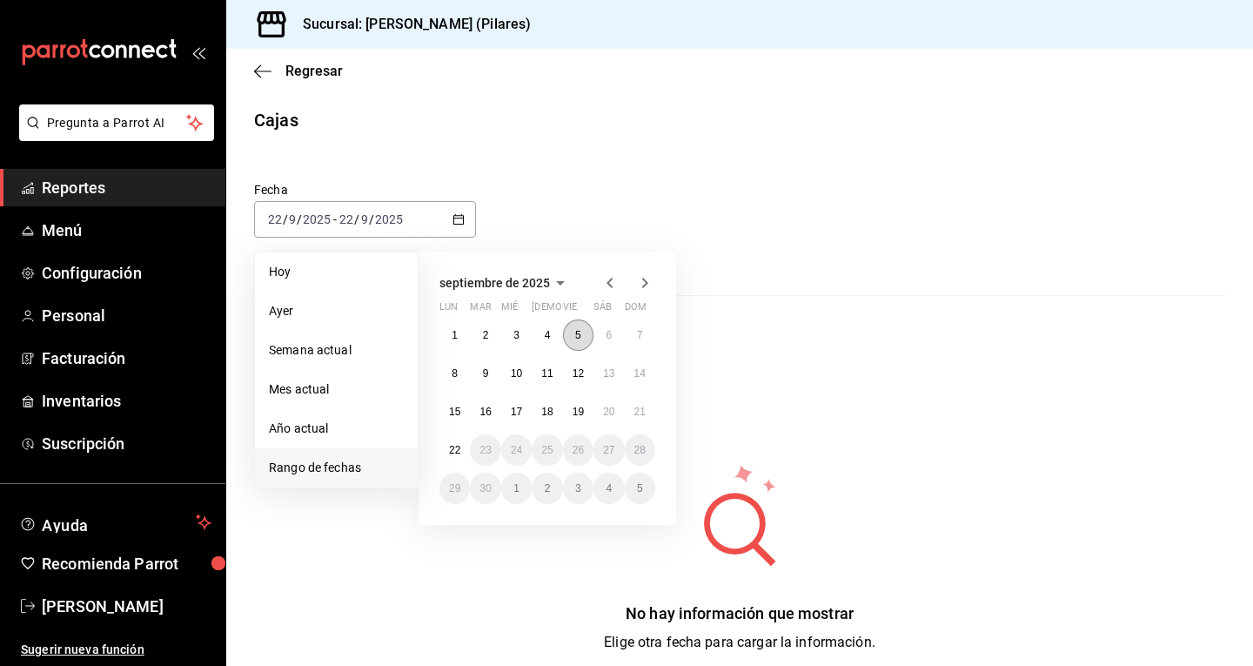
click at [573, 345] on button "5" at bounding box center [578, 334] width 30 height 31
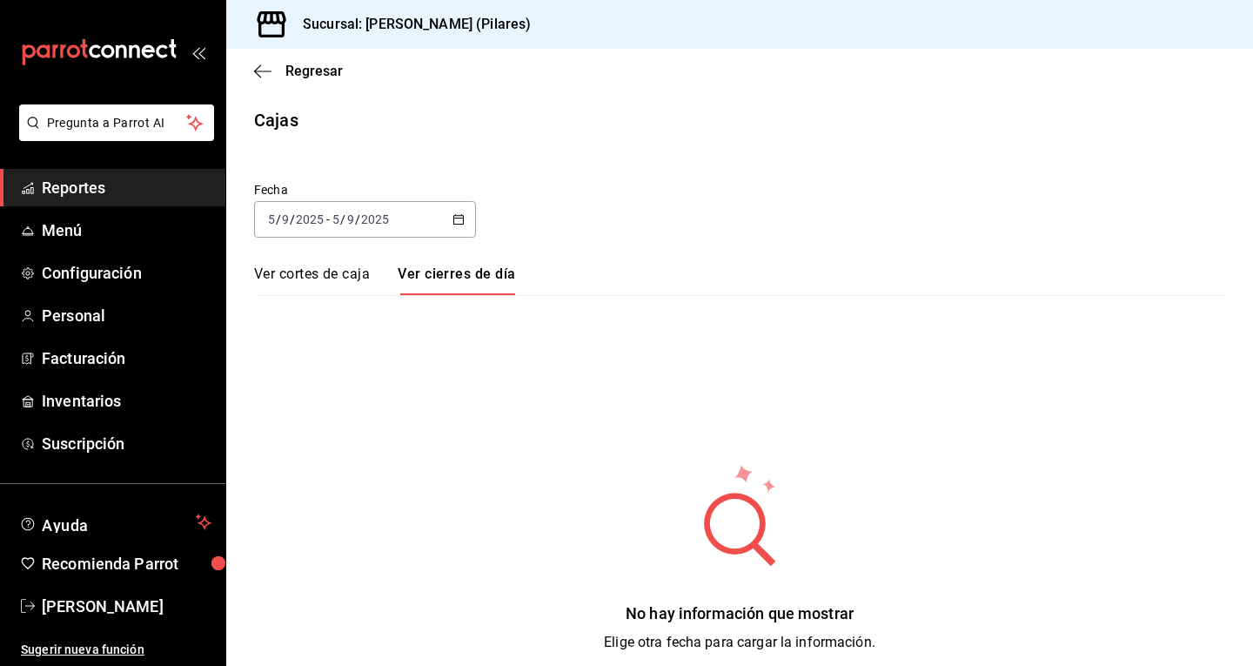
click at [322, 276] on link "Ver cortes de caja" at bounding box center [312, 280] width 116 height 30
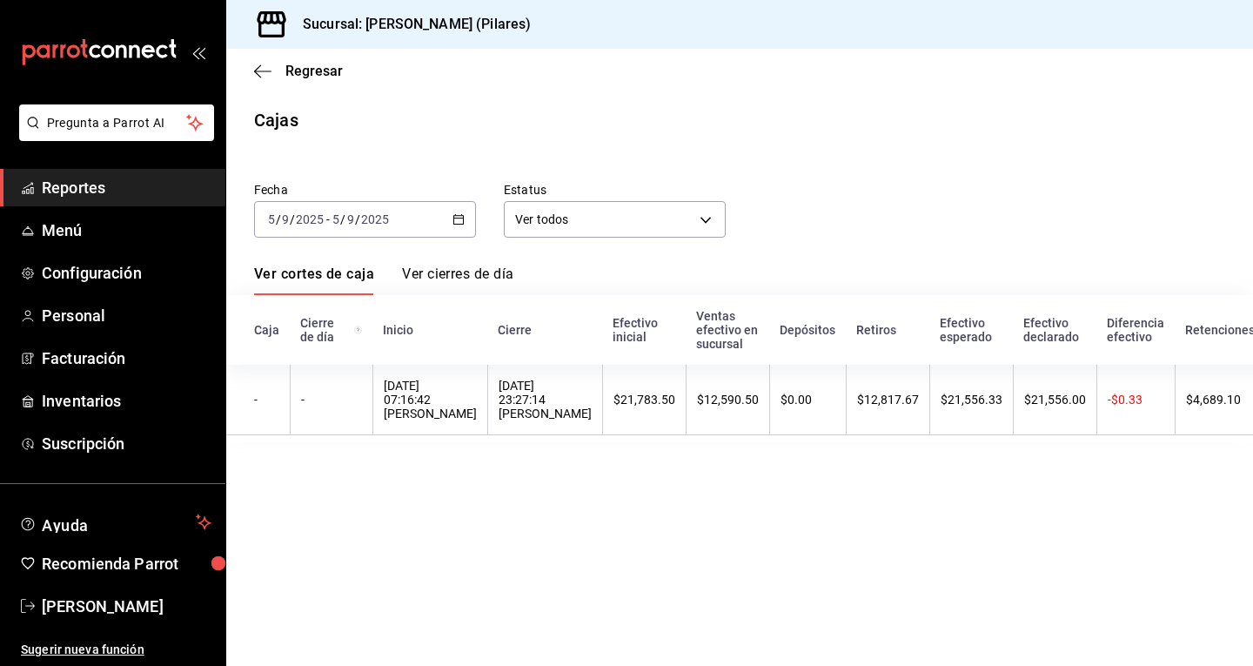
drag, startPoint x: 653, startPoint y: 452, endPoint x: 620, endPoint y: 445, distance: 33.1
click at [620, 442] on table "Caja Cierre de día [PERSON_NAME] Efectivo inicial Ventas efectivo en sucursal D…" at bounding box center [836, 368] width 1221 height 147
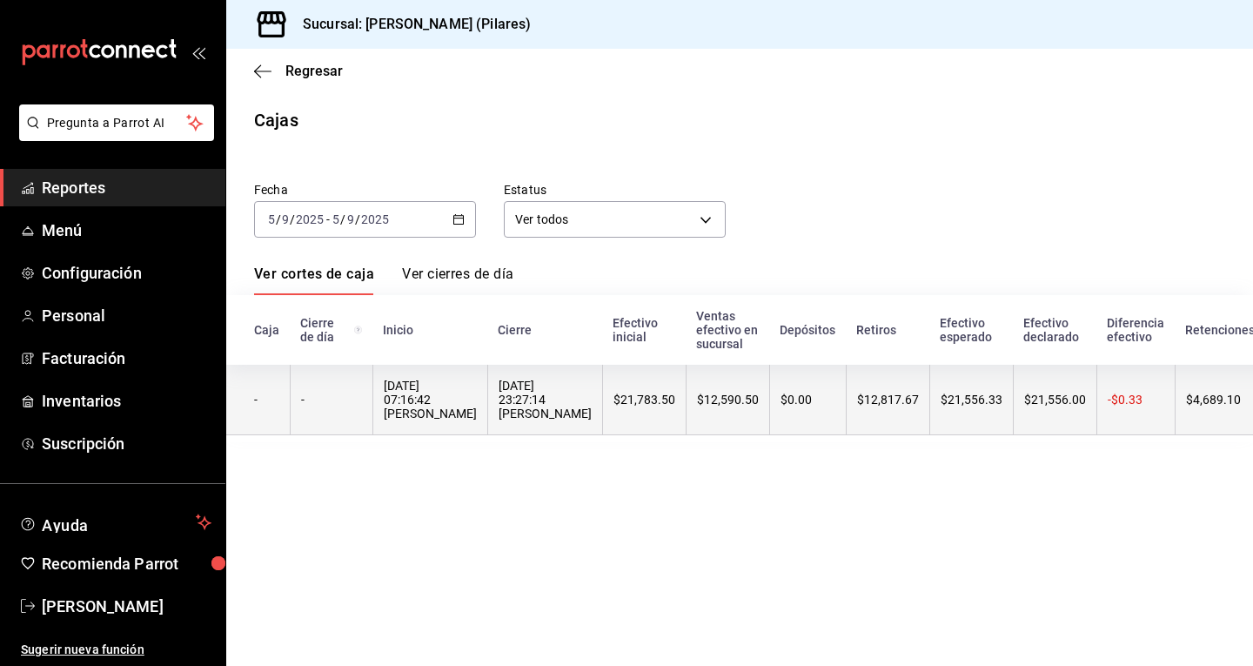
click at [441, 399] on div "[DATE] 07:16:42 [PERSON_NAME]" at bounding box center [430, 400] width 93 height 42
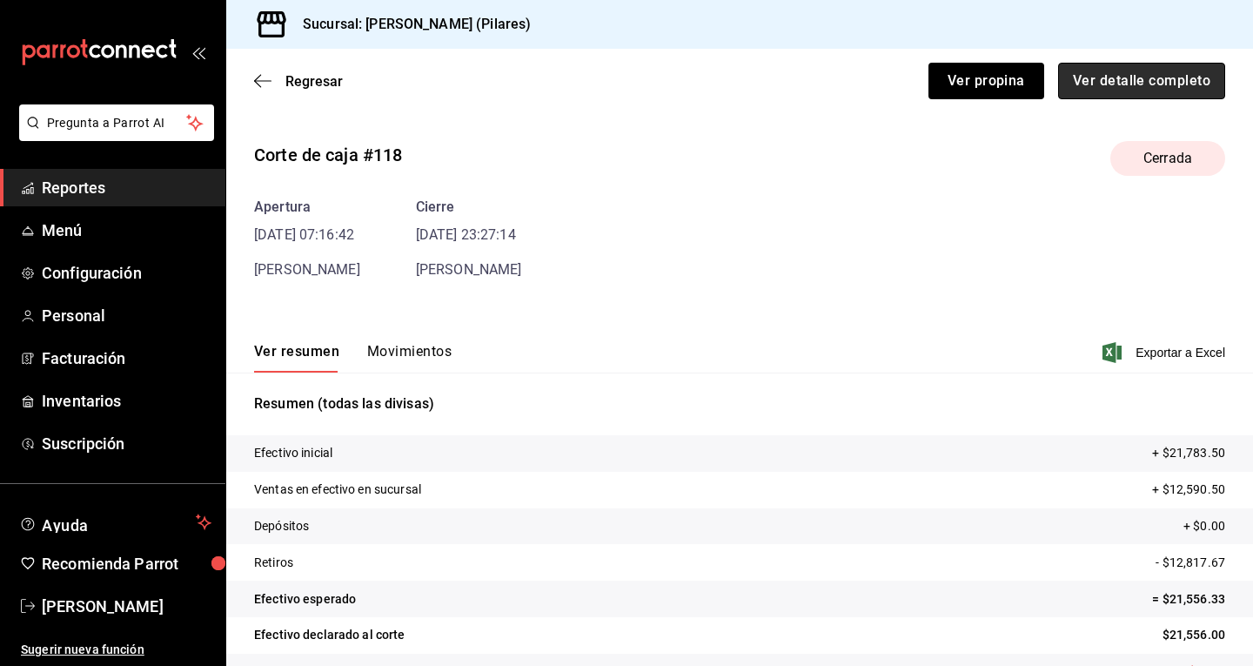
click at [1128, 84] on button "Ver detalle completo" at bounding box center [1141, 81] width 167 height 37
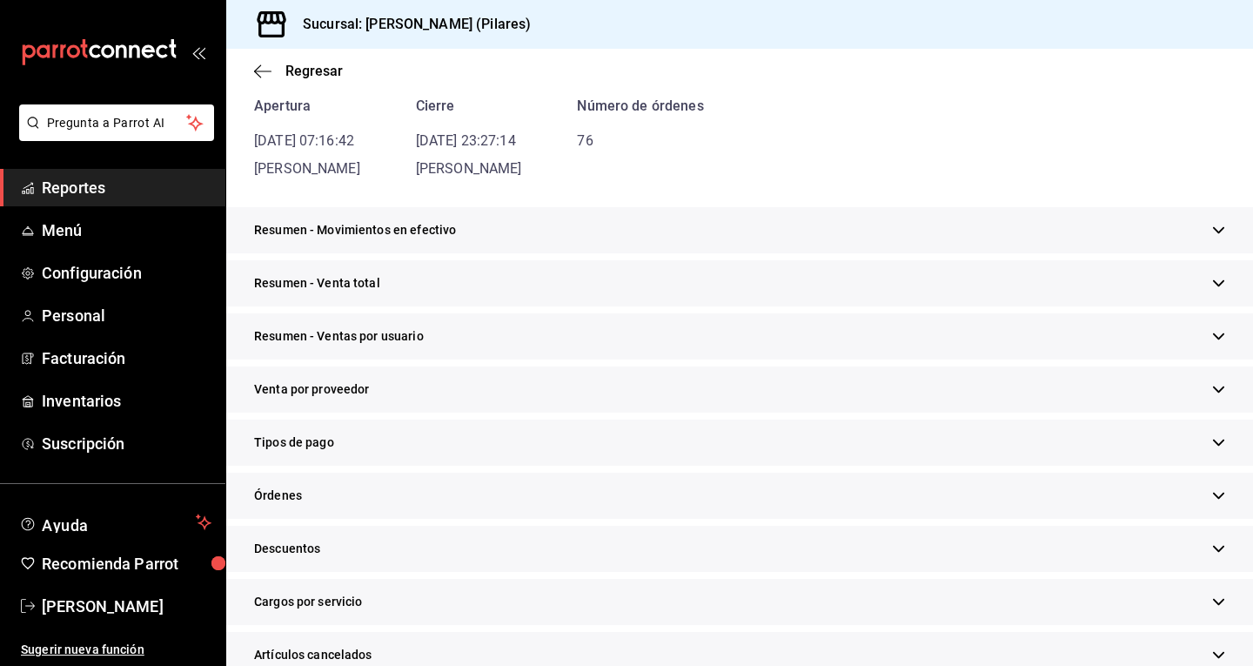
scroll to position [169, 0]
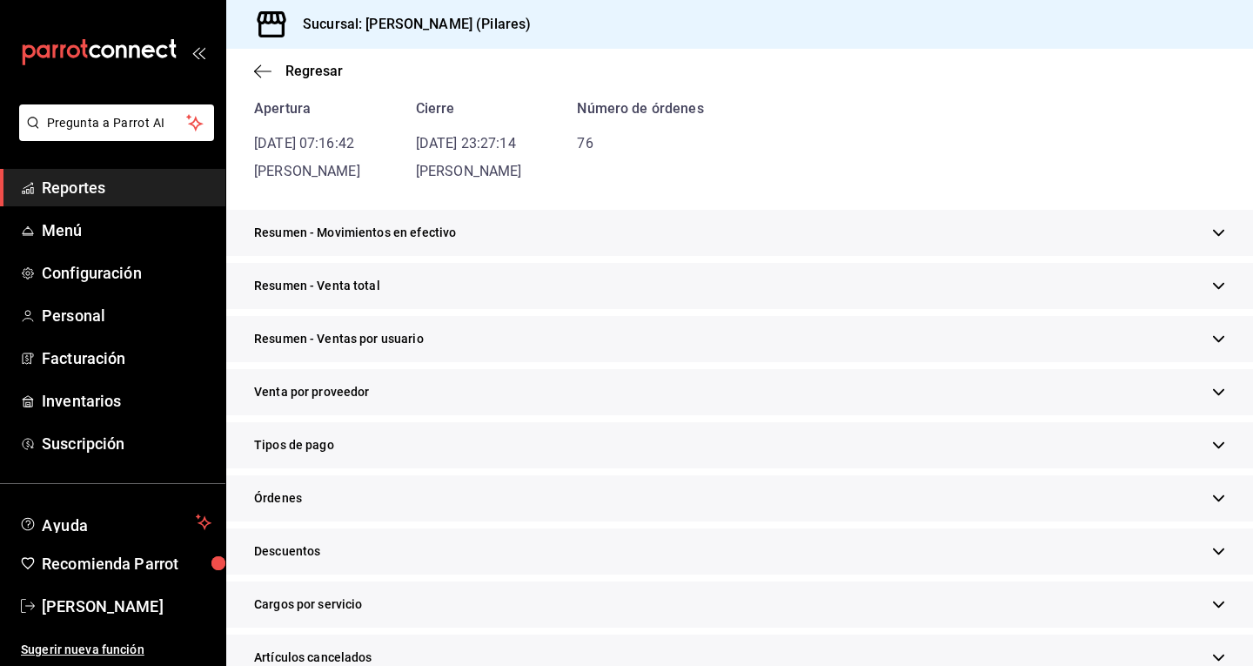
click at [513, 242] on div "Resumen - Movimientos en efectivo" at bounding box center [739, 233] width 1027 height 46
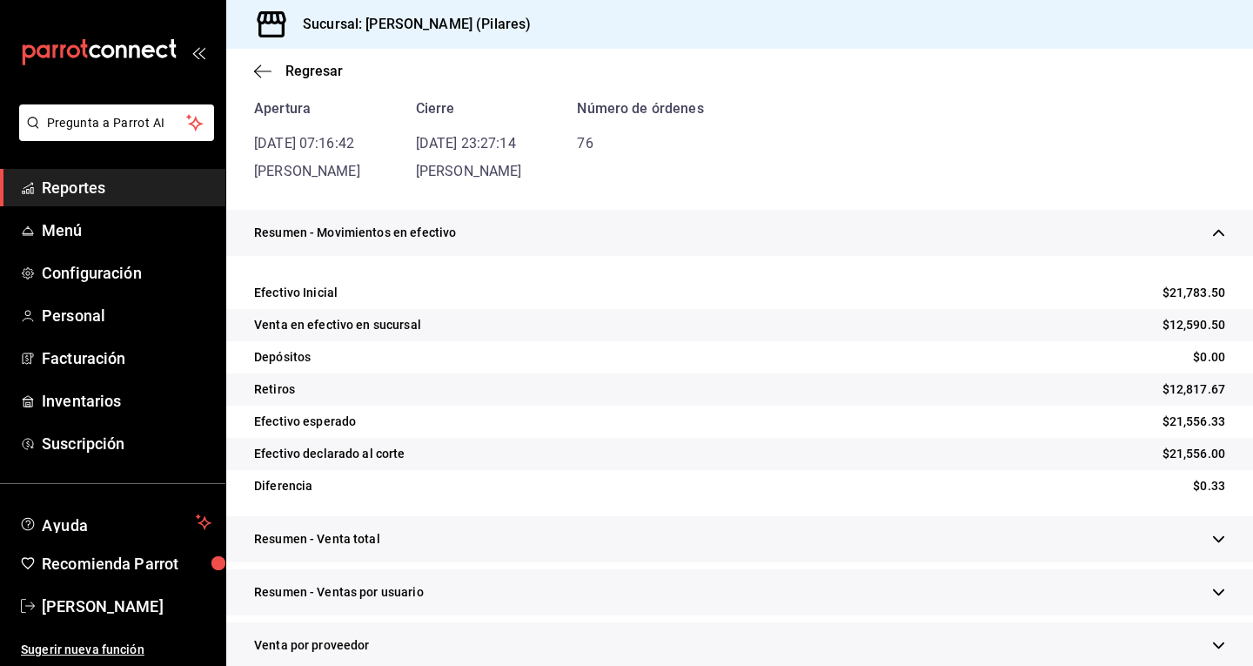
click at [513, 242] on div "Resumen - Movimientos en efectivo" at bounding box center [739, 233] width 1027 height 46
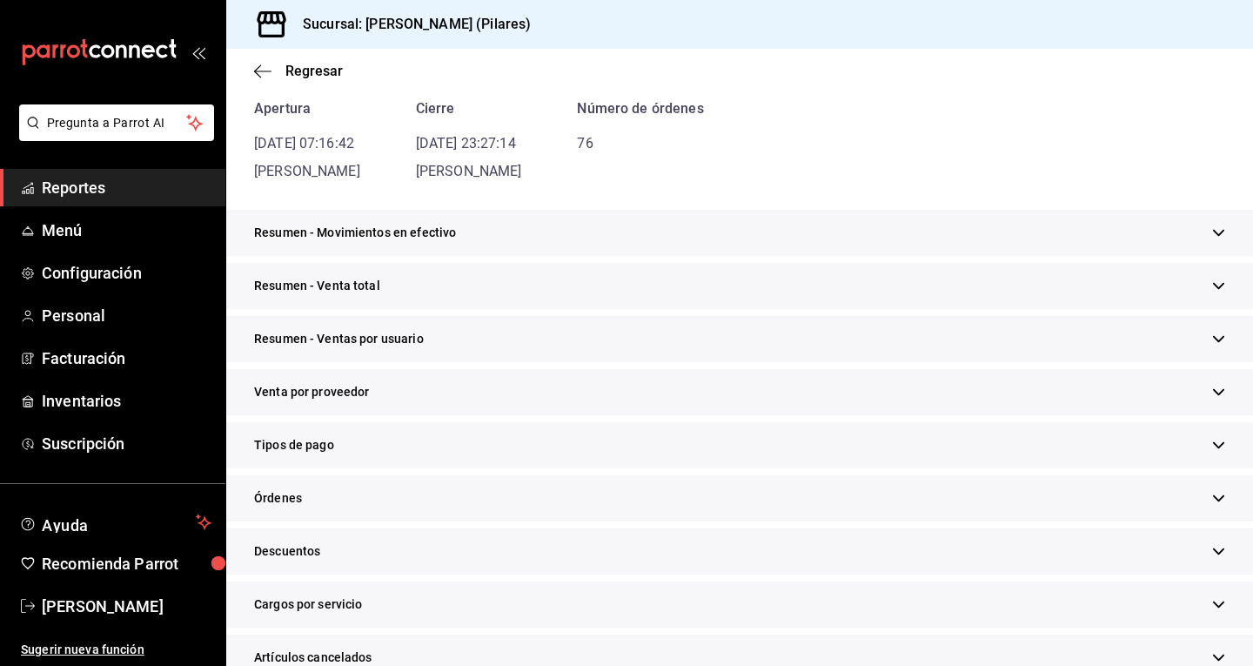
click at [411, 285] on div "Resumen - Venta total" at bounding box center [739, 286] width 1027 height 46
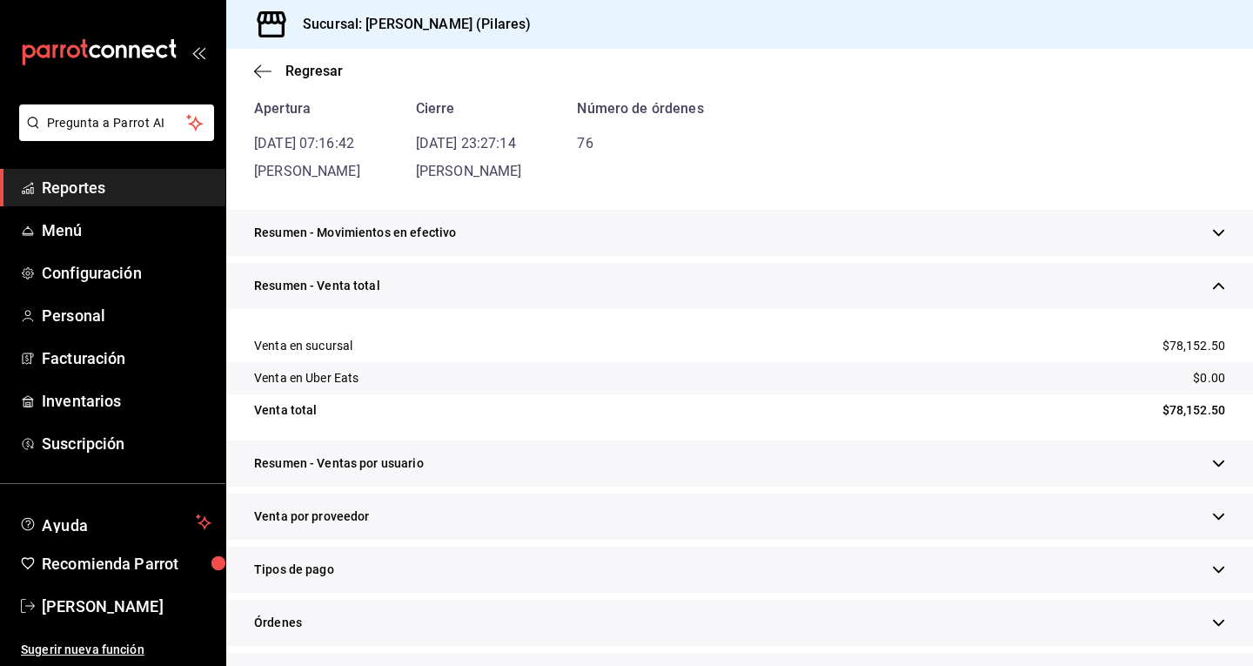
click at [411, 285] on div "Resumen - Venta total" at bounding box center [739, 286] width 1027 height 46
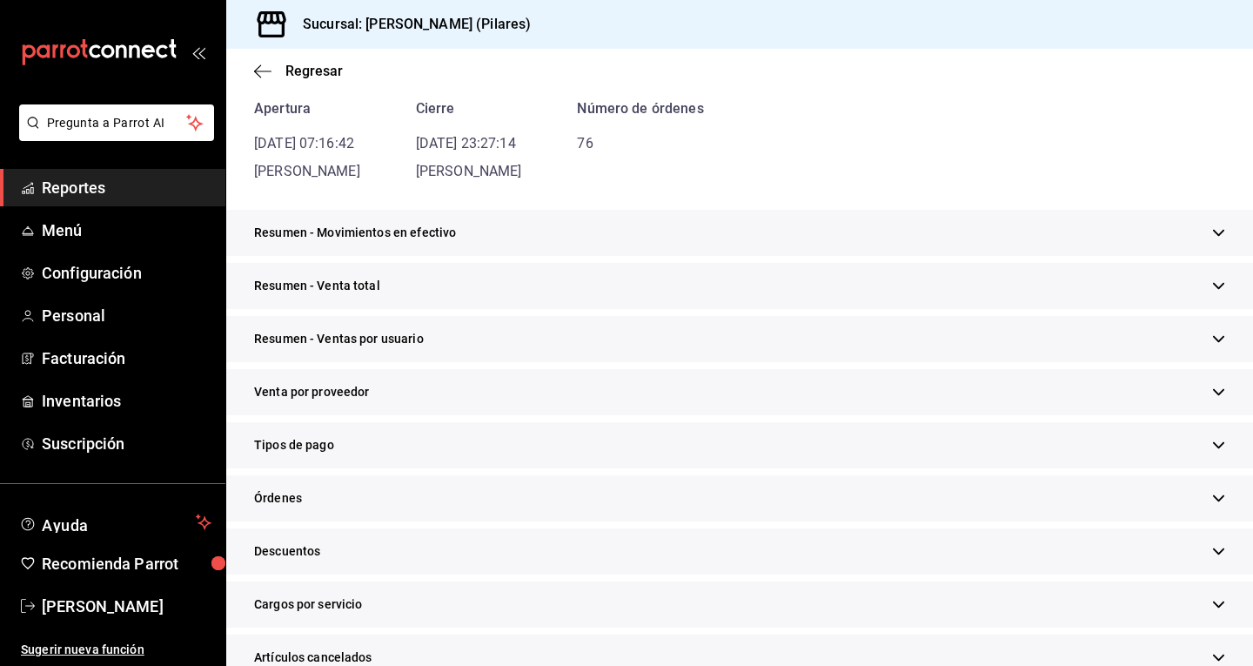
click at [395, 336] on span "Resumen - Ventas por usuario" at bounding box center [339, 339] width 170 height 18
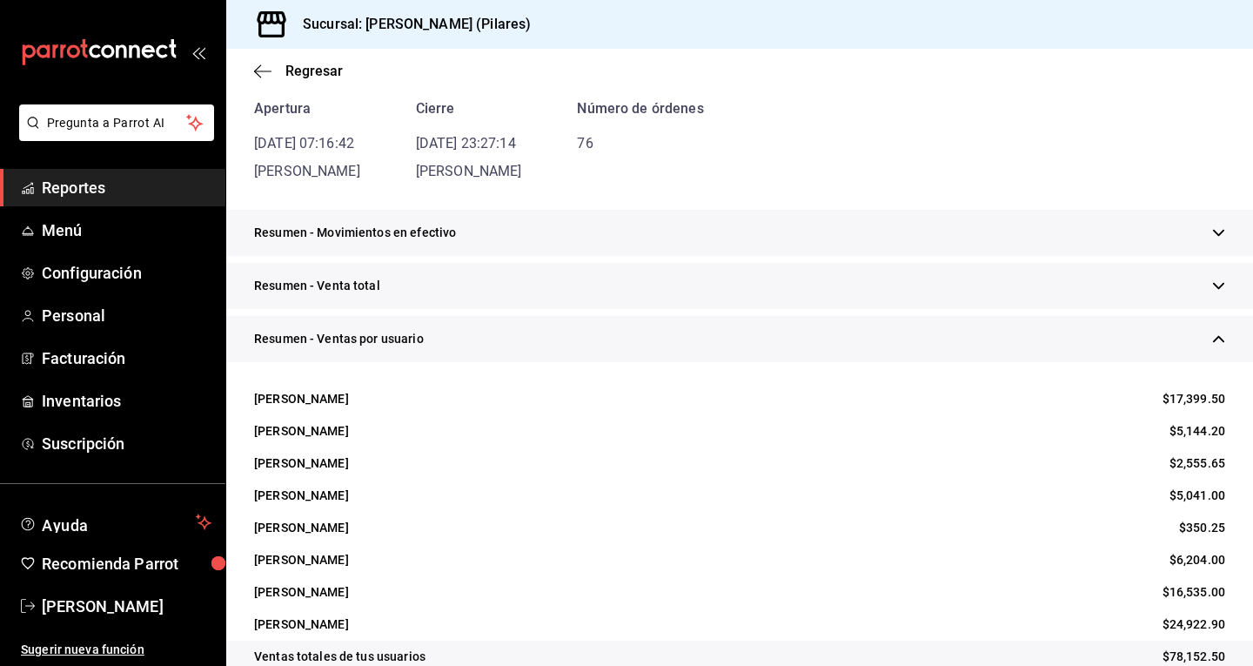
click at [395, 336] on span "Resumen - Ventas por usuario" at bounding box center [339, 339] width 170 height 18
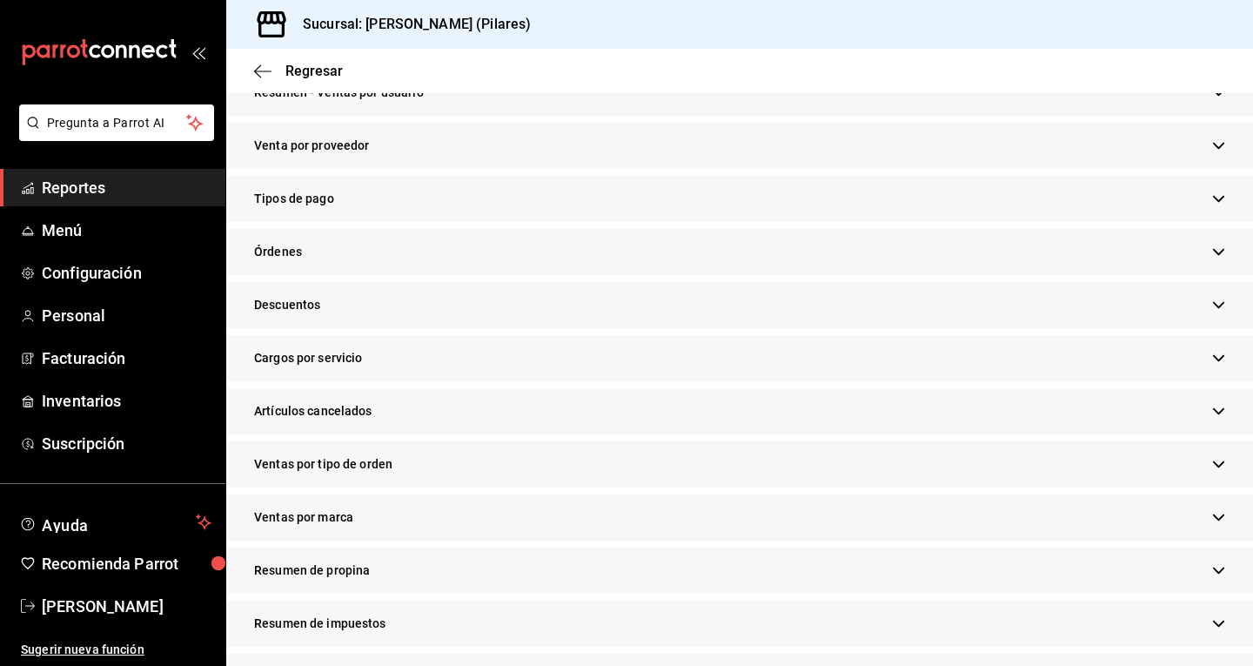
scroll to position [419, 0]
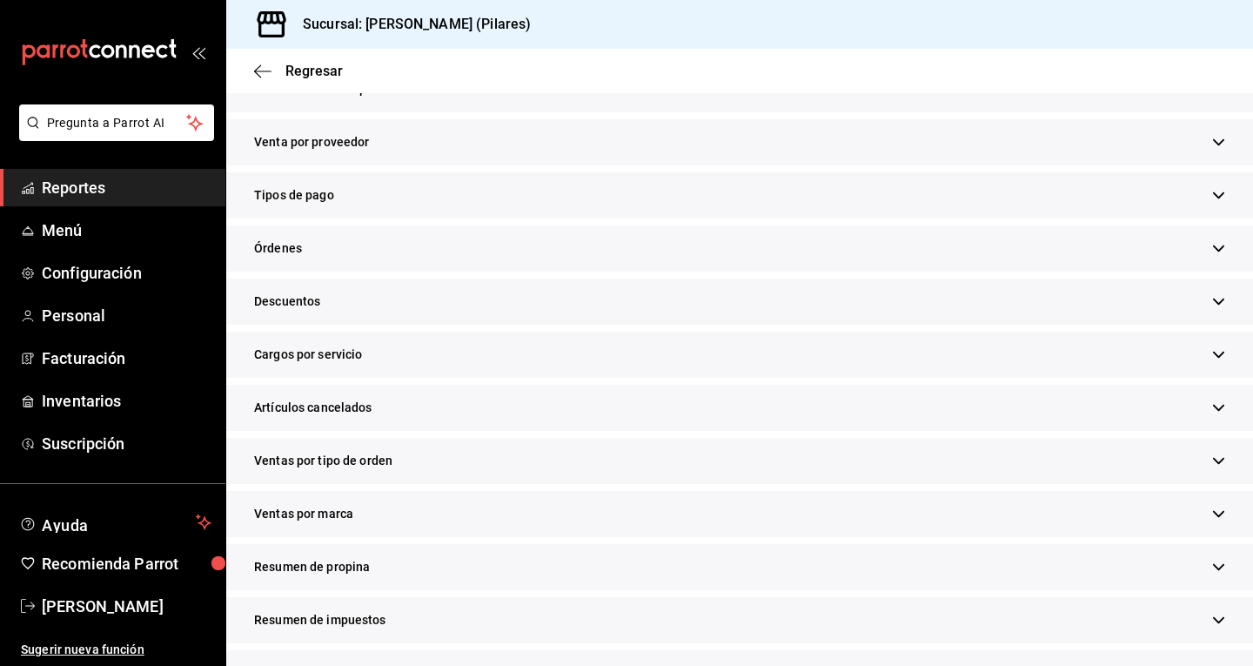
click at [309, 206] on div "Tipos de pago" at bounding box center [739, 195] width 1027 height 46
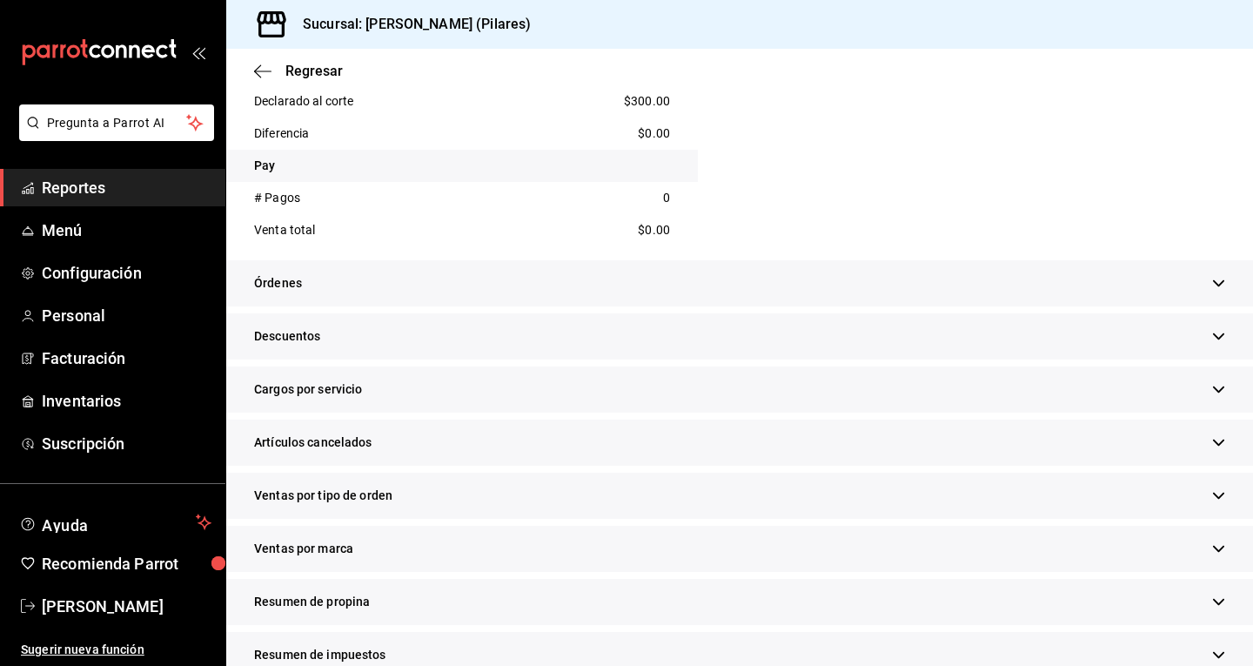
scroll to position [1029, 0]
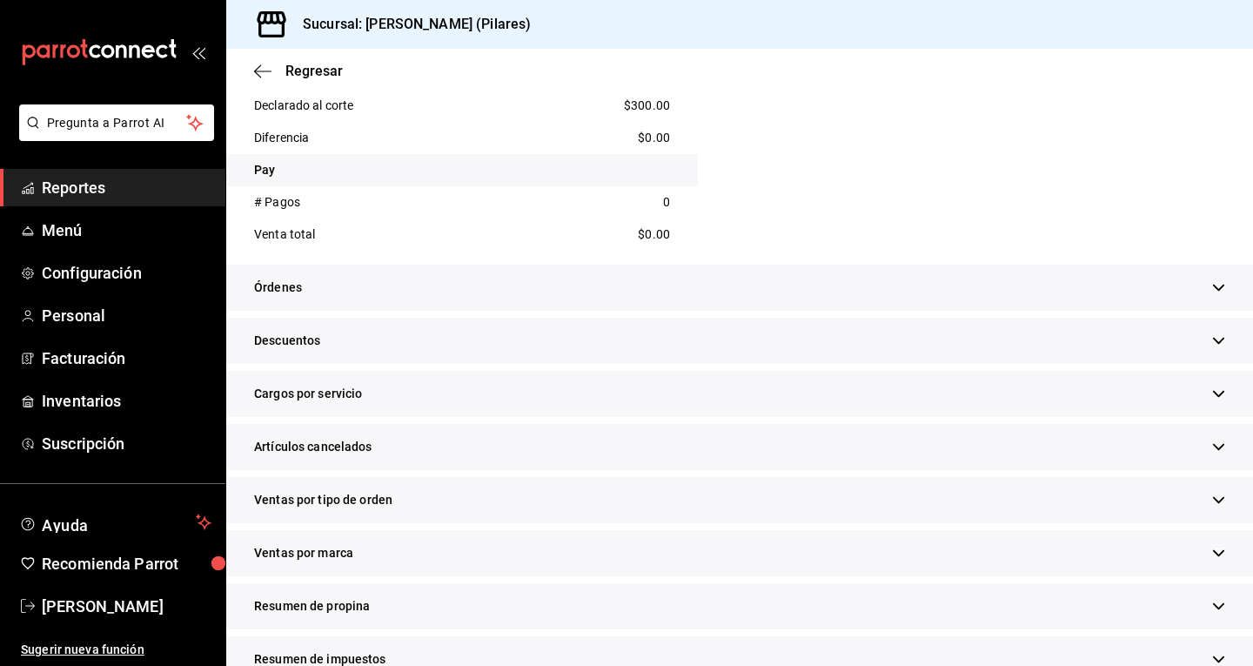
click at [320, 266] on div "Órdenes" at bounding box center [739, 288] width 1027 height 46
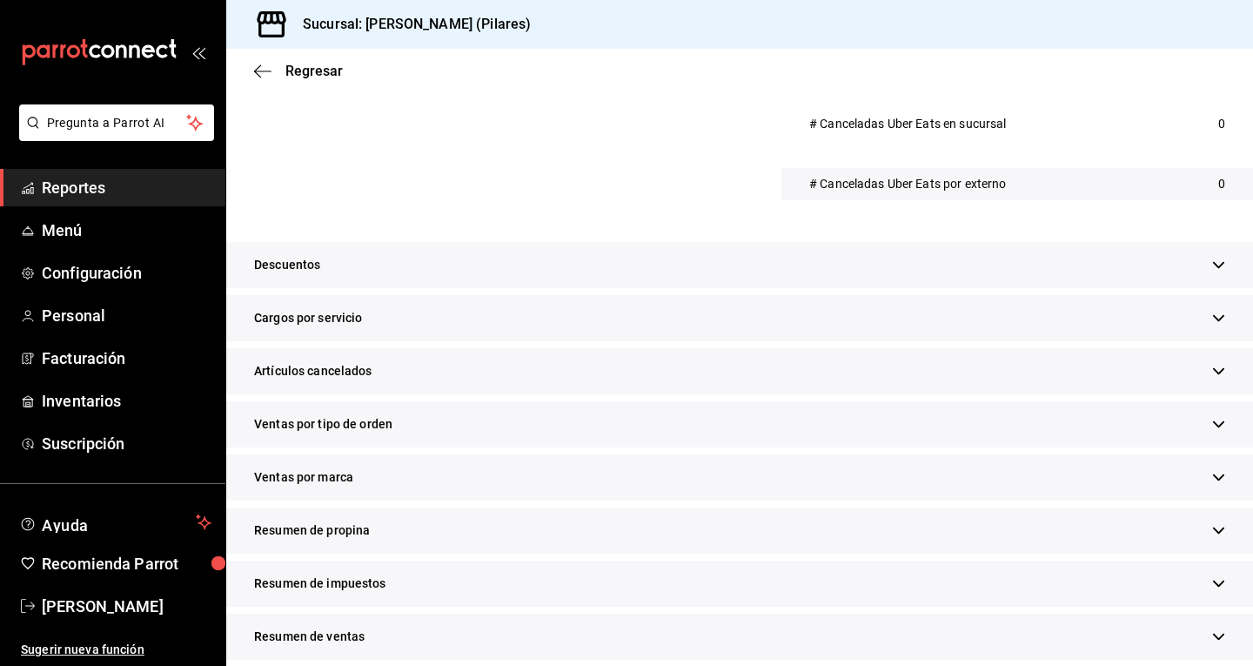
scroll to position [1494, 0]
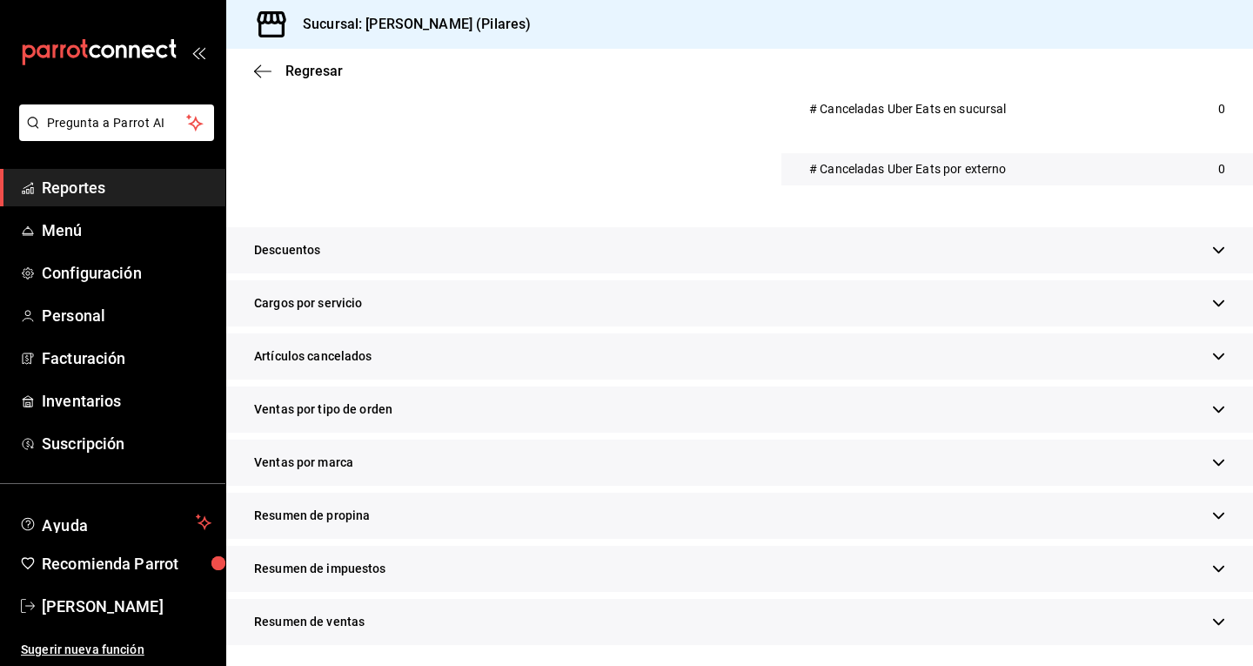
click at [339, 616] on span "Resumen de ventas" at bounding box center [309, 622] width 111 height 18
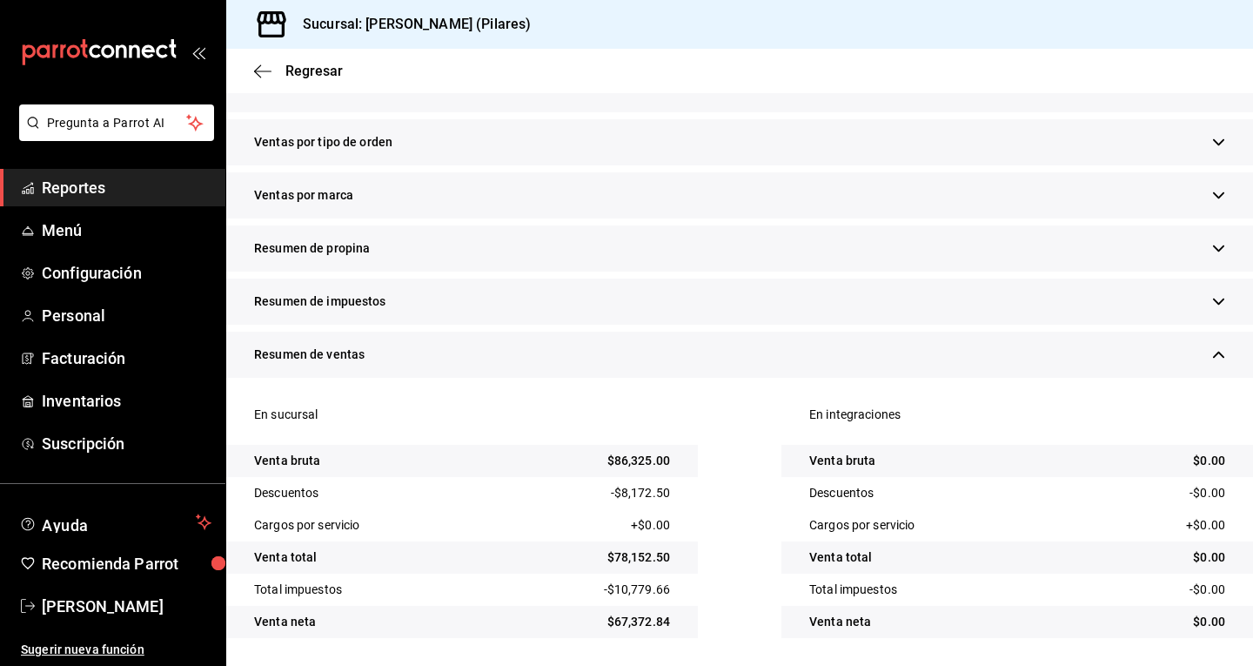
click at [426, 301] on div "Resumen de impuestos" at bounding box center [739, 301] width 1027 height 46
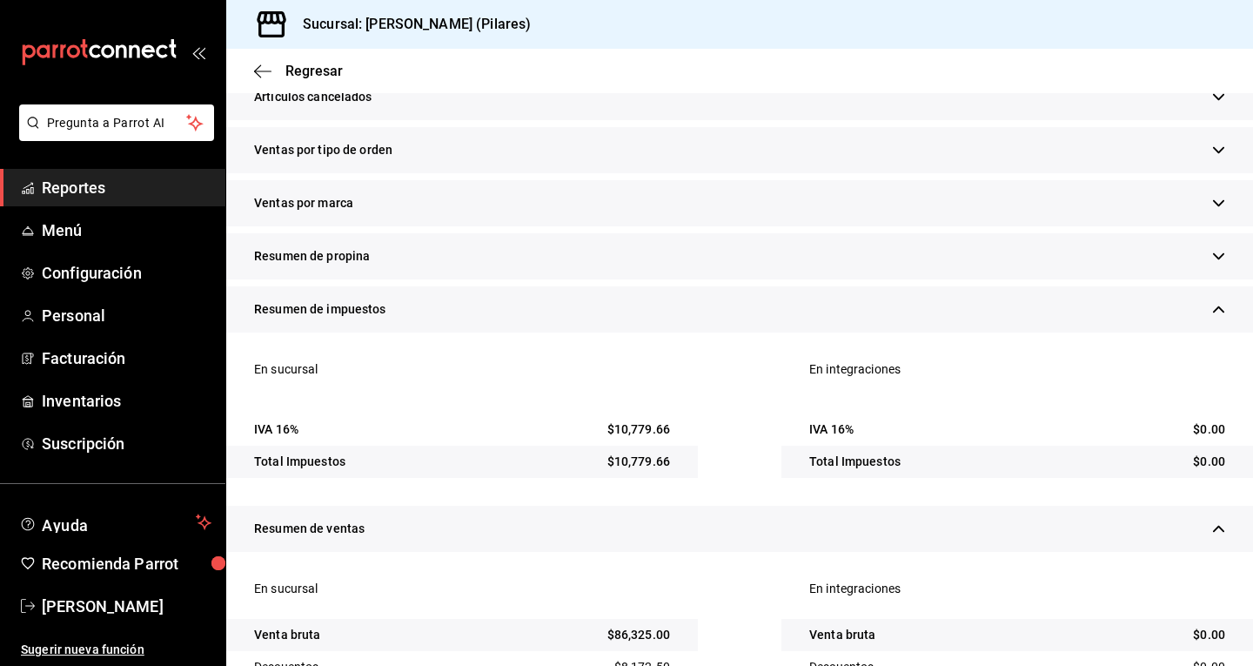
scroll to position [1752, 0]
click at [344, 269] on div "Resumen de propina" at bounding box center [739, 257] width 1027 height 46
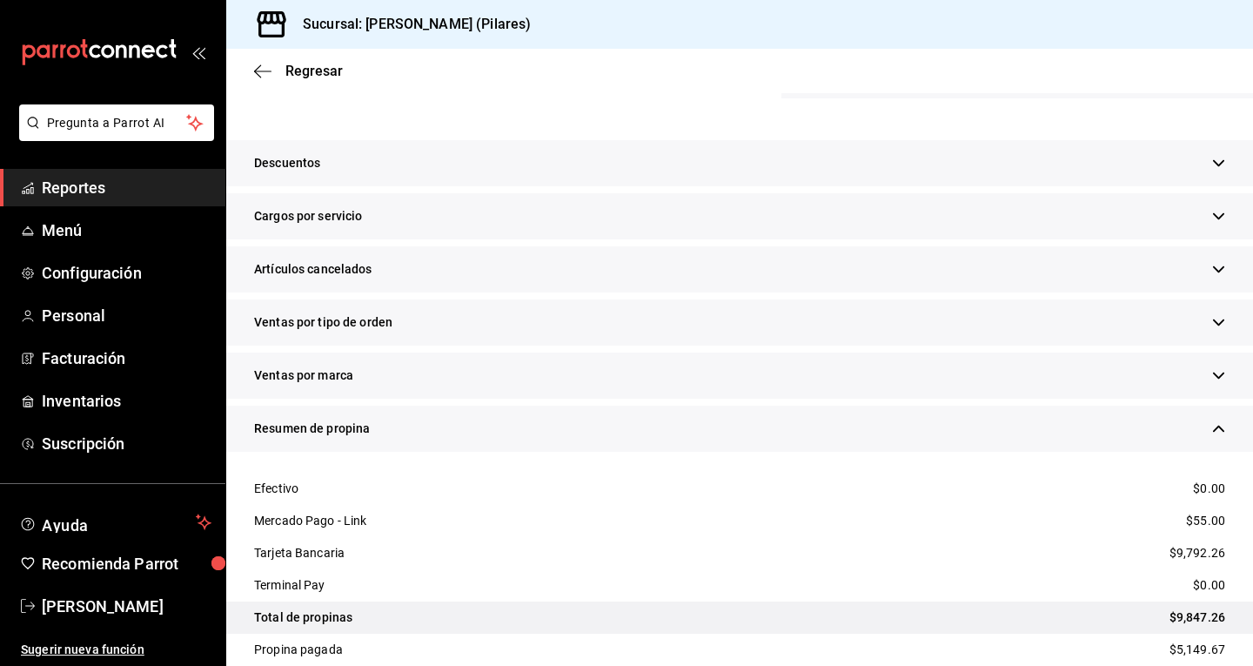
scroll to position [1579, 0]
click at [372, 259] on div "Artículos cancelados" at bounding box center [739, 271] width 1027 height 46
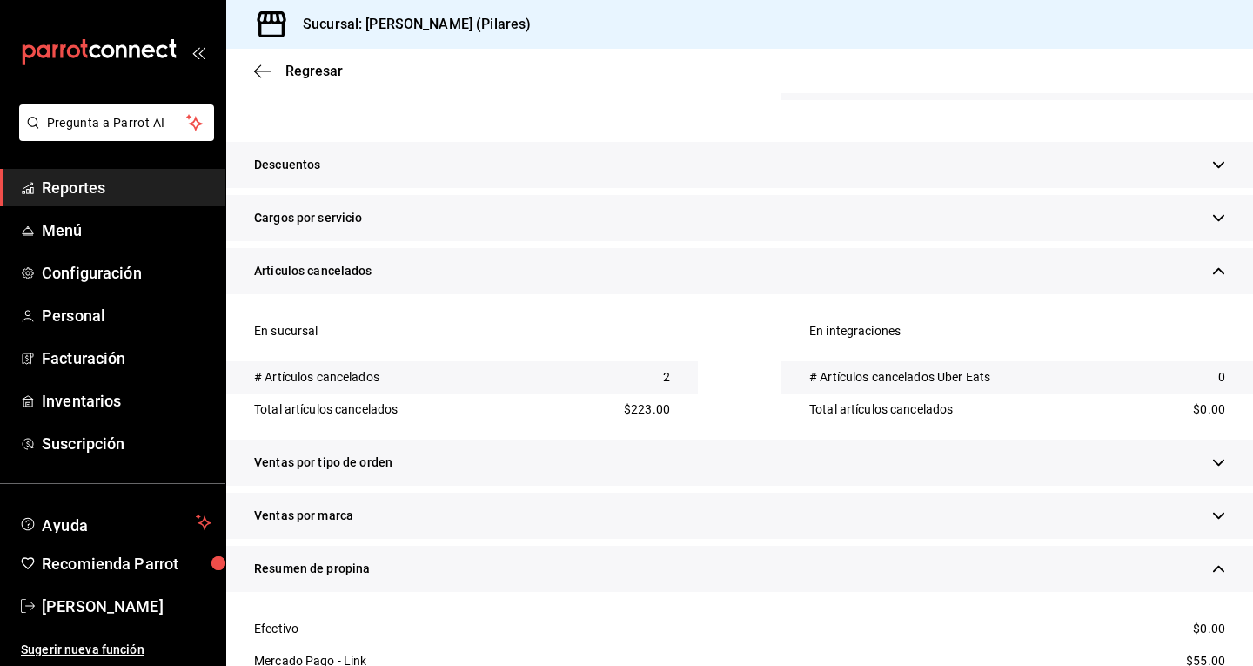
click at [396, 469] on div "Ventas por tipo de orden" at bounding box center [739, 462] width 1027 height 46
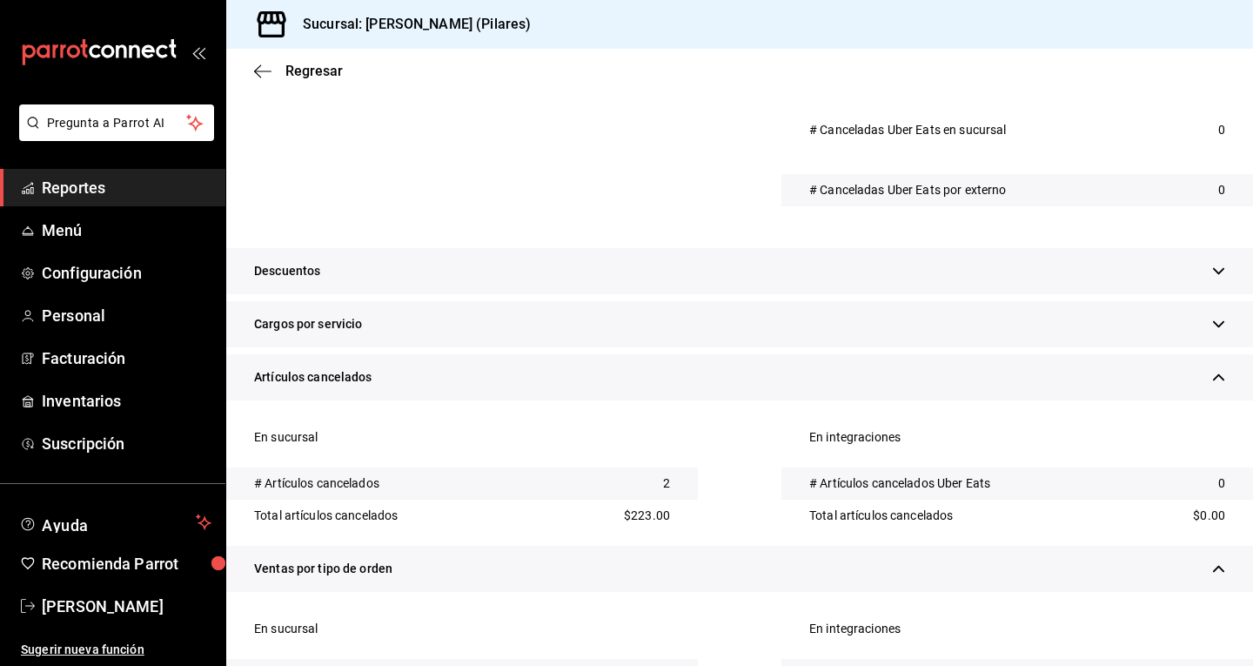
scroll to position [1468, 0]
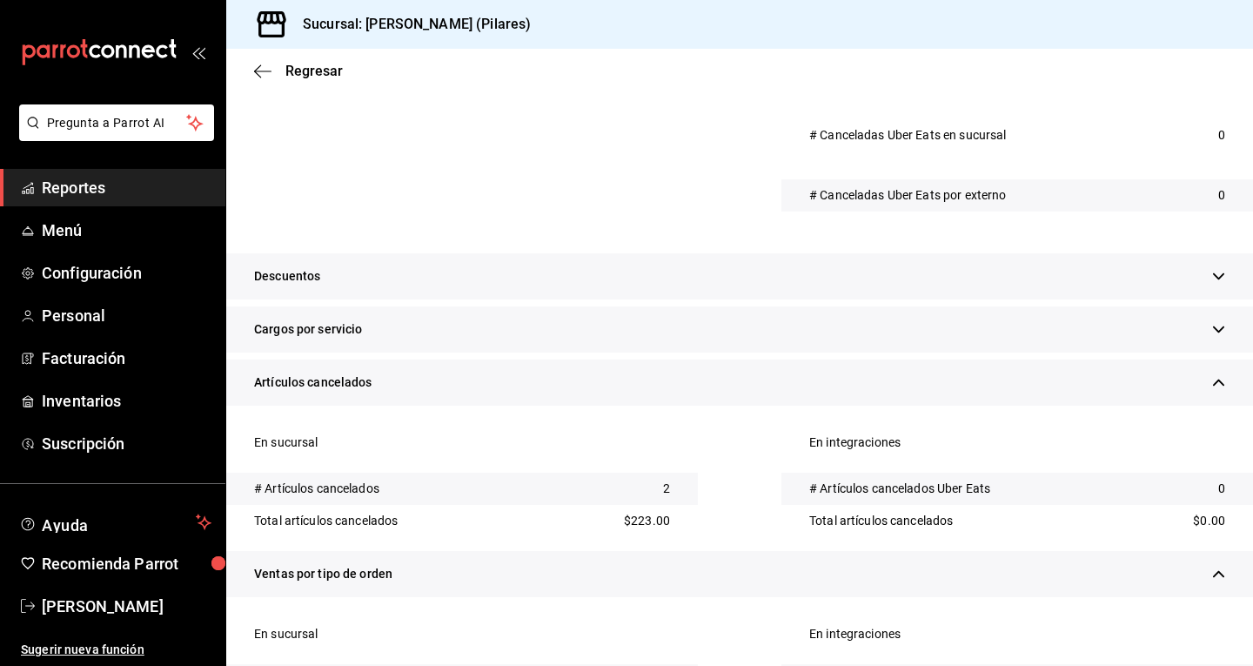
click at [365, 278] on div "Descuentos" at bounding box center [739, 276] width 1027 height 46
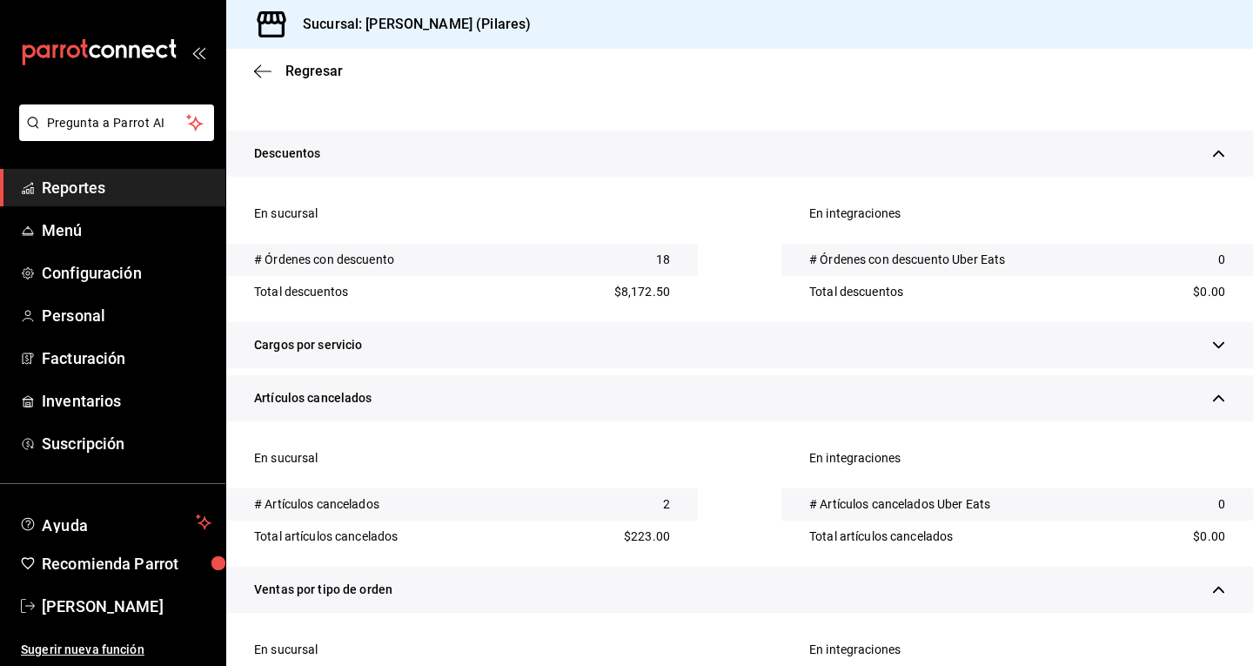
scroll to position [1590, 0]
click at [297, 348] on span "Cargos por servicio" at bounding box center [308, 346] width 109 height 18
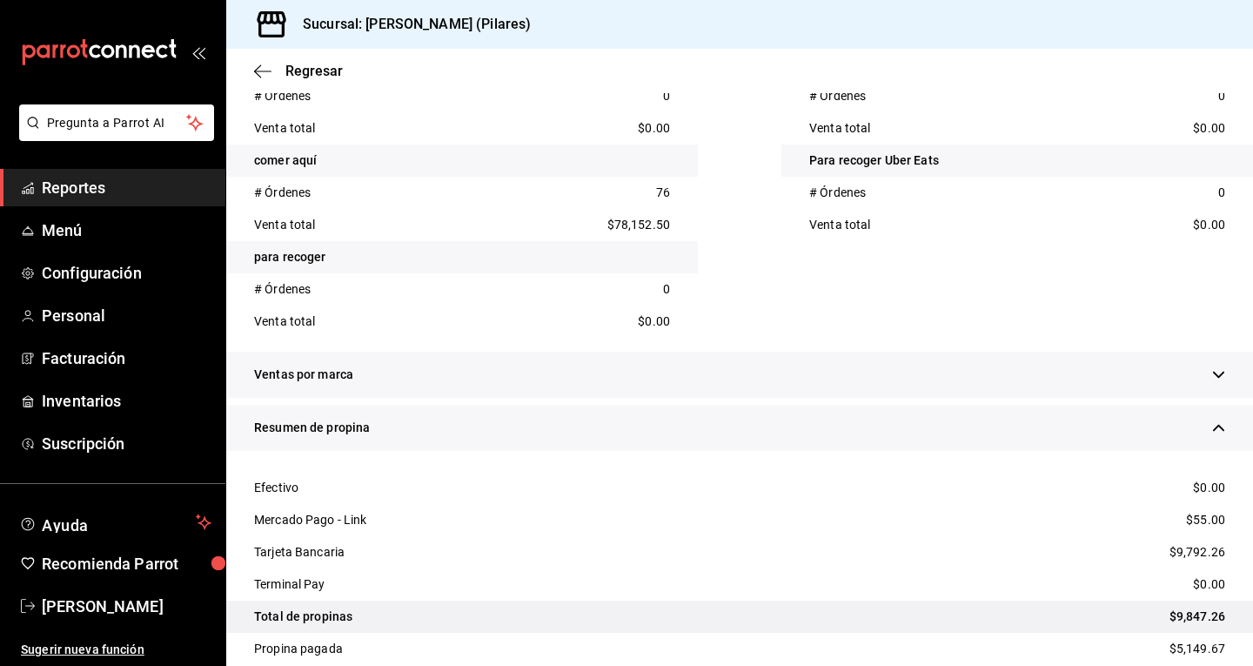
scroll to position [2496, 0]
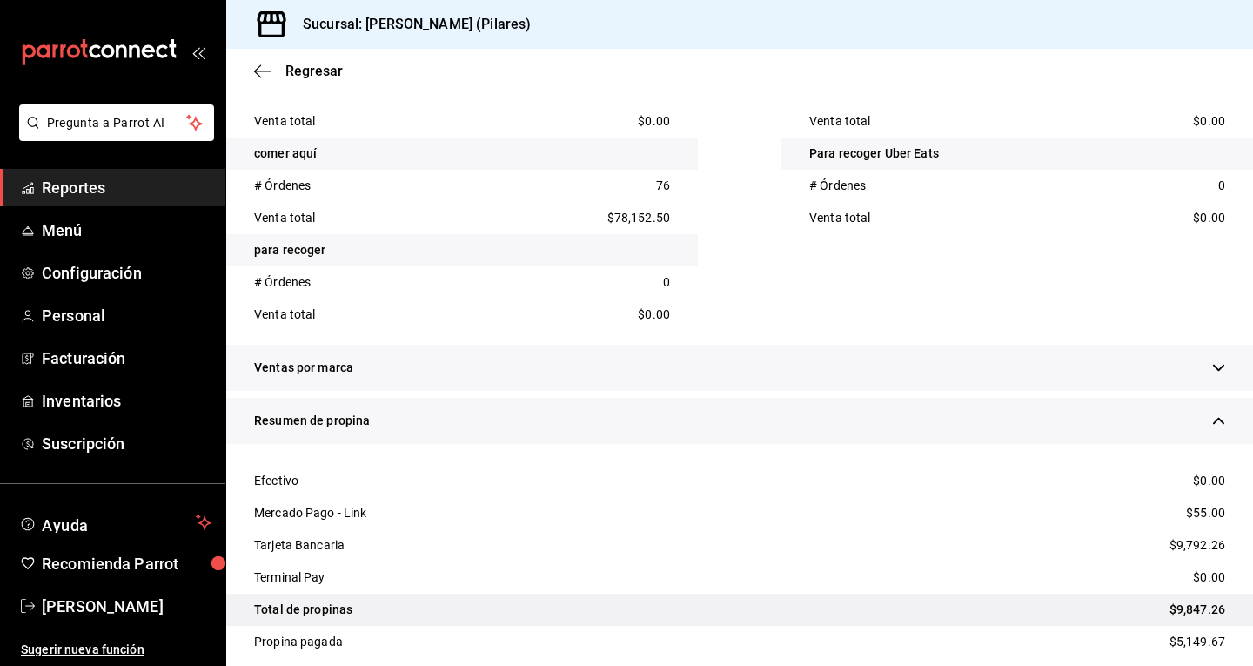
click at [1193, 362] on div "Ventas por marca" at bounding box center [739, 368] width 1027 height 46
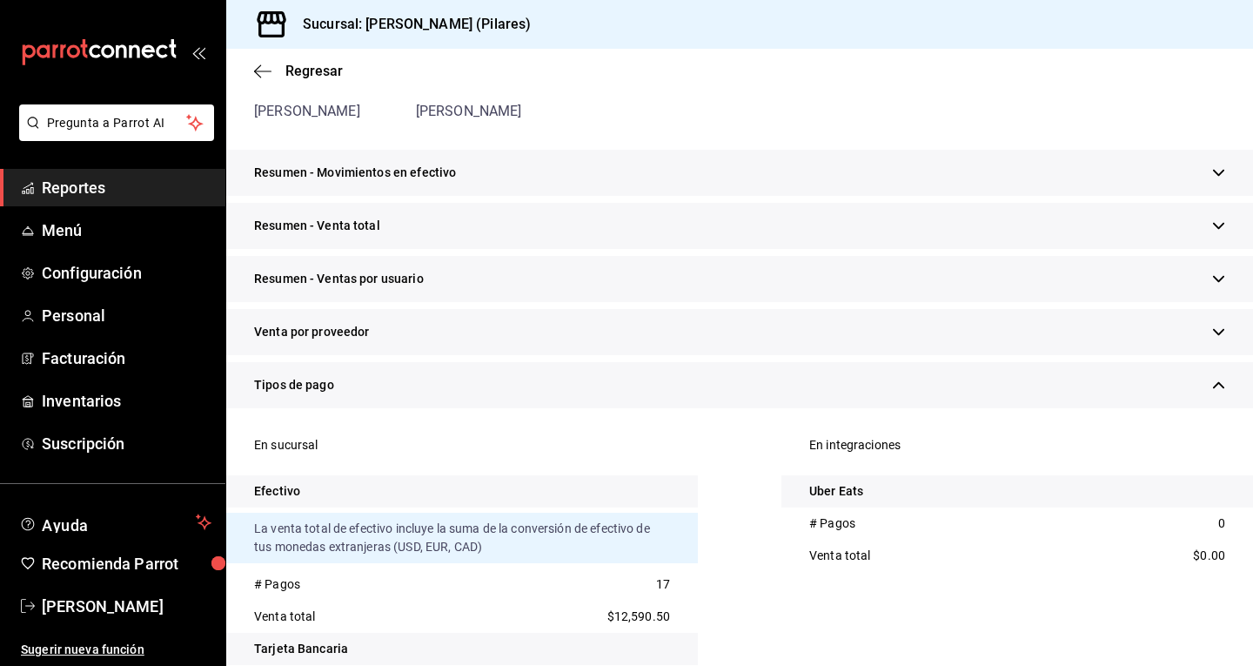
scroll to position [0, 0]
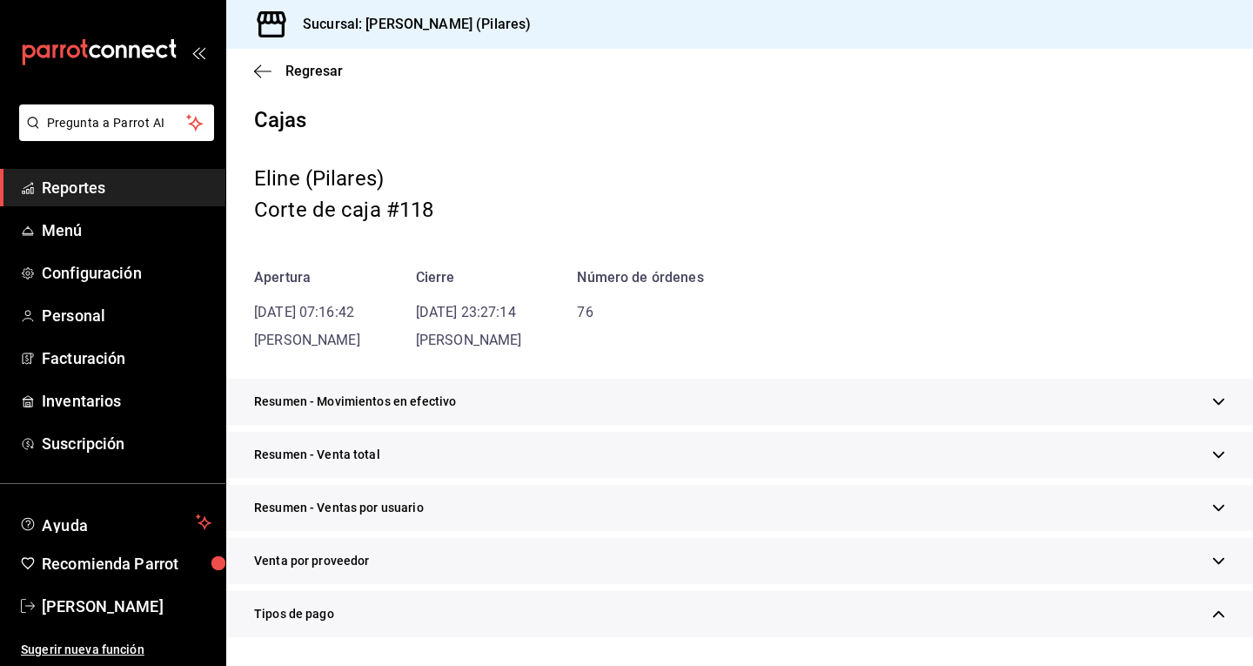
click at [395, 417] on div "Resumen - Movimientos en efectivo" at bounding box center [739, 402] width 1027 height 46
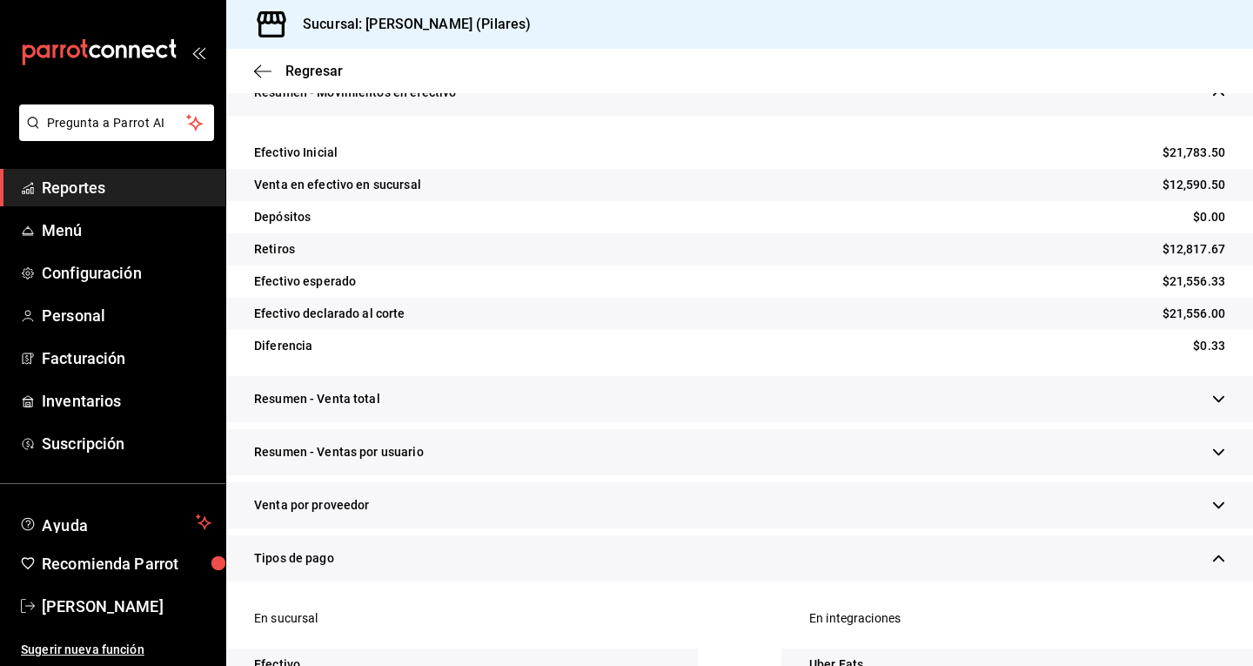
scroll to position [310, 0]
click at [372, 403] on span "Resumen - Venta total" at bounding box center [317, 398] width 126 height 18
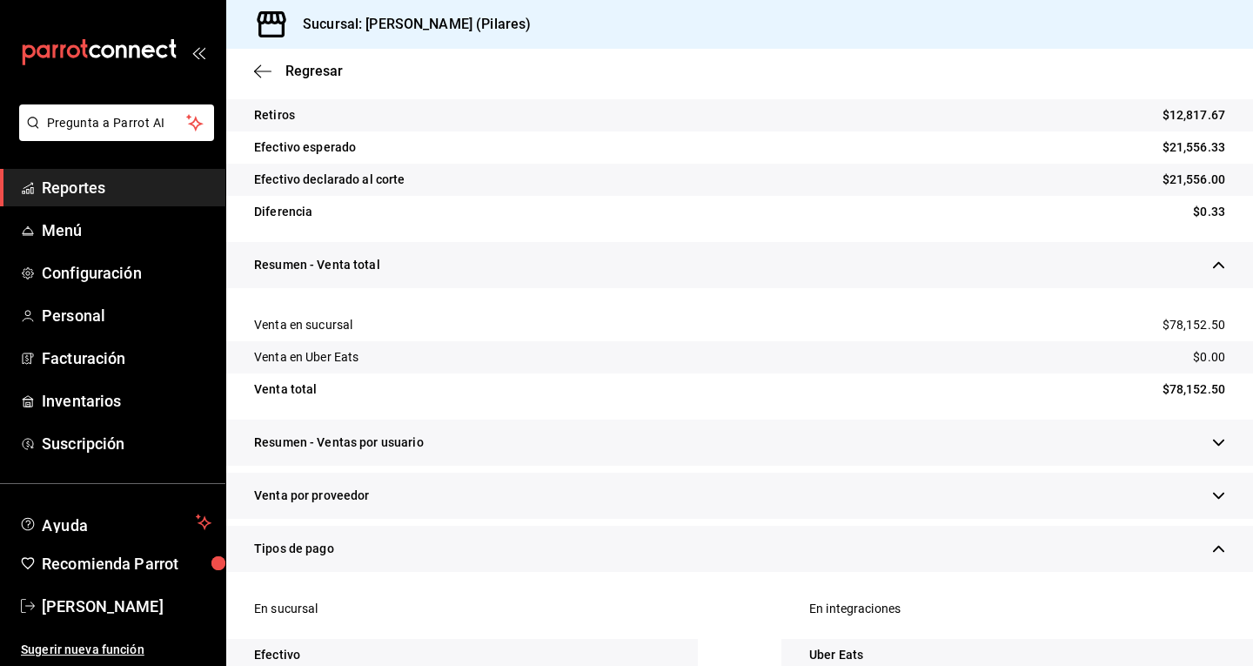
scroll to position [444, 0]
click at [418, 436] on span "Resumen - Ventas por usuario" at bounding box center [339, 441] width 170 height 18
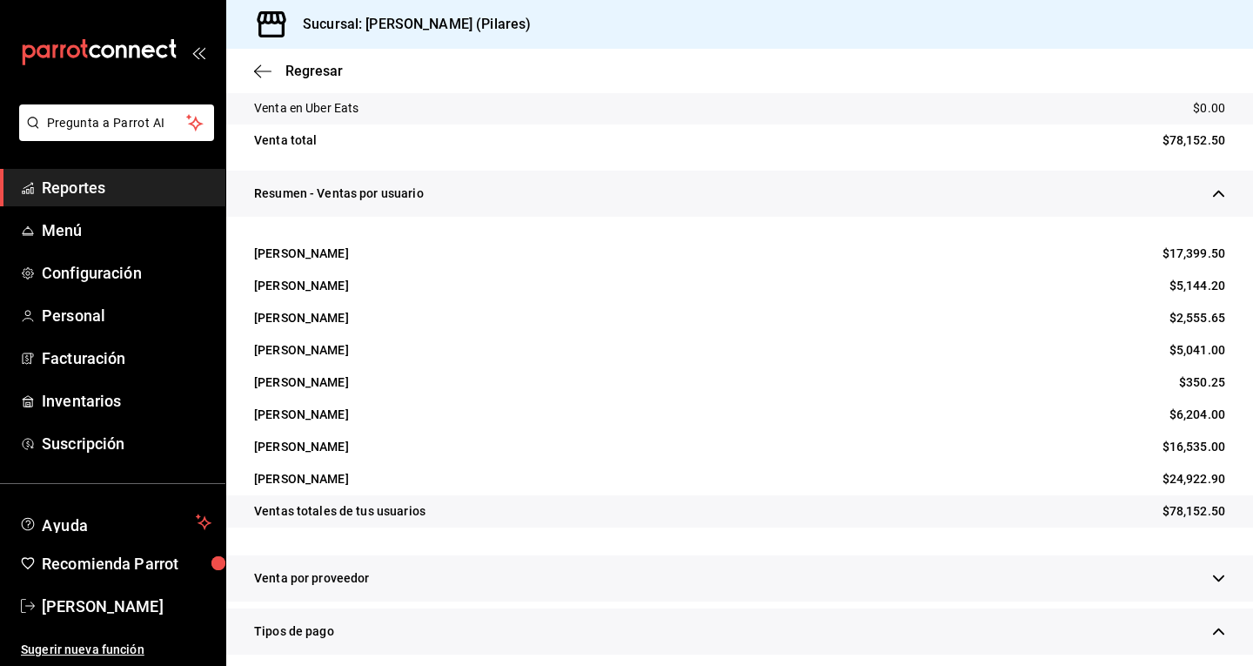
scroll to position [0, 0]
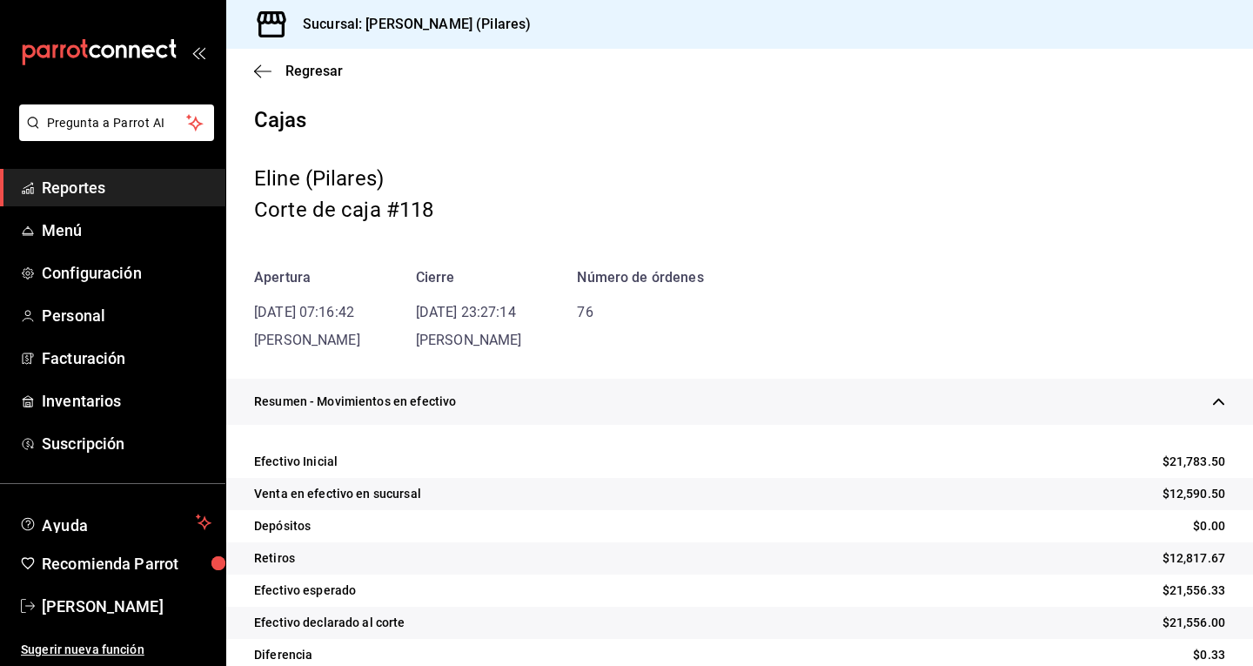
click at [103, 198] on span "Reportes" at bounding box center [127, 187] width 170 height 23
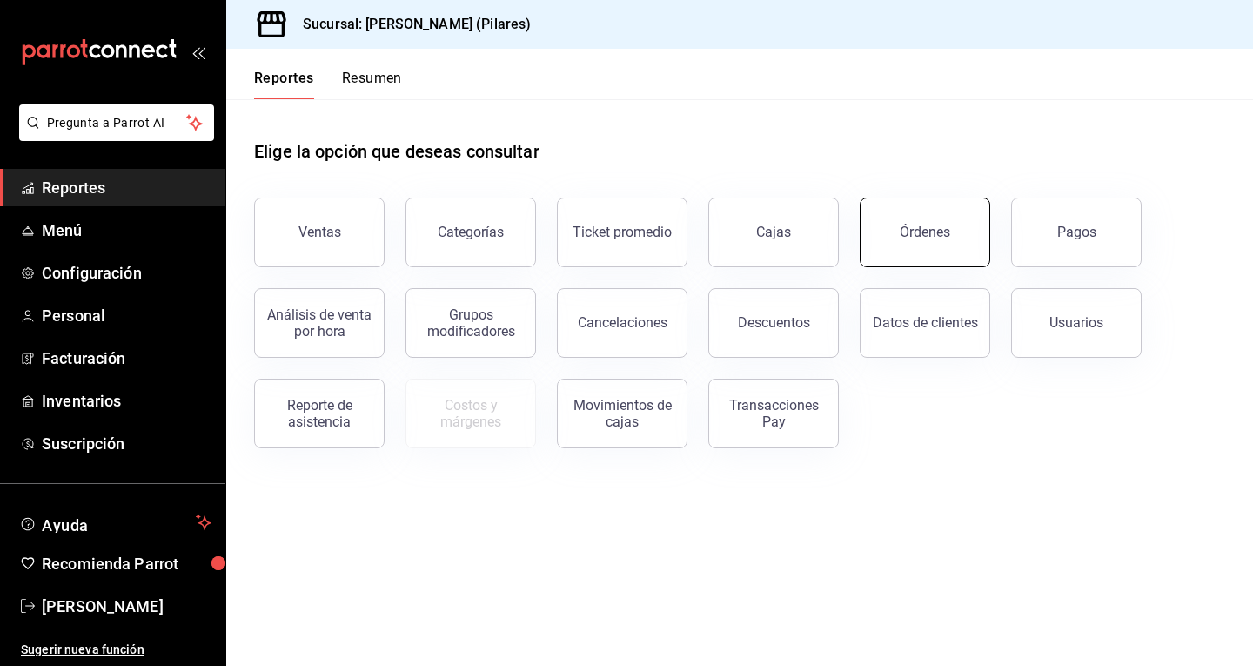
click at [956, 237] on button "Órdenes" at bounding box center [925, 233] width 131 height 70
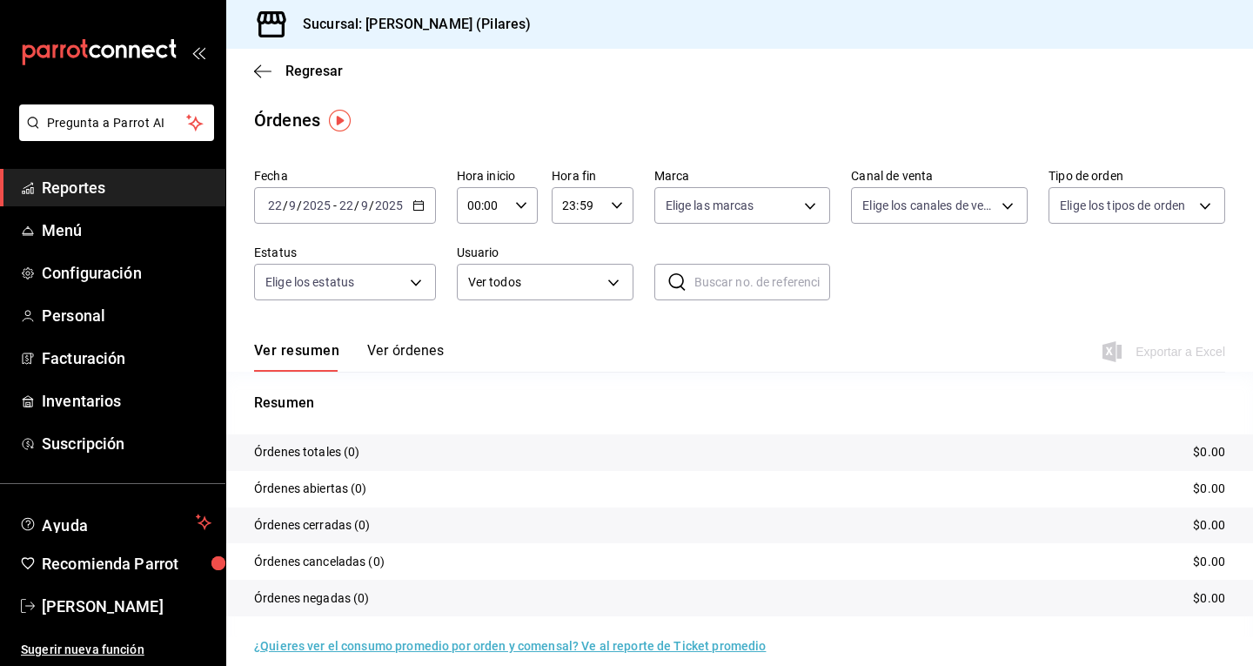
click at [399, 212] on input "2025" at bounding box center [389, 205] width 30 height 14
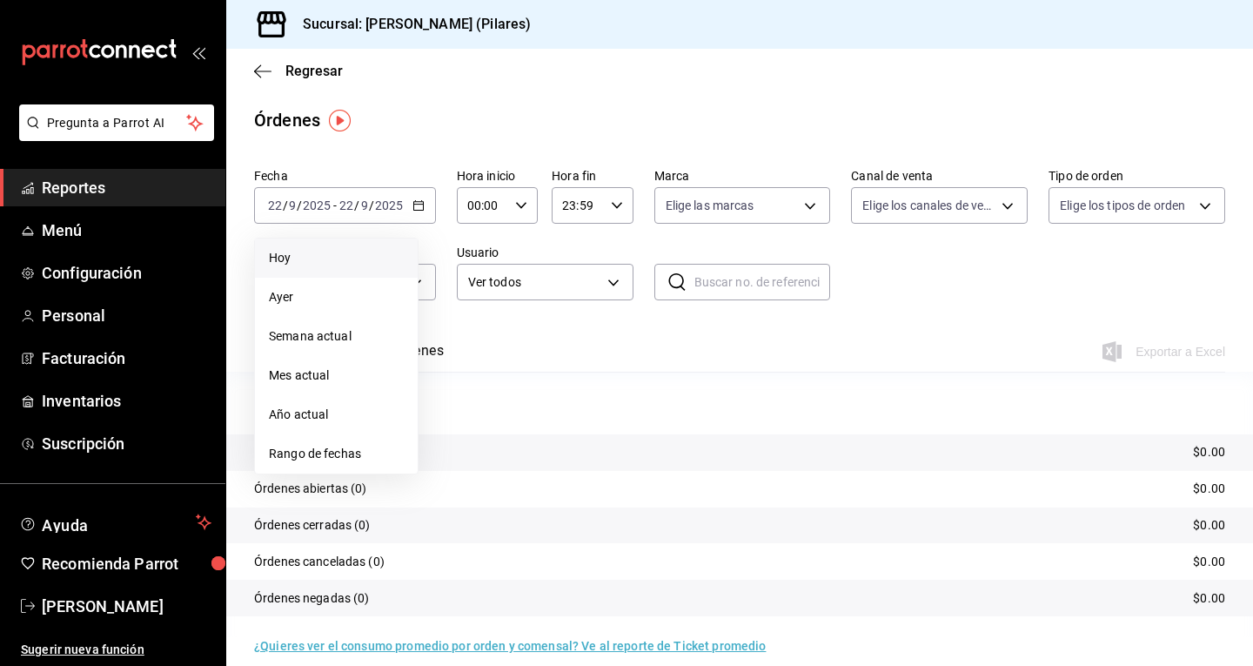
click at [306, 265] on span "Hoy" at bounding box center [336, 258] width 135 height 18
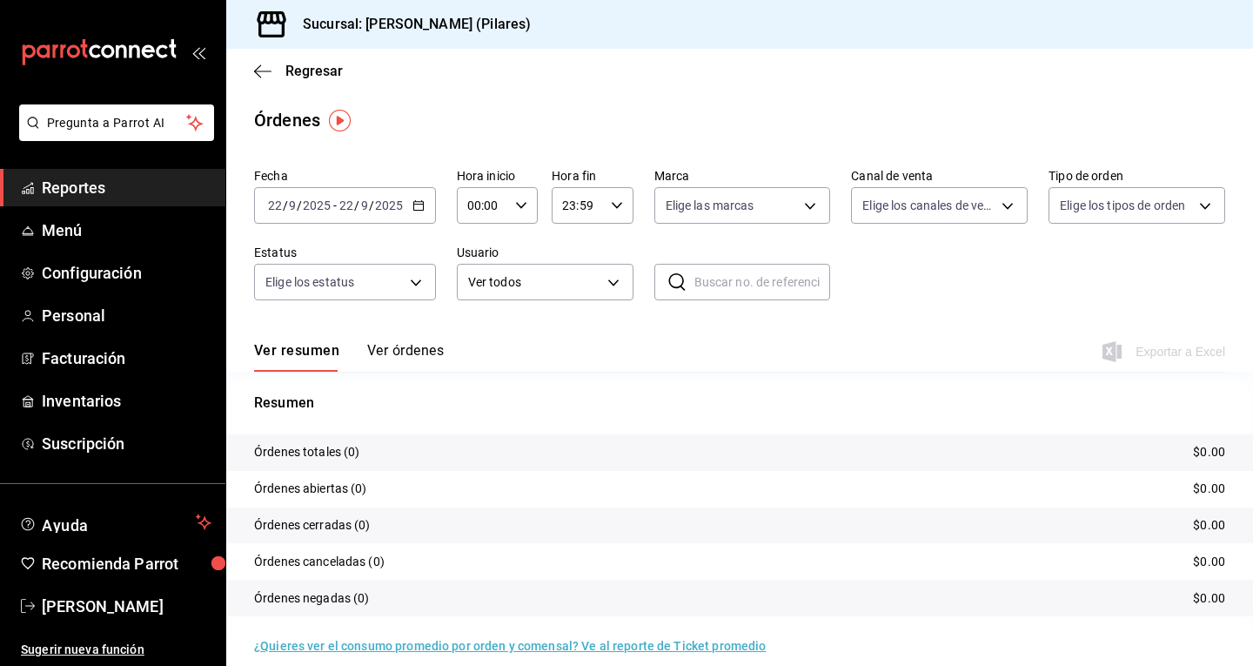
click at [418, 212] on div "[DATE] [DATE] - [DATE] [DATE]" at bounding box center [345, 205] width 182 height 37
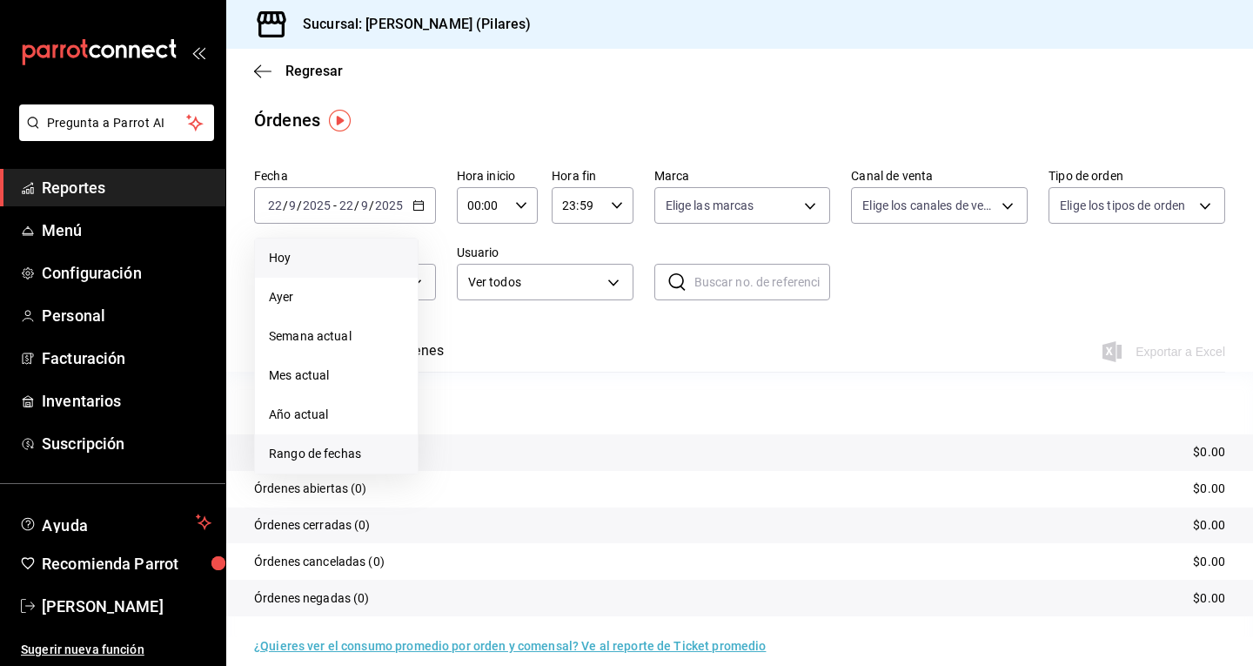
click at [351, 450] on span "Rango de fechas" at bounding box center [336, 454] width 135 height 18
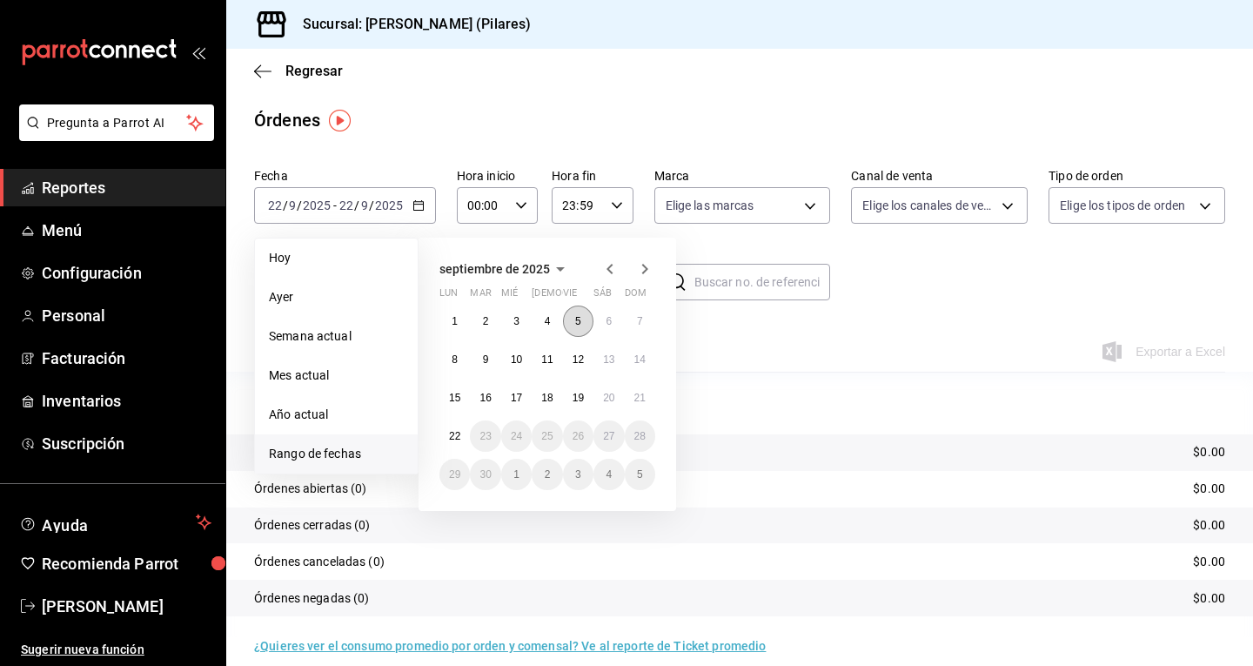
click at [581, 324] on button "5" at bounding box center [578, 320] width 30 height 31
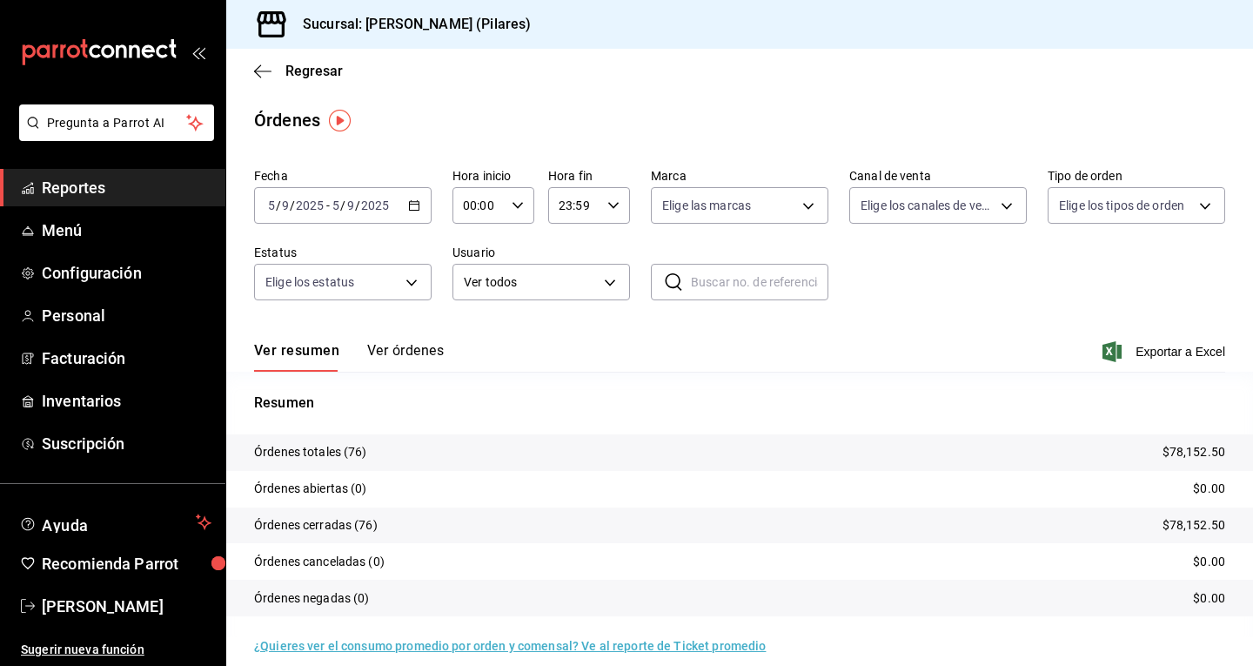
click at [393, 357] on button "Ver órdenes" at bounding box center [405, 357] width 77 height 30
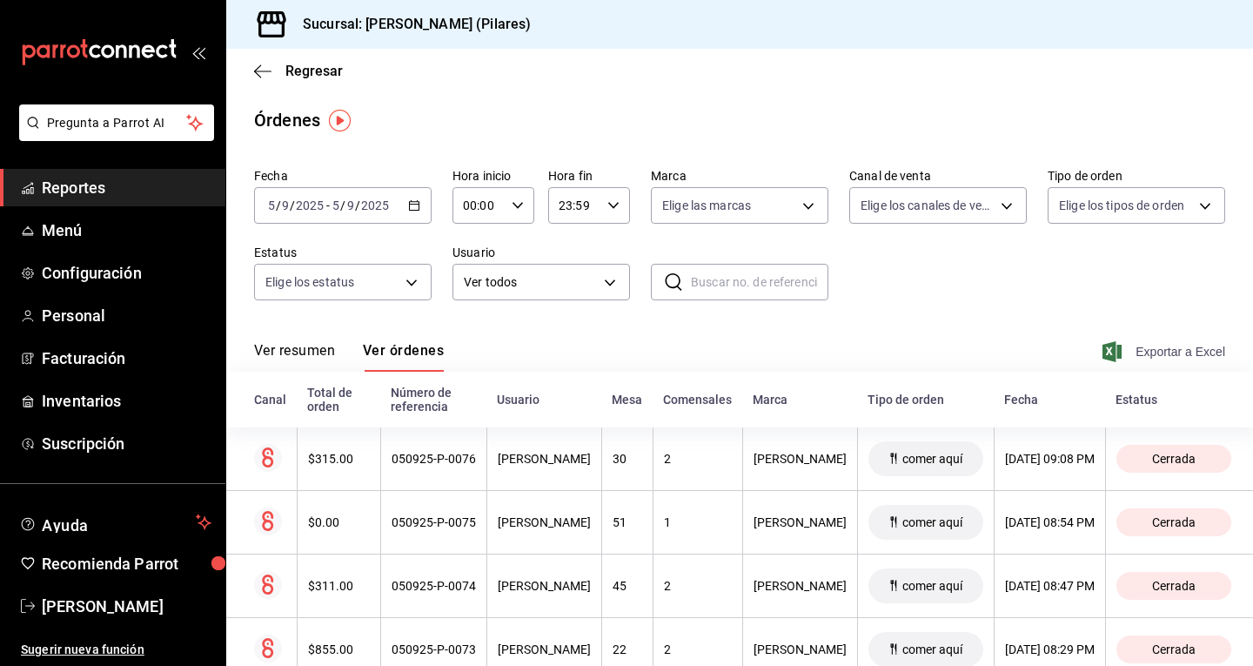
click at [1168, 354] on span "Exportar a Excel" at bounding box center [1165, 351] width 119 height 21
click at [719, 77] on div "Regresar" at bounding box center [739, 71] width 1027 height 44
click at [288, 68] on span "Regresar" at bounding box center [313, 71] width 57 height 17
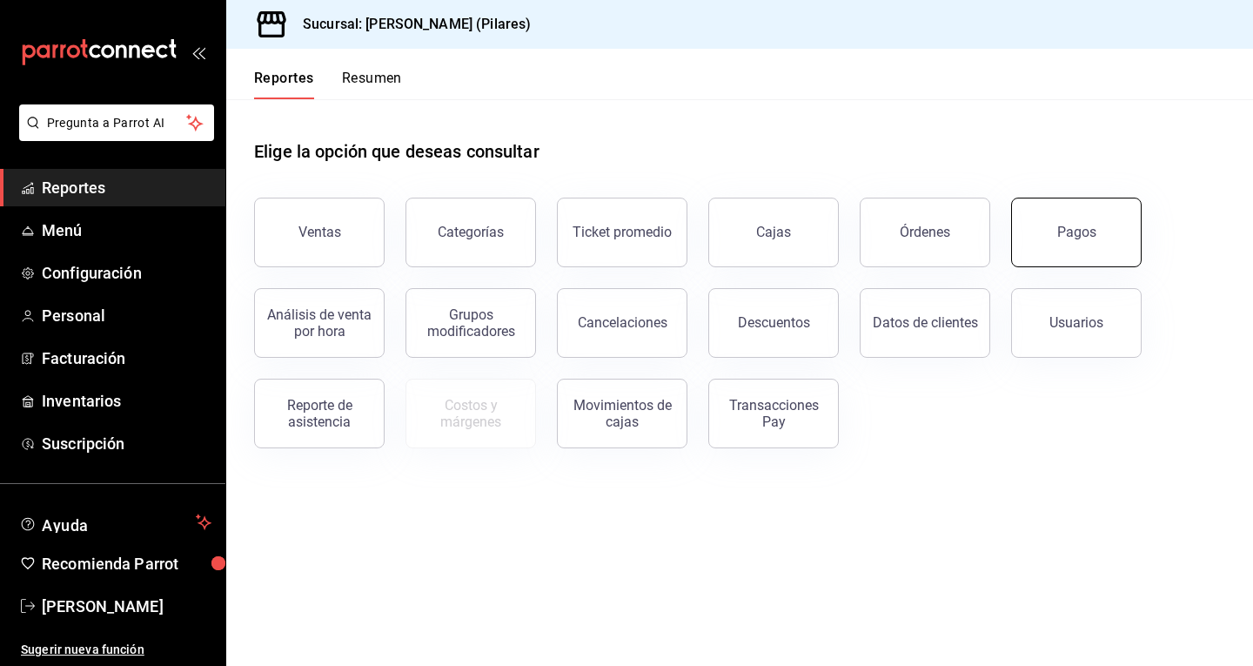
click at [1079, 215] on button "Pagos" at bounding box center [1076, 233] width 131 height 70
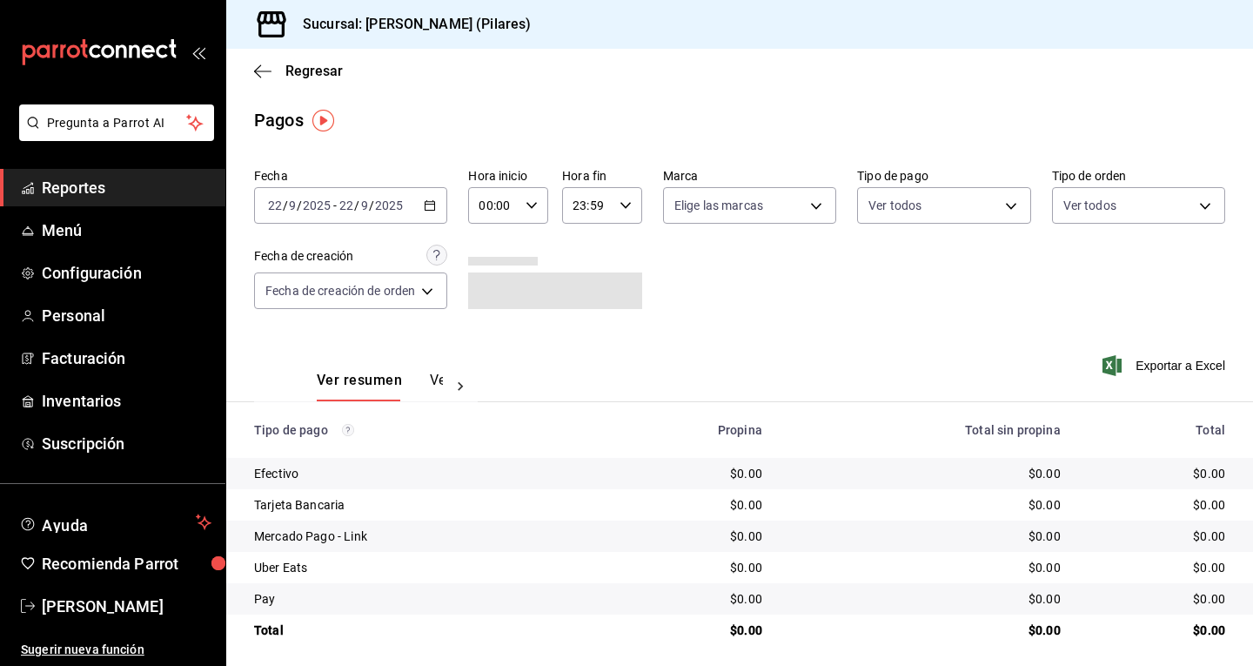
click at [443, 373] on div at bounding box center [460, 387] width 35 height 30
click at [361, 197] on div "[DATE] [DATE] - [DATE] [DATE]" at bounding box center [350, 205] width 193 height 37
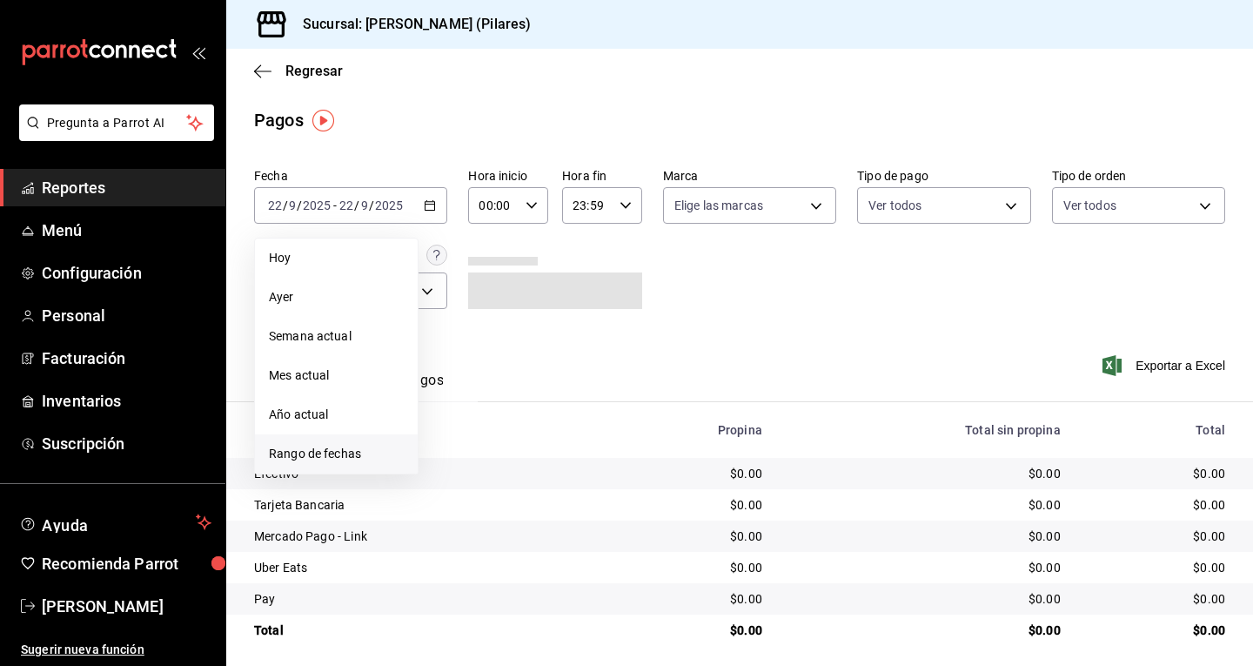
click at [345, 465] on li "Rango de fechas" at bounding box center [336, 453] width 163 height 39
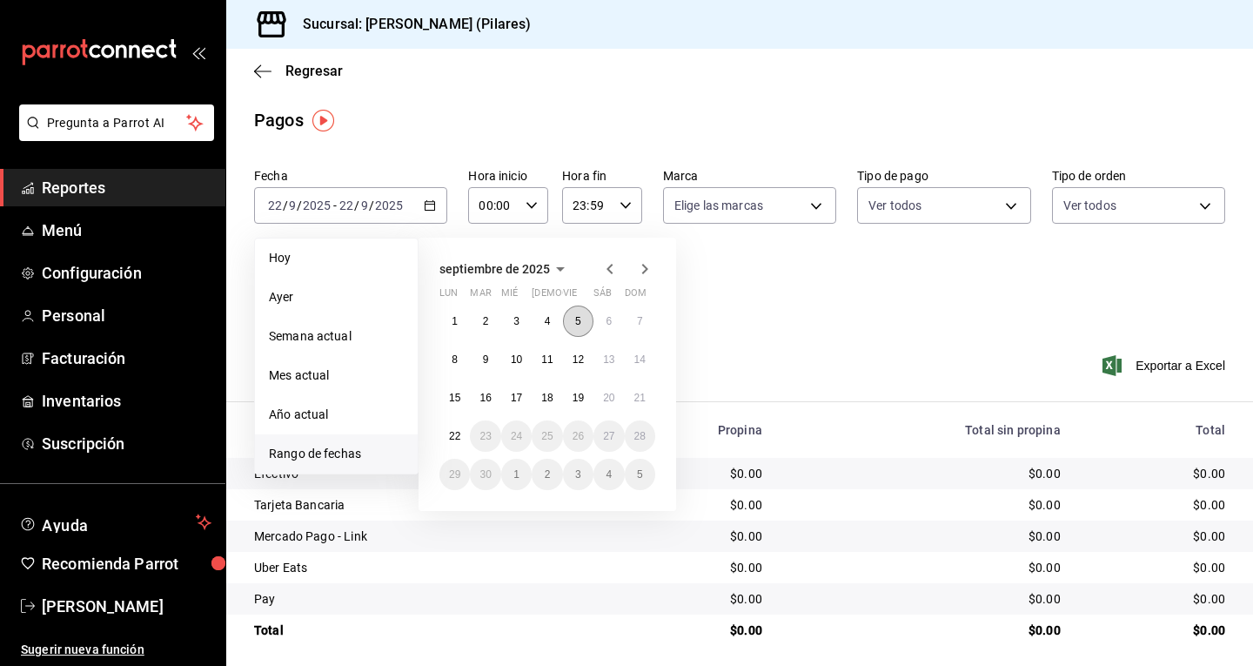
click at [581, 318] on button "5" at bounding box center [578, 320] width 30 height 31
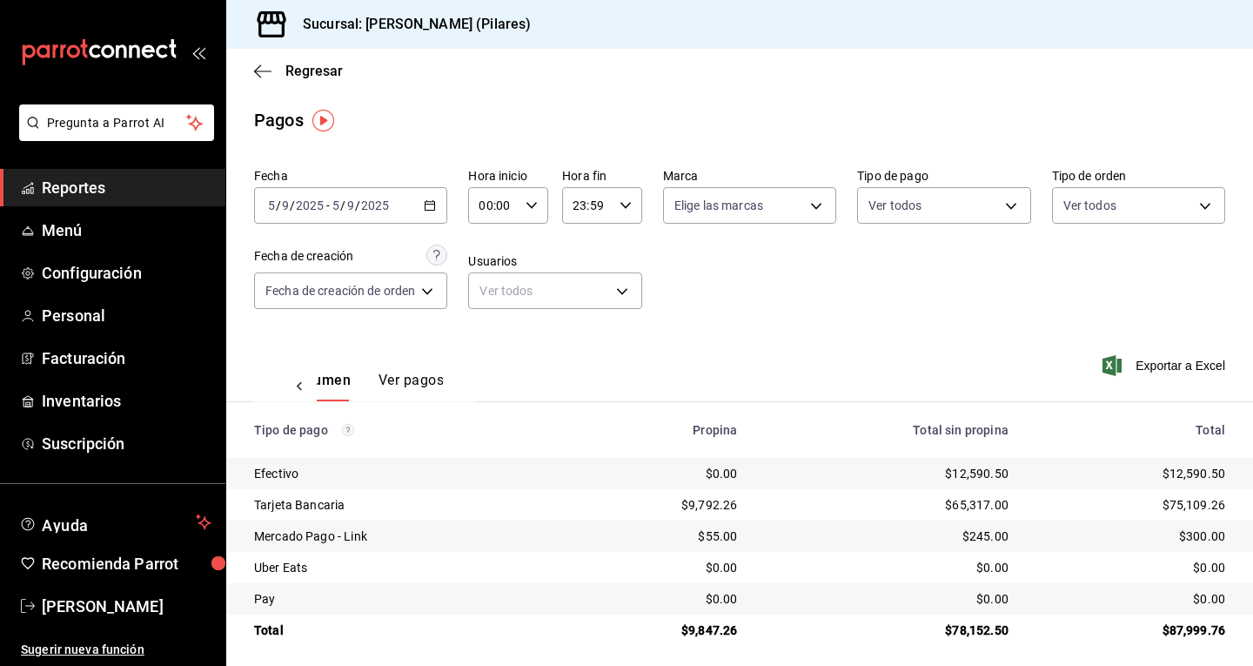
scroll to position [9, 0]
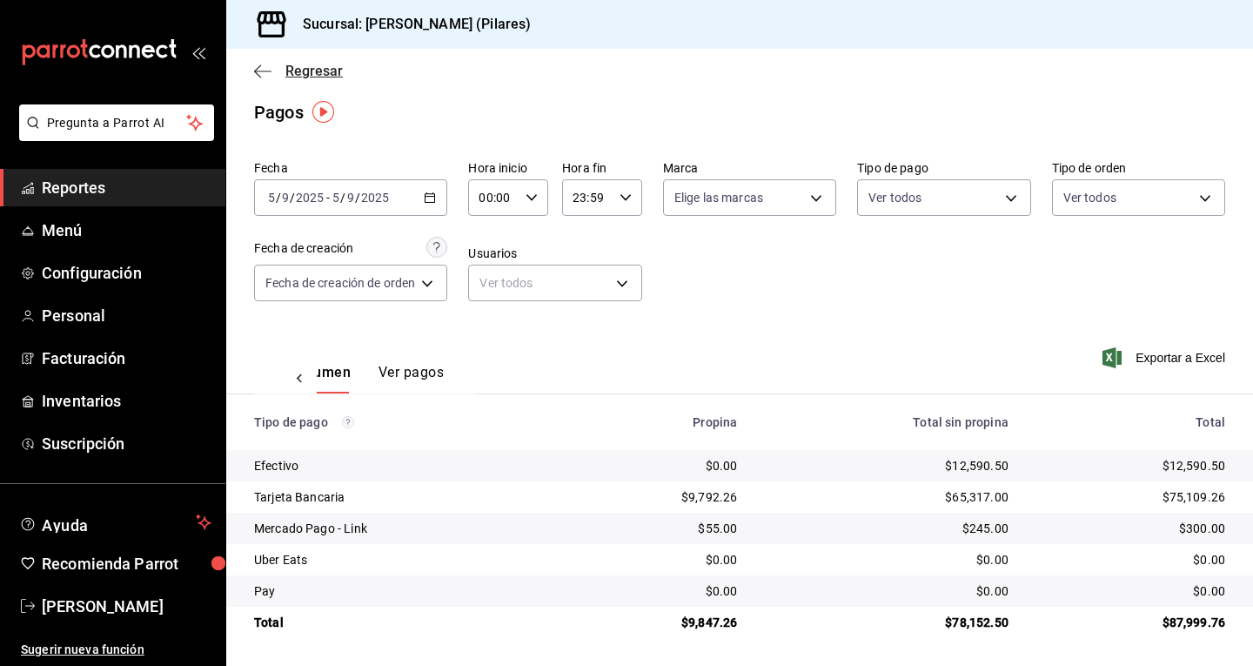
click at [260, 73] on icon "button" at bounding box center [262, 72] width 17 height 16
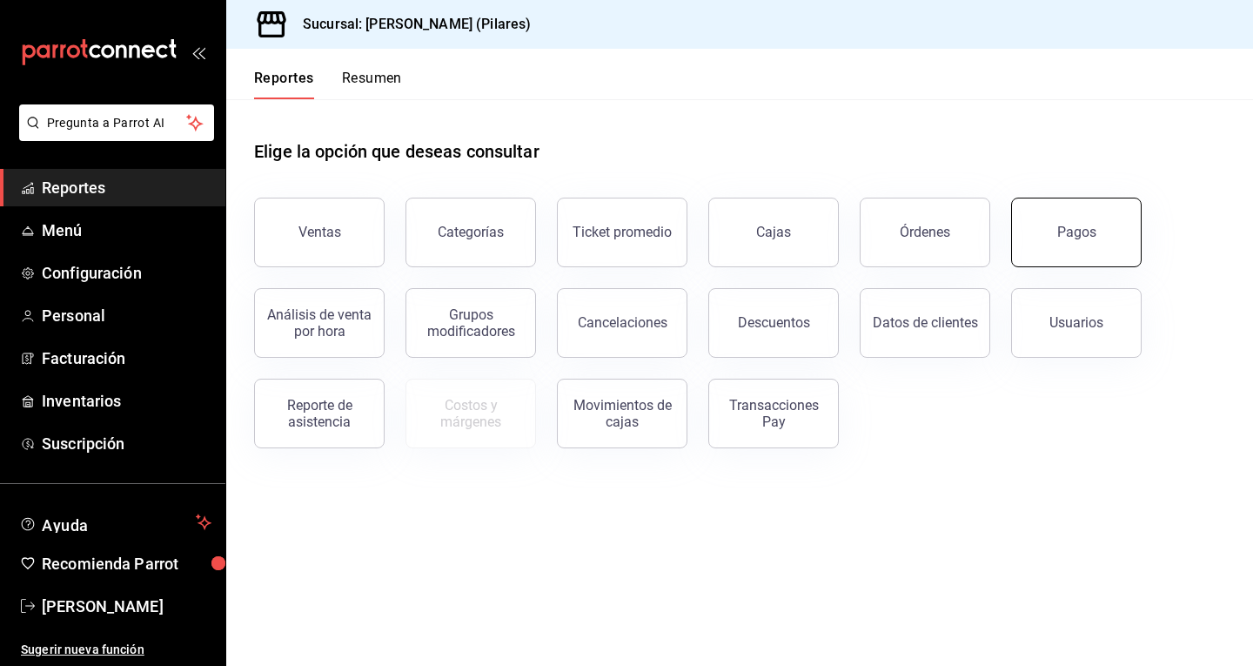
click at [1040, 236] on button "Pagos" at bounding box center [1076, 233] width 131 height 70
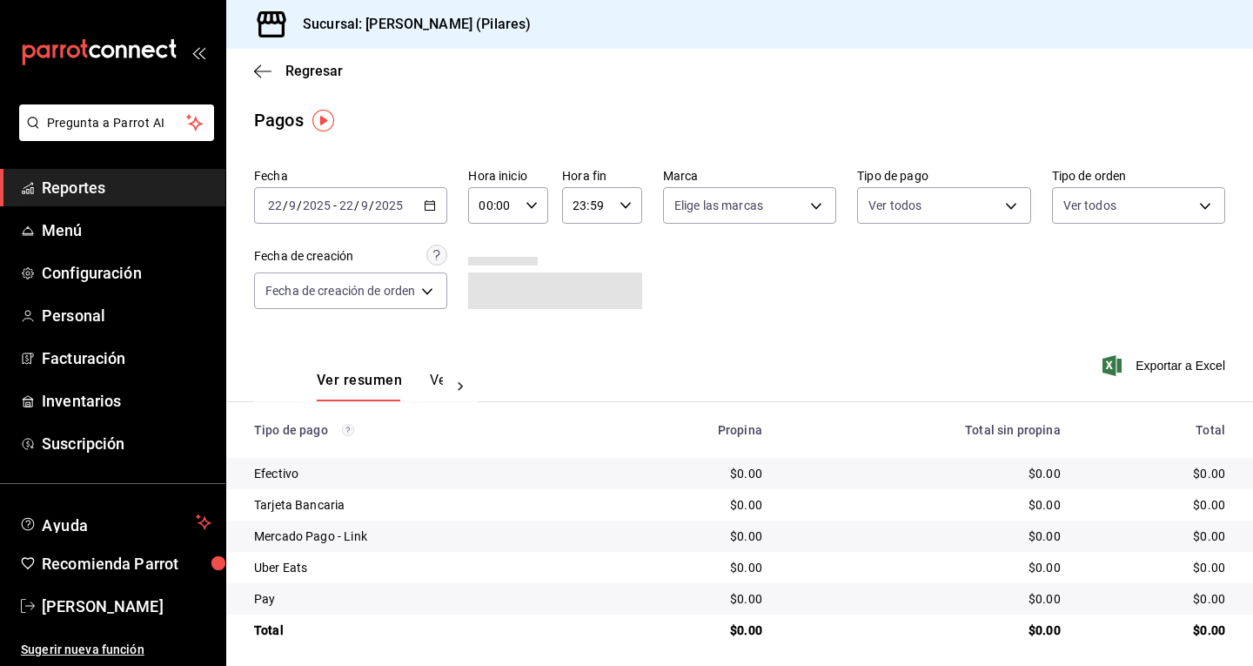
click at [380, 205] on input "2025" at bounding box center [389, 205] width 30 height 14
click at [435, 209] on icon "button" at bounding box center [430, 205] width 12 height 12
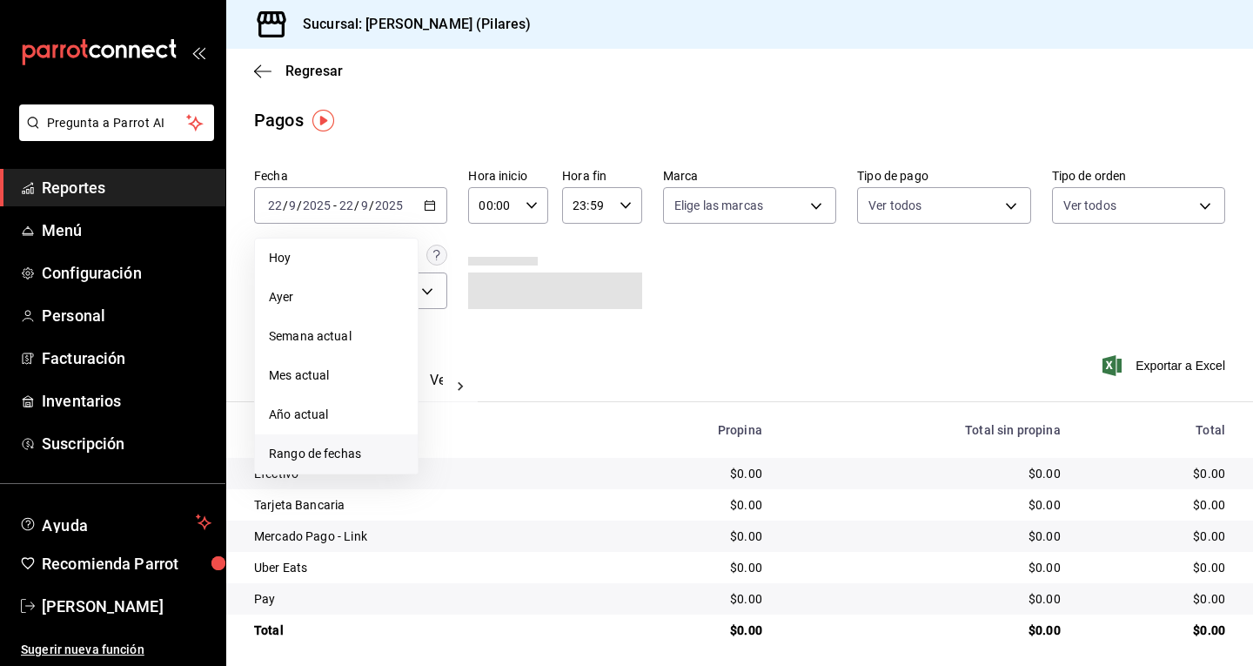
click at [293, 453] on span "Rango de fechas" at bounding box center [336, 454] width 135 height 18
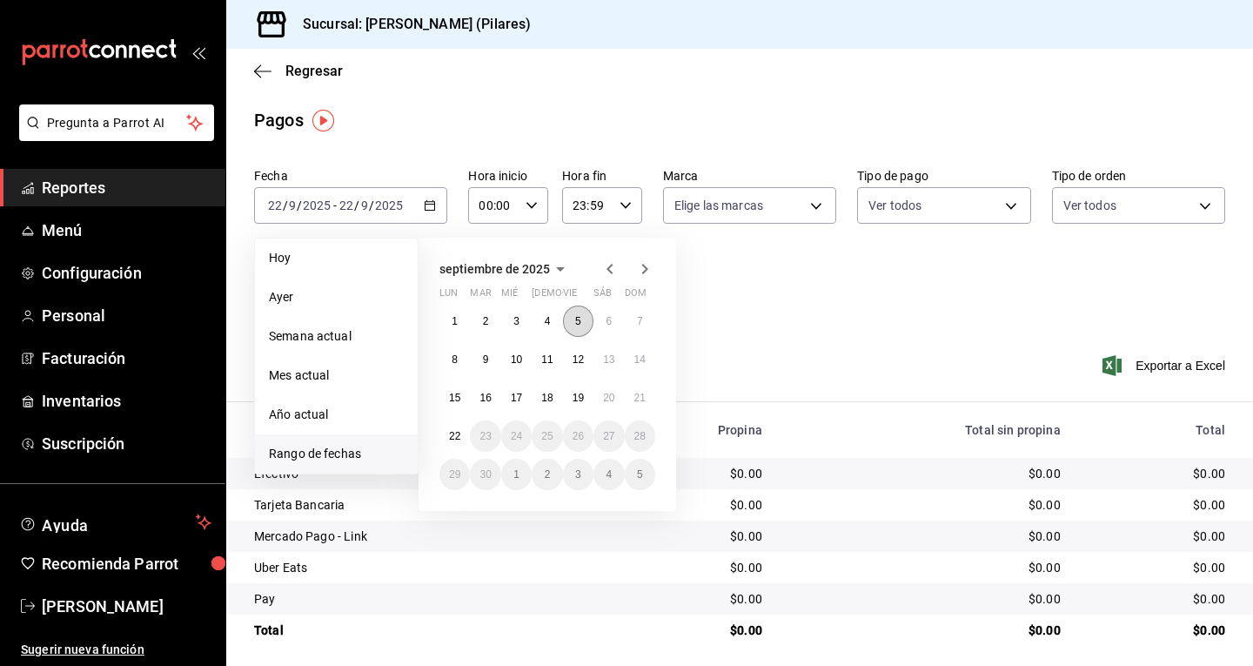
click at [579, 325] on abbr "5" at bounding box center [578, 321] width 6 height 12
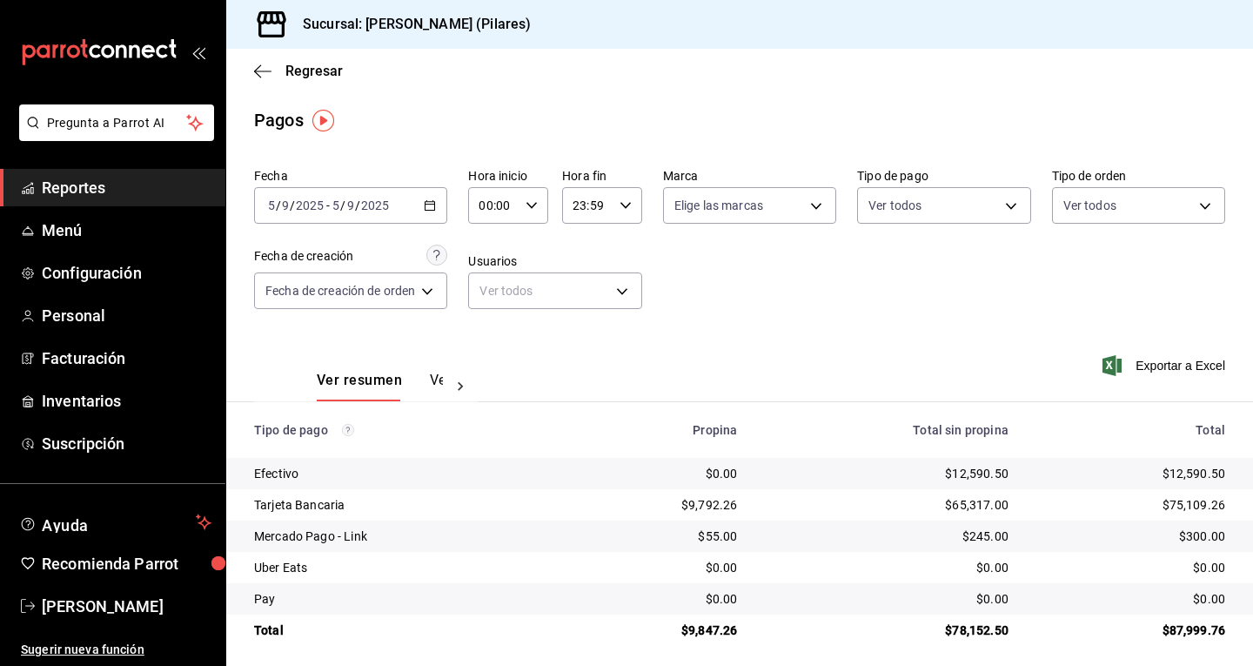
scroll to position [9, 0]
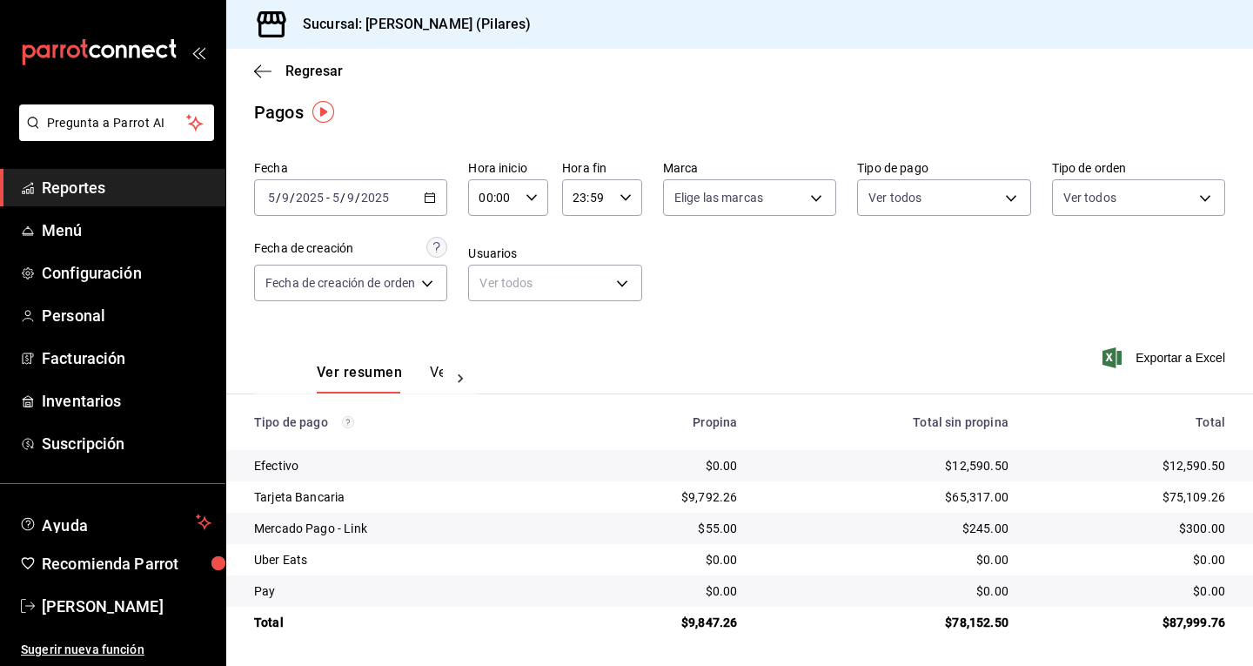
click at [431, 373] on button "Ver pagos" at bounding box center [462, 379] width 65 height 30
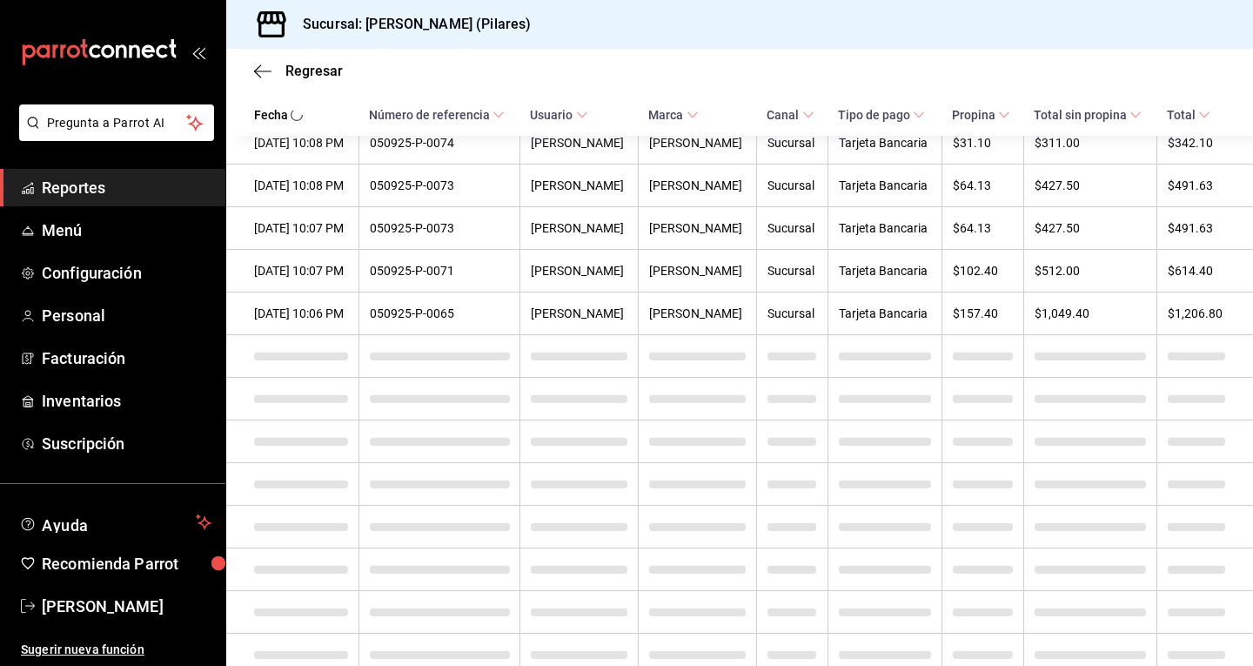
scroll to position [965, 0]
